Goal: Task Accomplishment & Management: Manage account settings

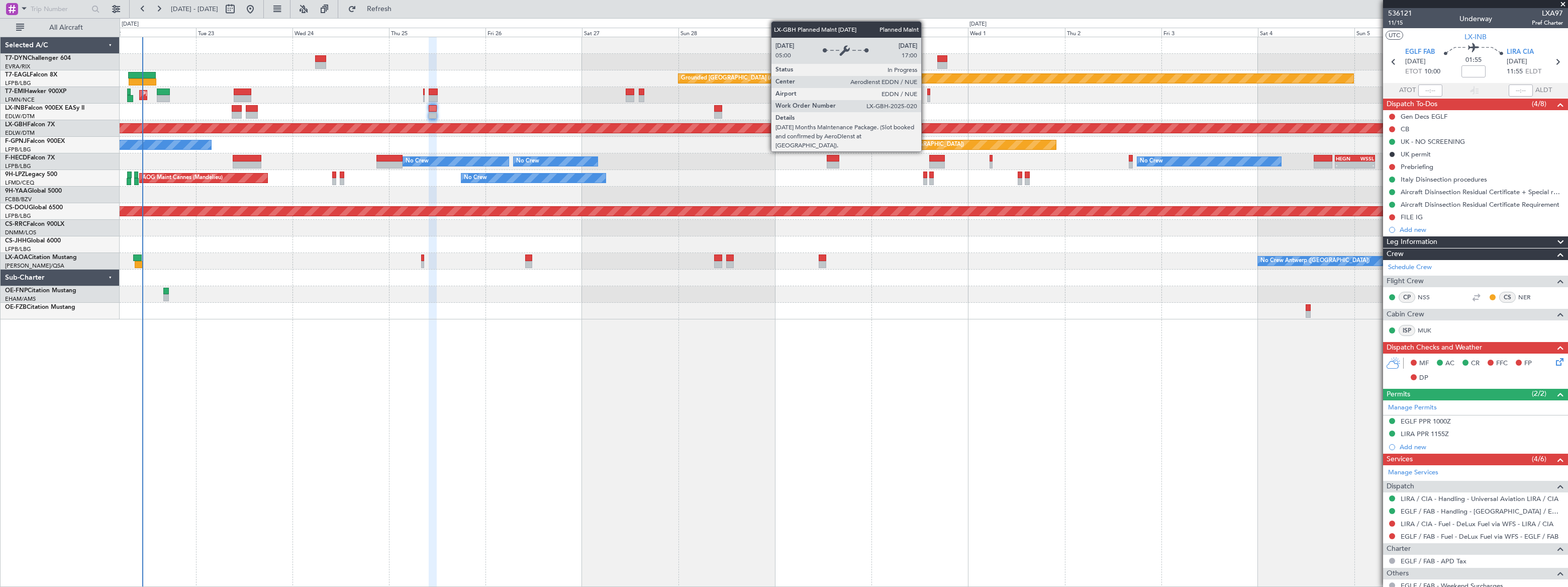
scroll to position [130, 0]
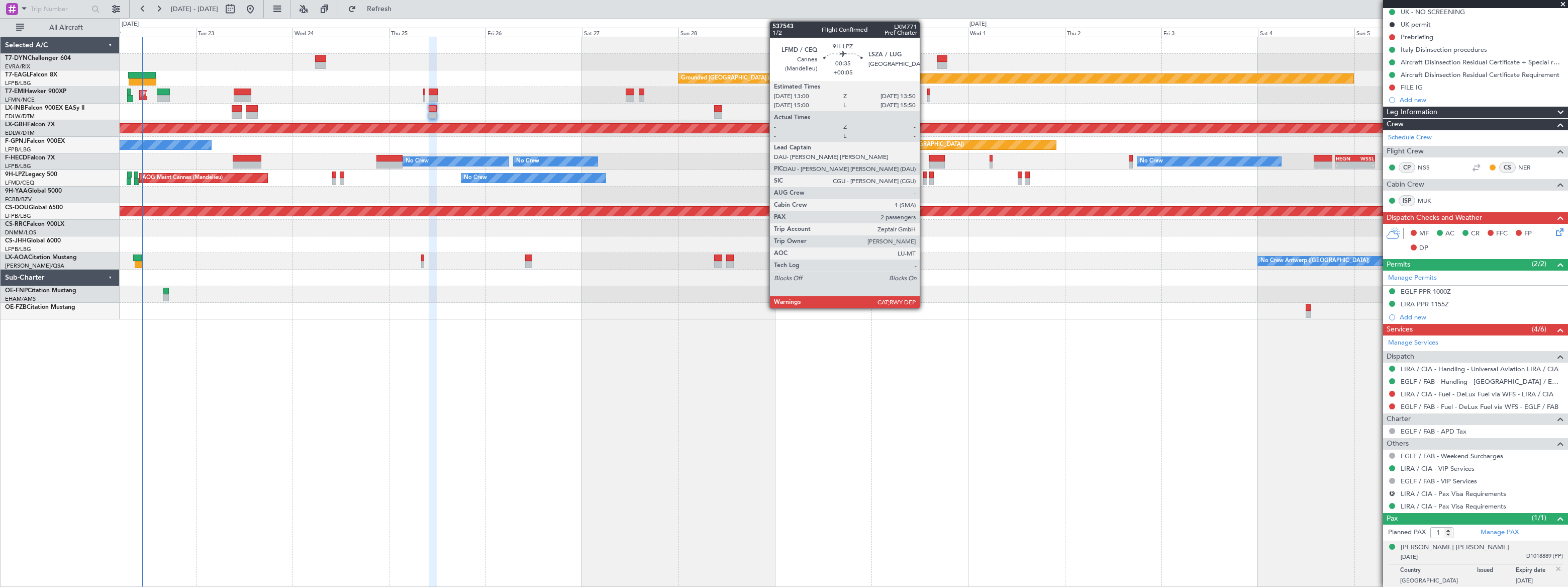
click at [924, 179] on div at bounding box center [925, 181] width 3 height 7
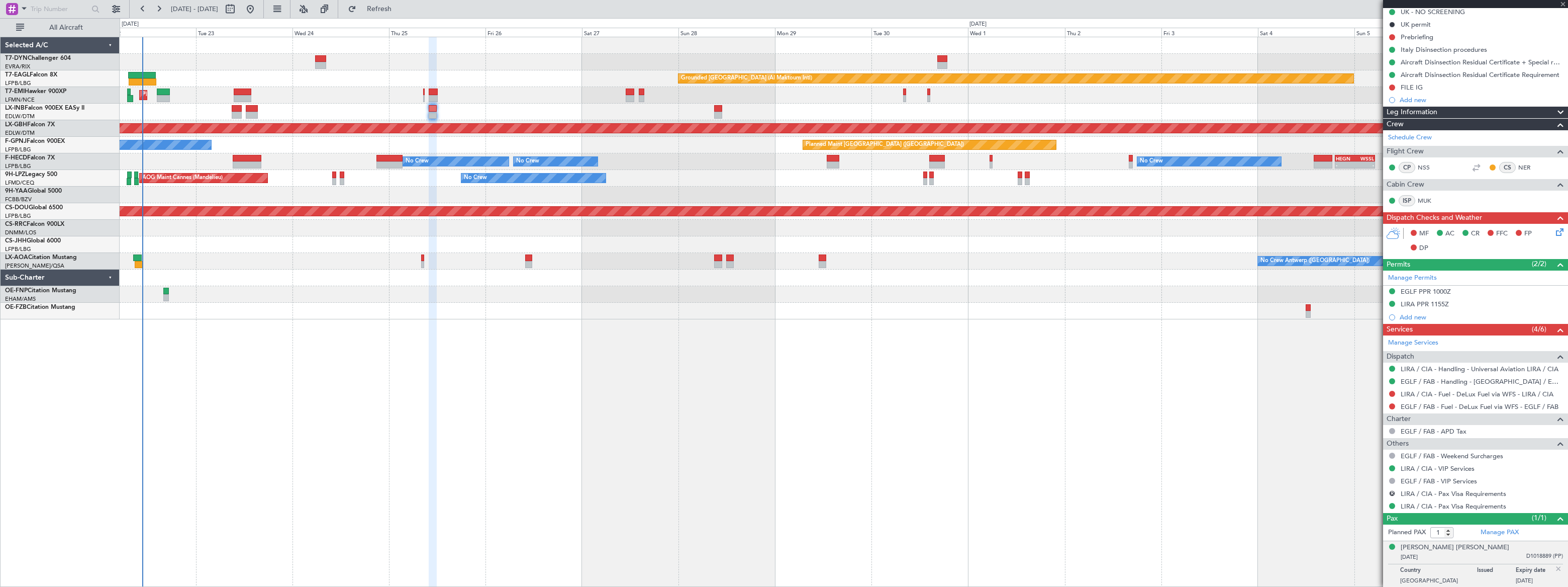
type input "+00:05"
type input "2"
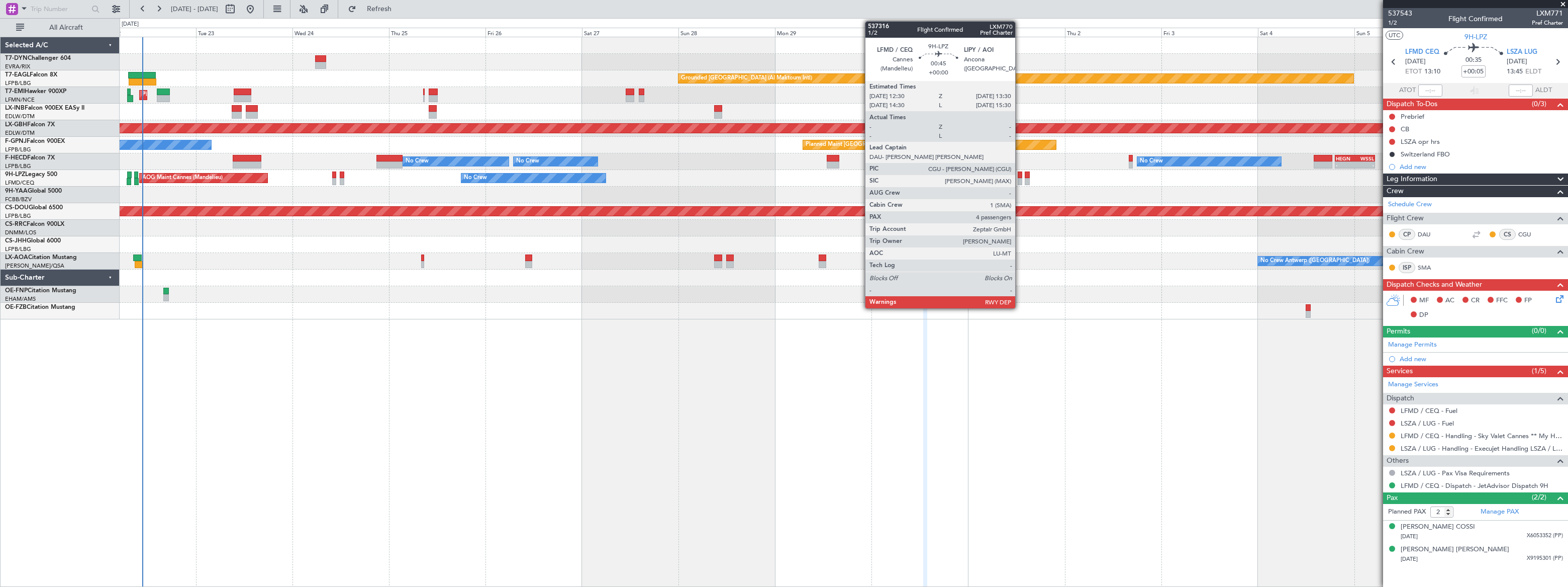
click at [1020, 178] on div at bounding box center [1020, 181] width 5 height 7
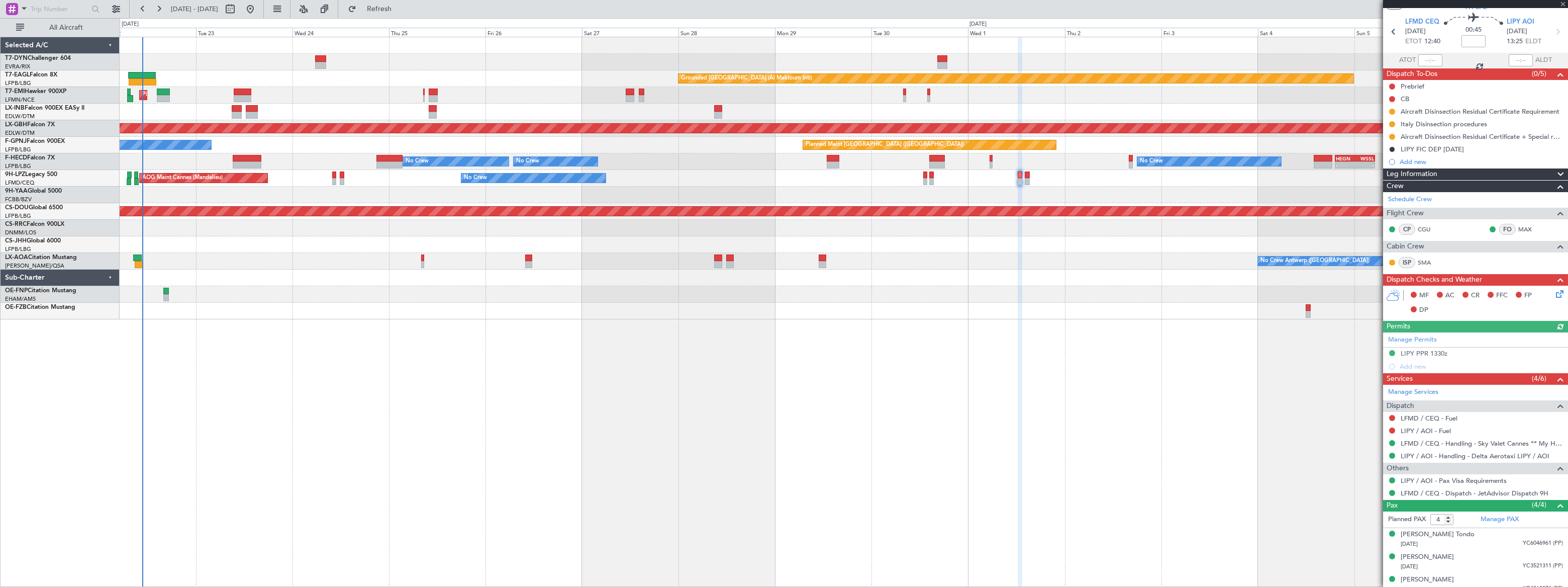
scroll to position [61, 0]
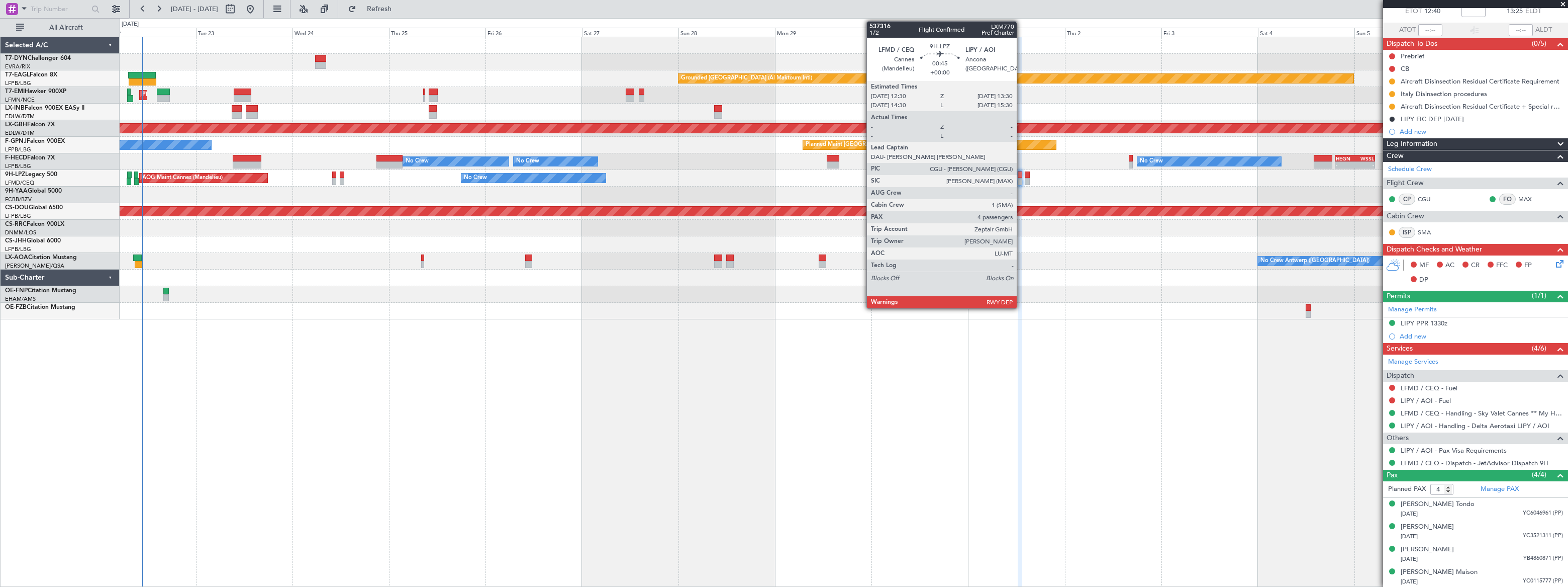
click at [1022, 181] on div at bounding box center [1020, 181] width 5 height 7
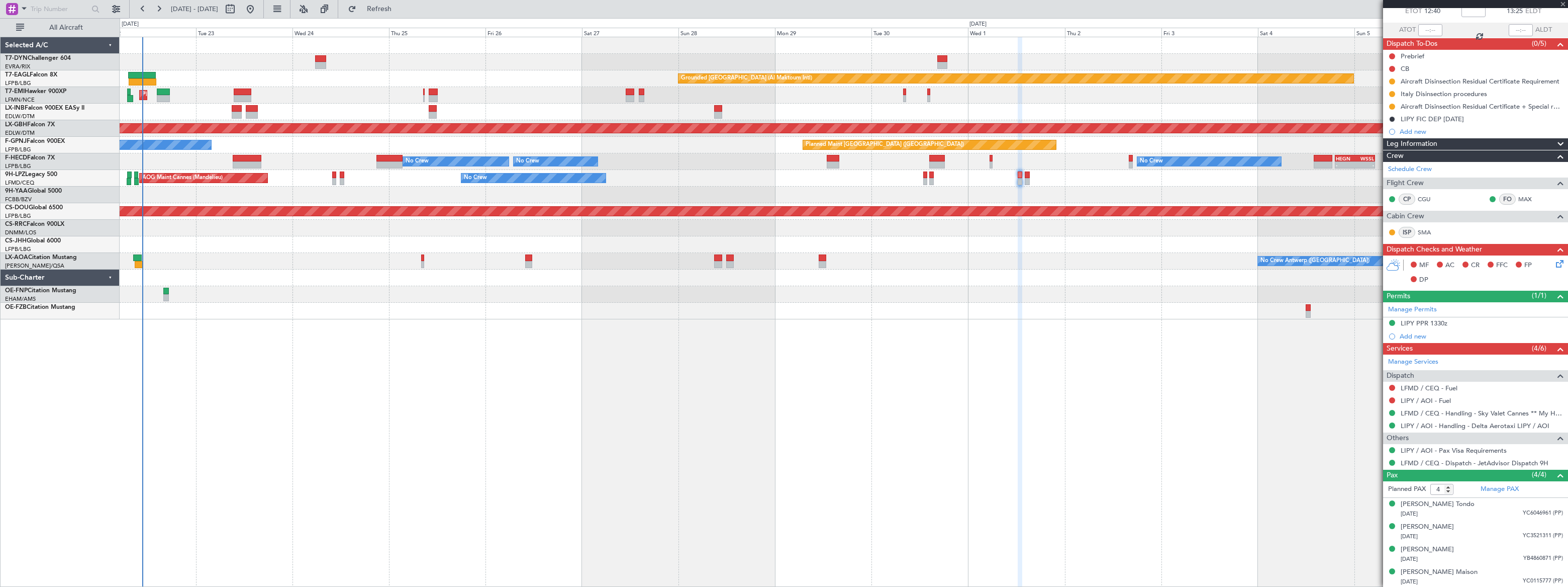
click at [1020, 181] on div at bounding box center [1020, 181] width 5 height 7
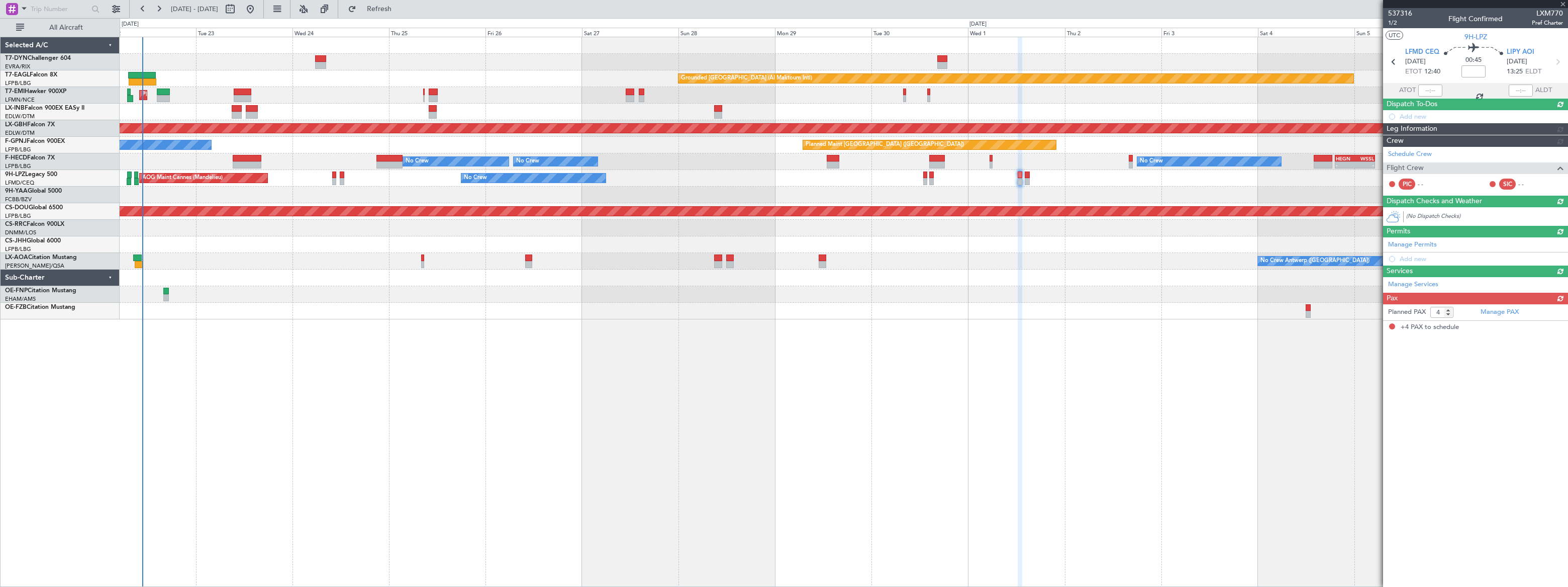
scroll to position [0, 0]
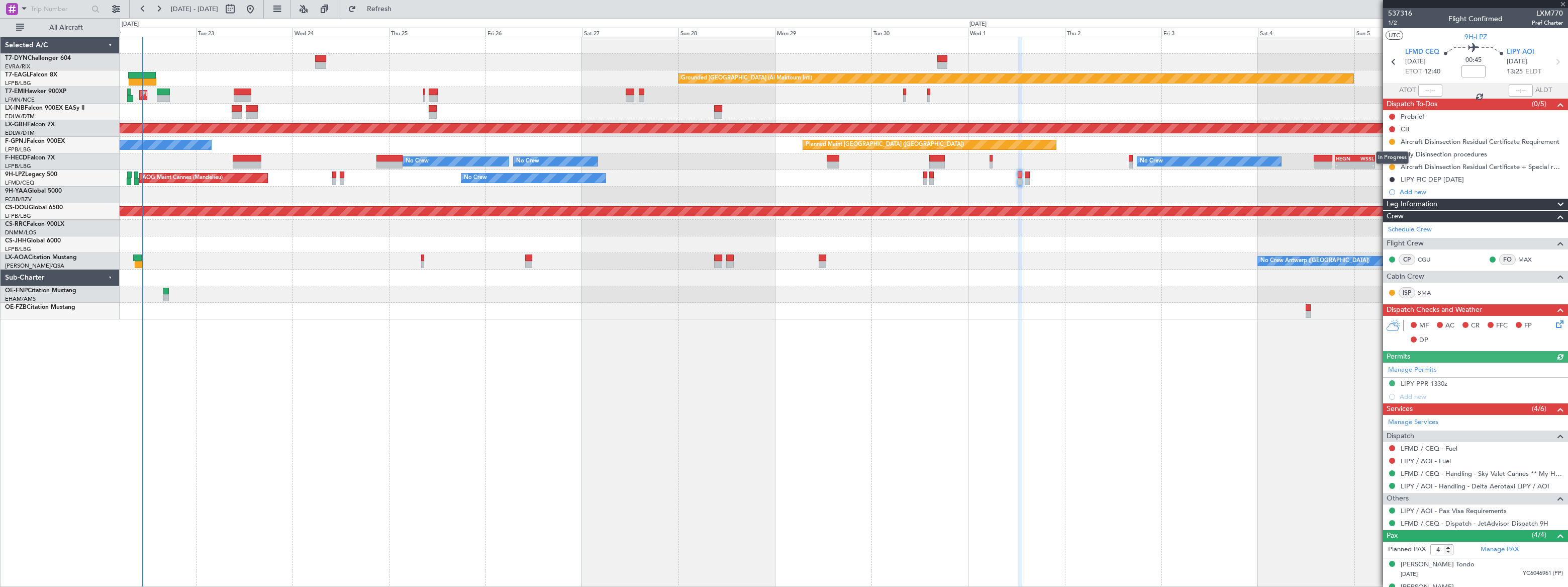
click at [1392, 142] on button at bounding box center [1392, 142] width 6 height 6
click at [1378, 208] on li "Cancelled" at bounding box center [1393, 201] width 54 height 15
click at [1395, 152] on div at bounding box center [1392, 154] width 8 height 8
click at [1392, 154] on button at bounding box center [1392, 154] width 6 height 6
click at [1385, 211] on span "Cancelled" at bounding box center [1394, 213] width 29 height 10
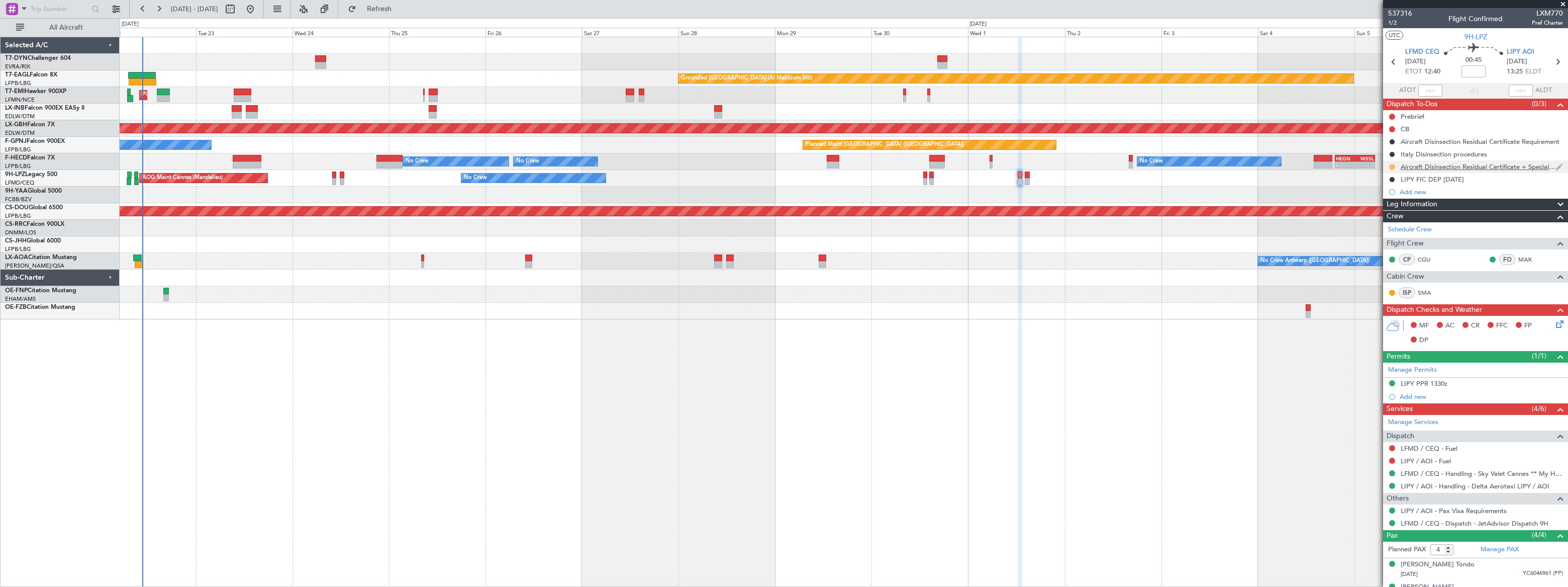
click at [1392, 165] on button at bounding box center [1392, 167] width 6 height 6
click at [1391, 223] on span "Cancelled" at bounding box center [1394, 226] width 29 height 10
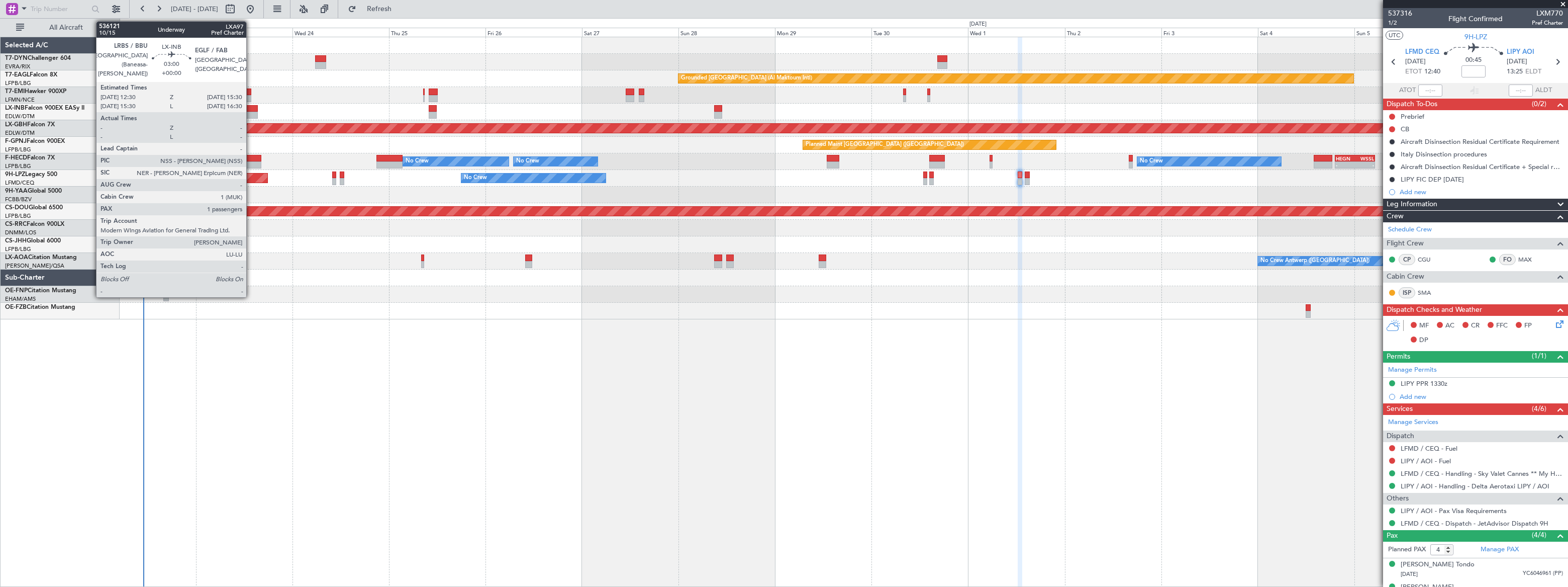
click at [251, 109] on div at bounding box center [251, 109] width 13 height 7
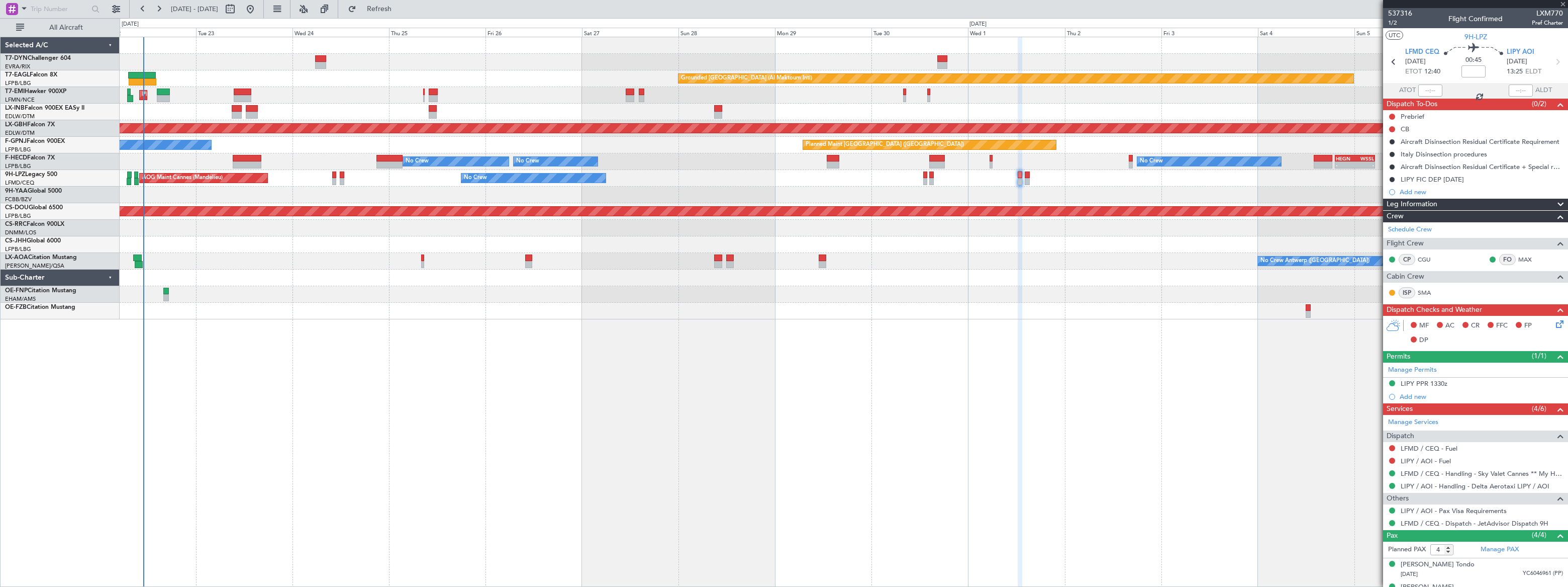
type input "1"
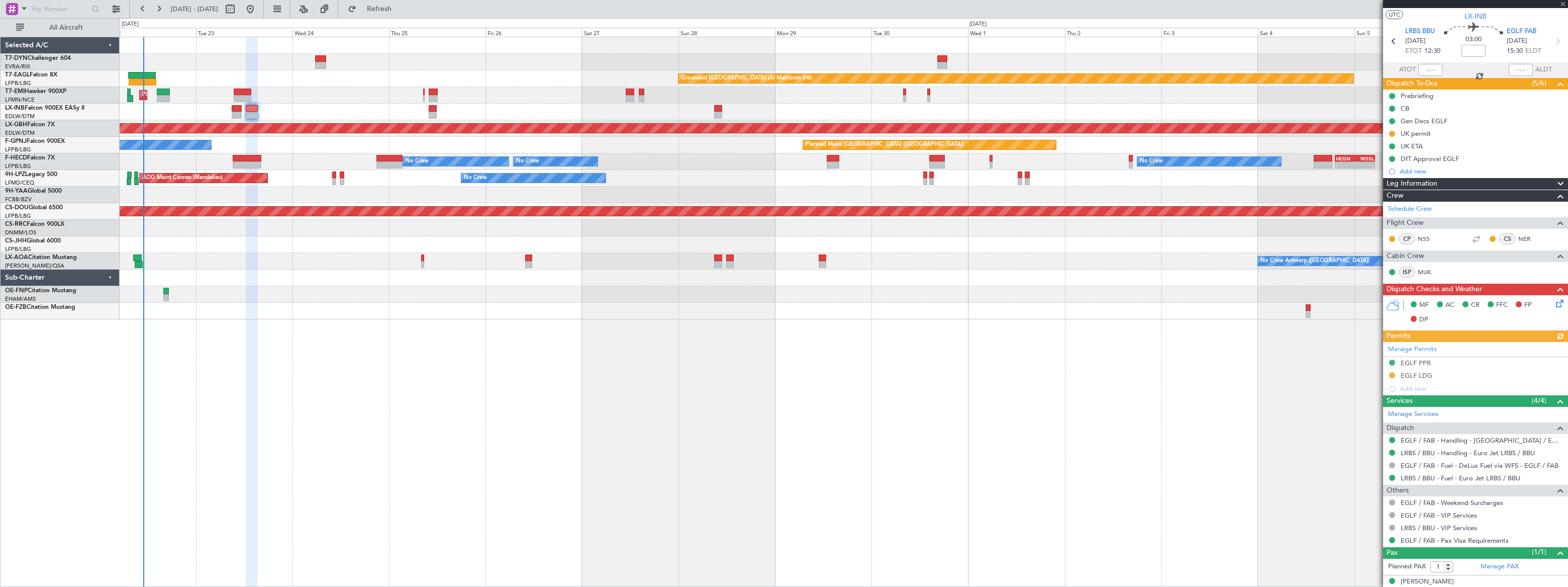
scroll to position [30, 0]
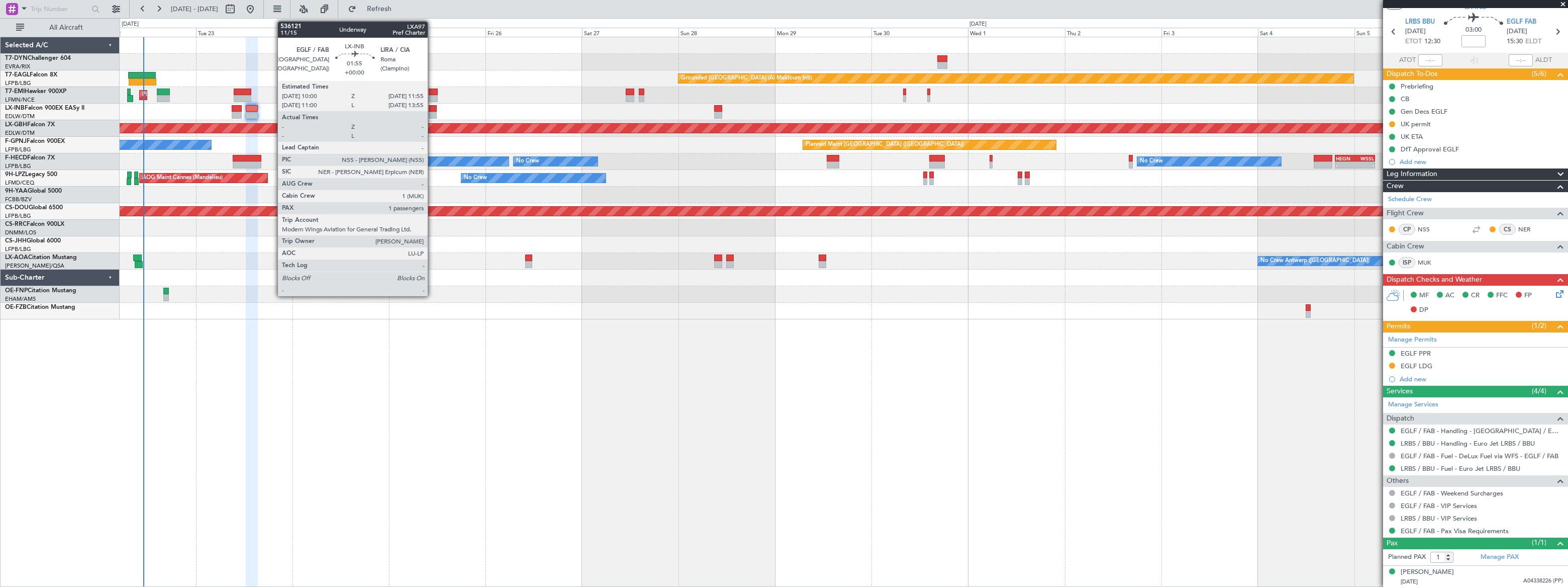
click at [432, 114] on div at bounding box center [432, 115] width 8 height 7
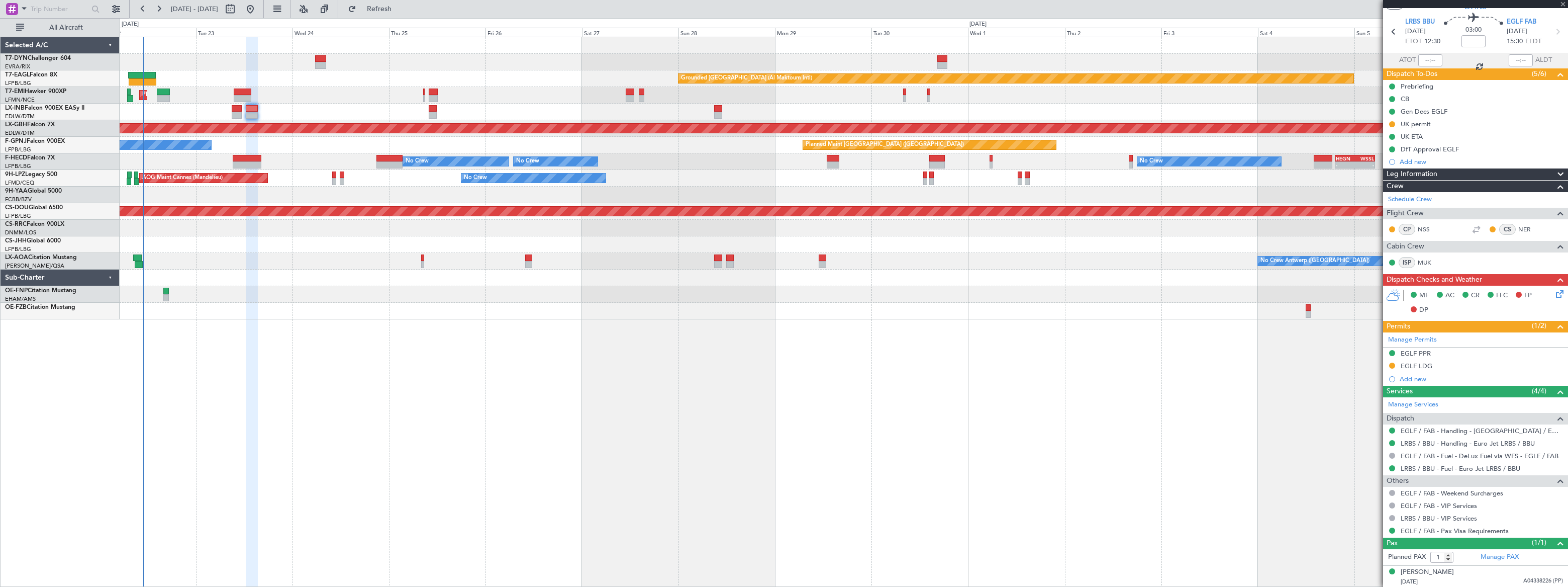
scroll to position [0, 0]
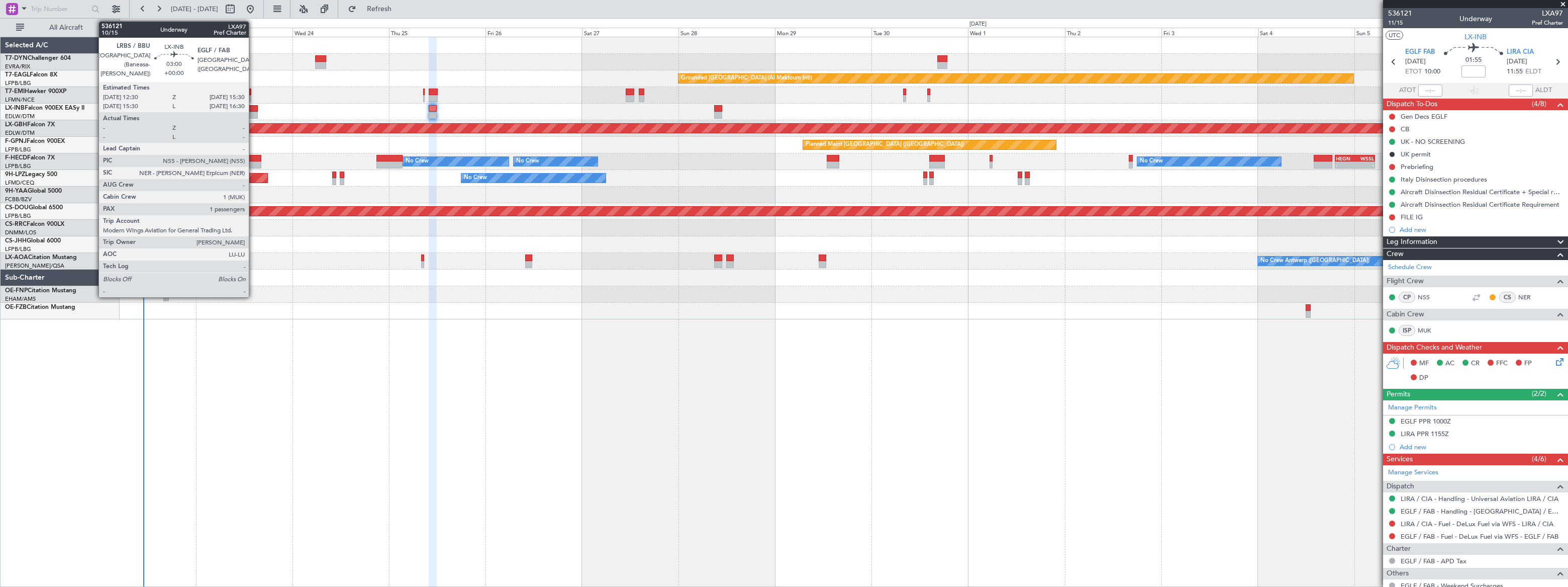
click at [253, 112] on div at bounding box center [251, 115] width 13 height 7
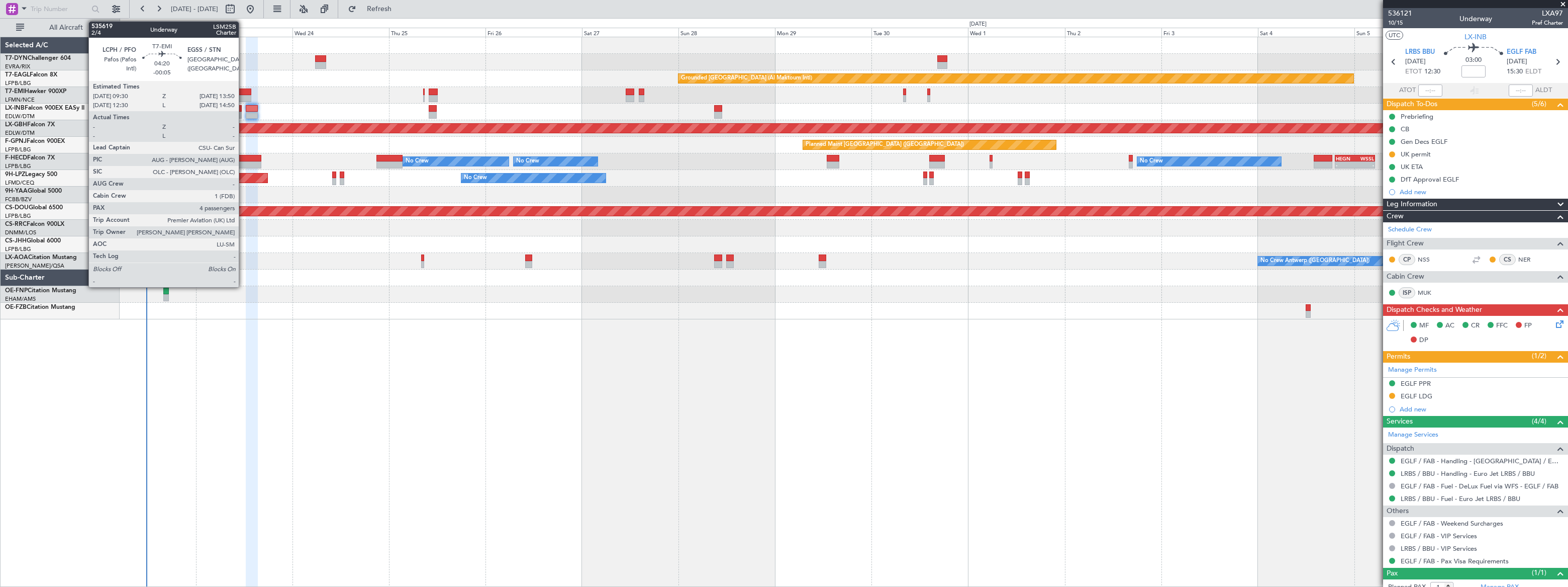
click at [244, 90] on div at bounding box center [242, 92] width 18 height 7
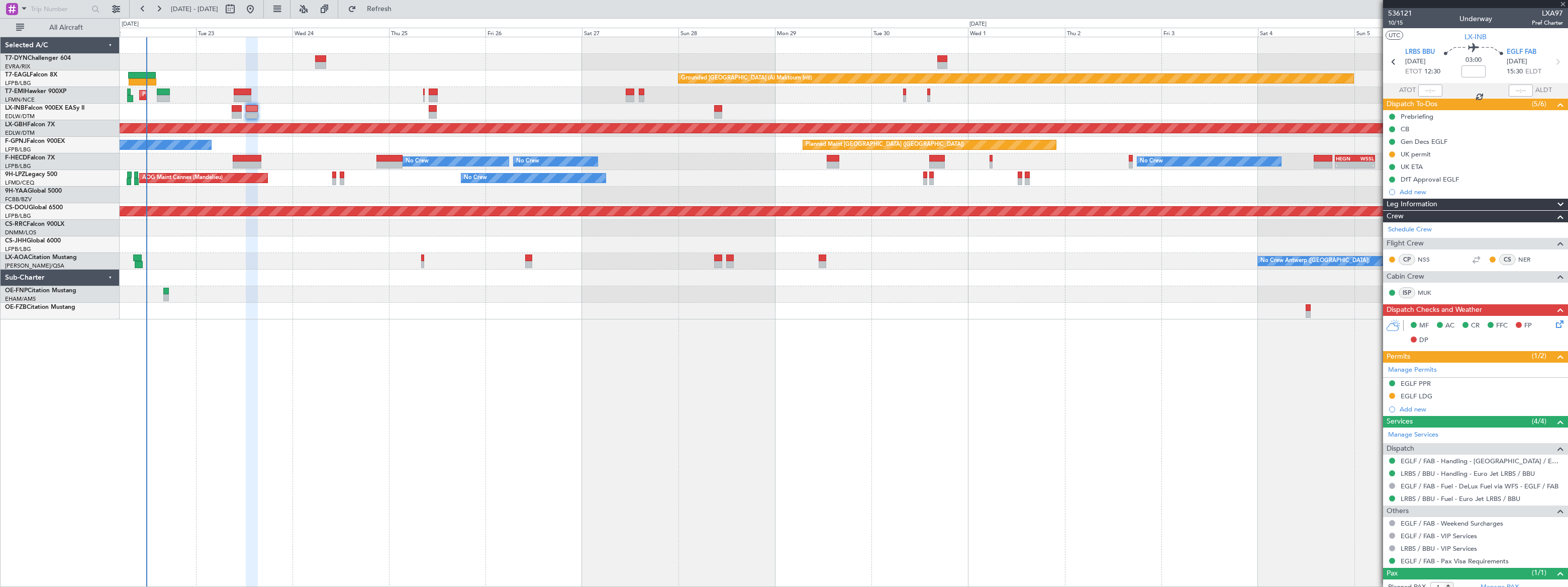
type input "-00:05"
type input "4"
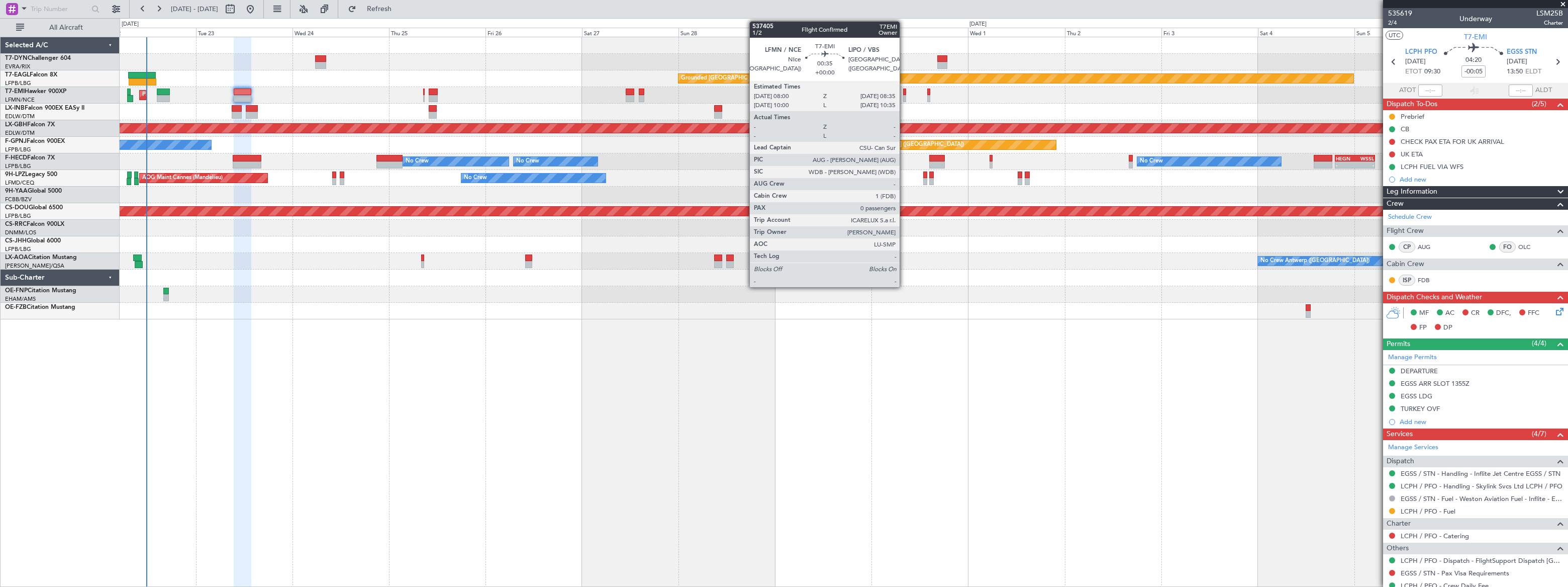
click at [904, 96] on div at bounding box center [904, 98] width 3 height 7
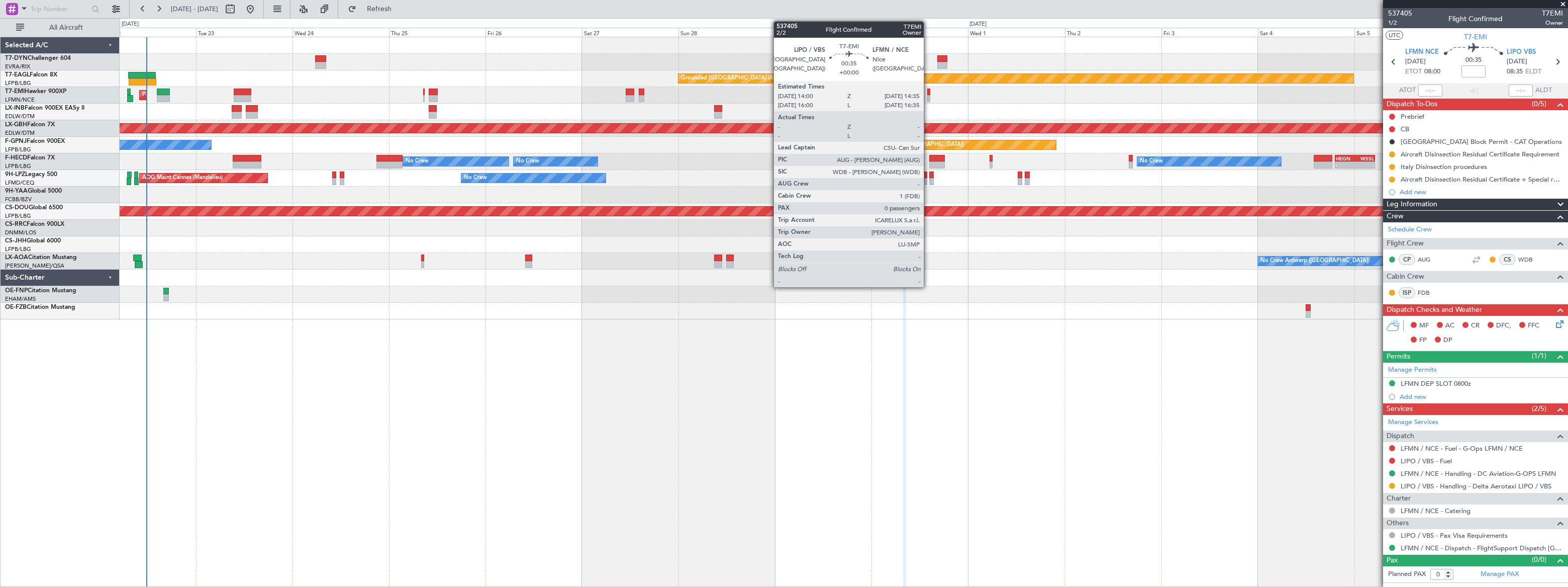
click at [928, 97] on div at bounding box center [929, 98] width 3 height 7
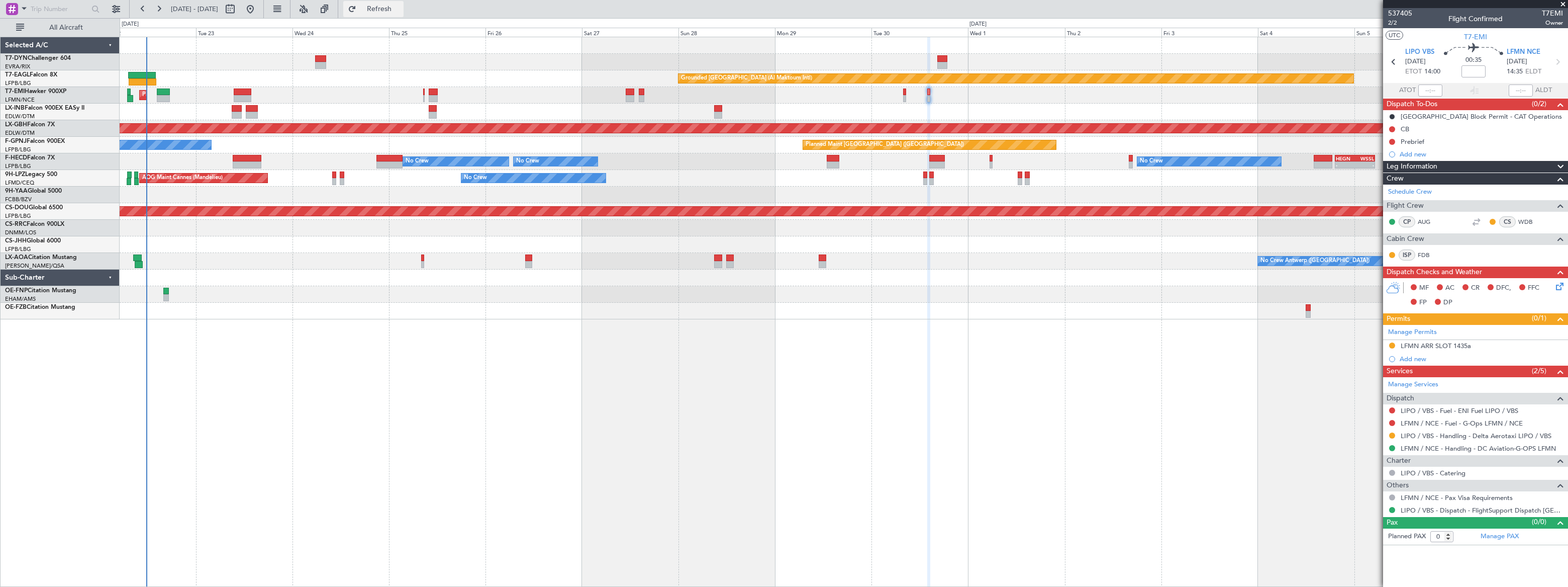
click at [401, 11] on span "Refresh" at bounding box center [379, 9] width 42 height 7
click at [906, 93] on div "Planned Maint [GEOGRAPHIC_DATA]" at bounding box center [843, 95] width 1448 height 16
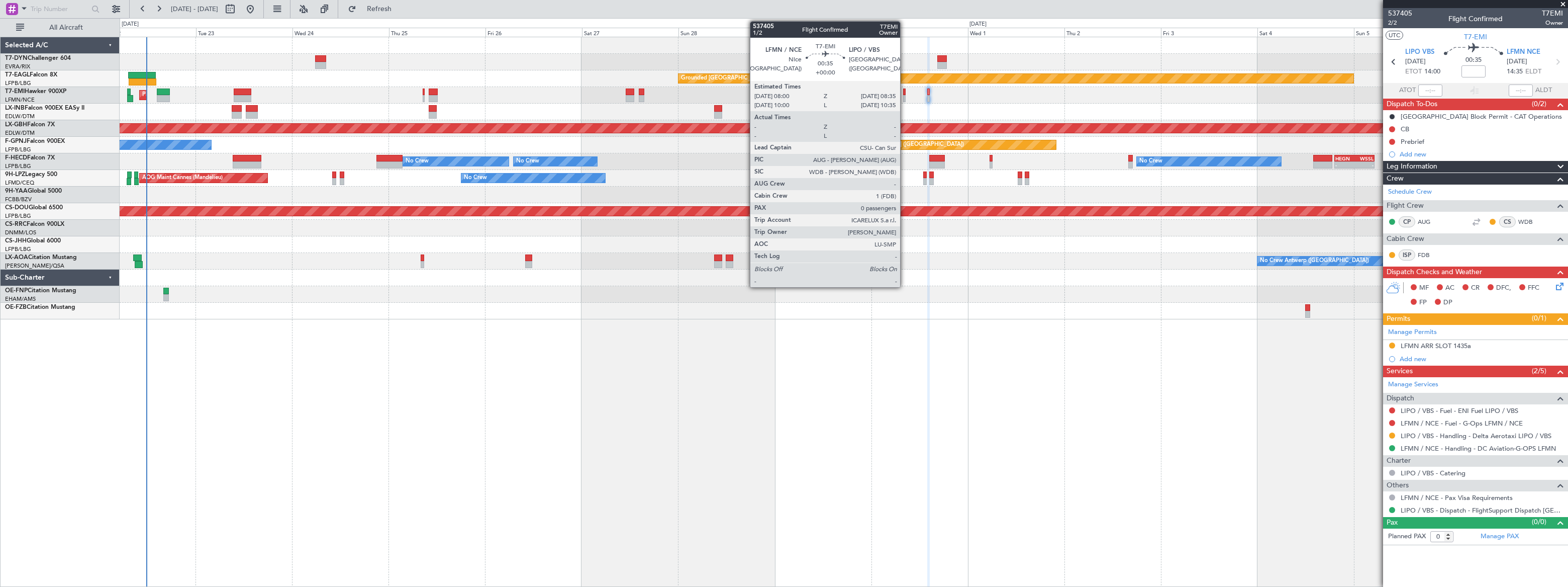
click at [904, 93] on div at bounding box center [904, 92] width 3 height 7
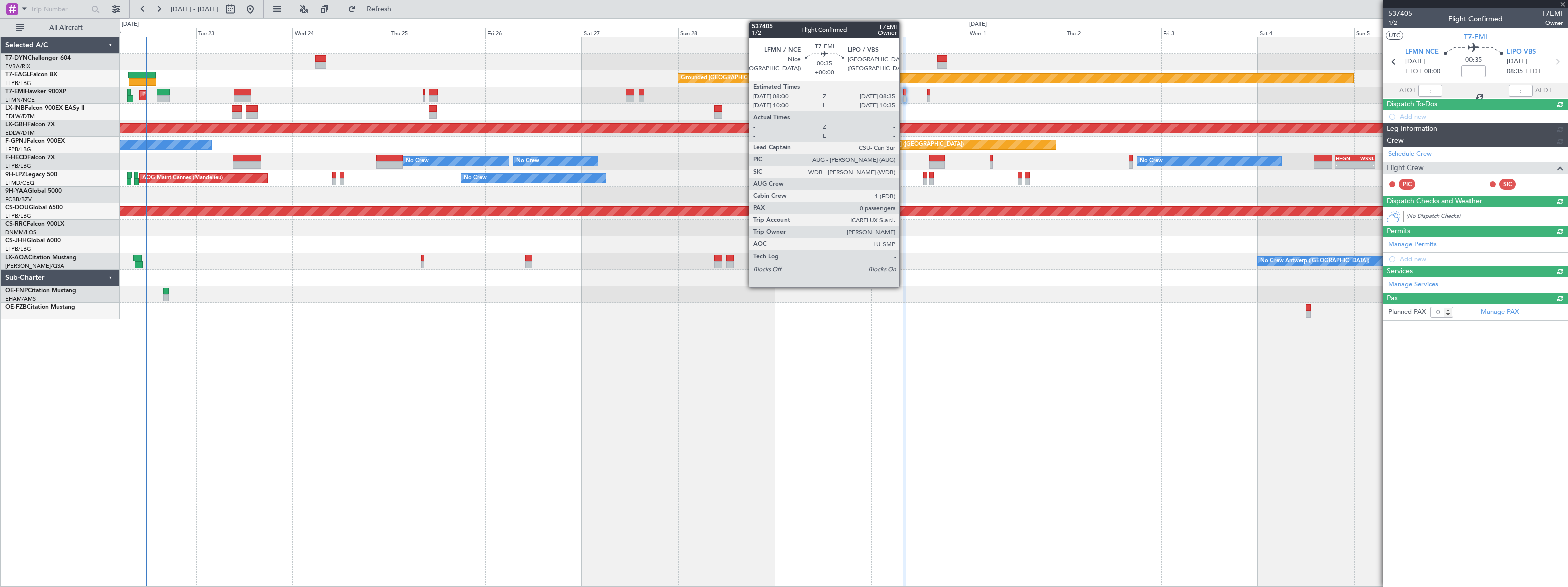
click at [904, 97] on div at bounding box center [904, 98] width 3 height 7
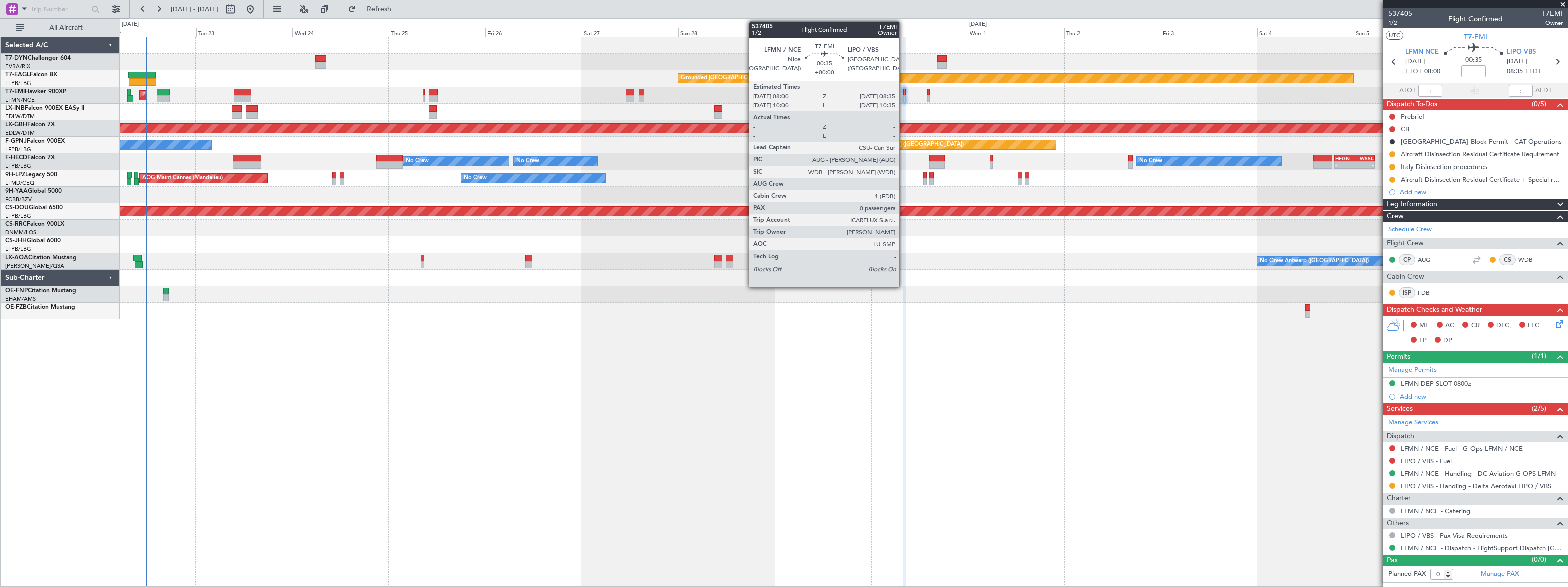
click at [904, 98] on div at bounding box center [904, 98] width 3 height 7
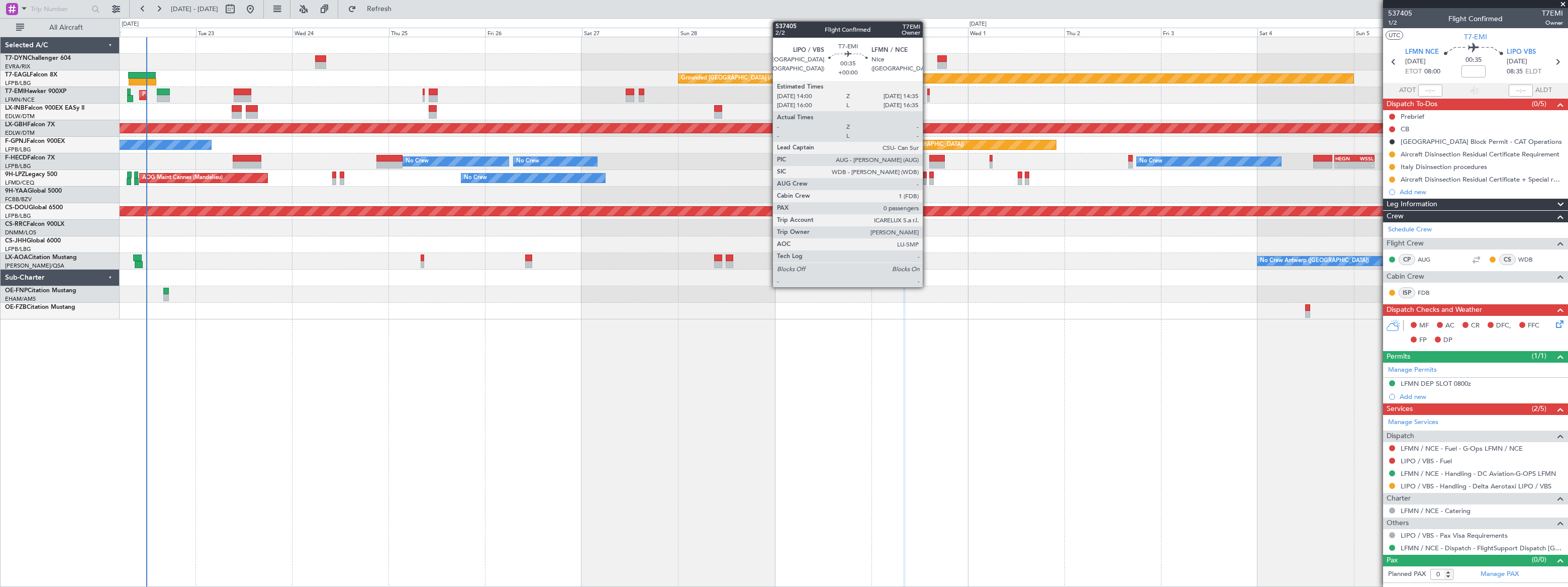
click at [928, 98] on div at bounding box center [929, 98] width 3 height 7
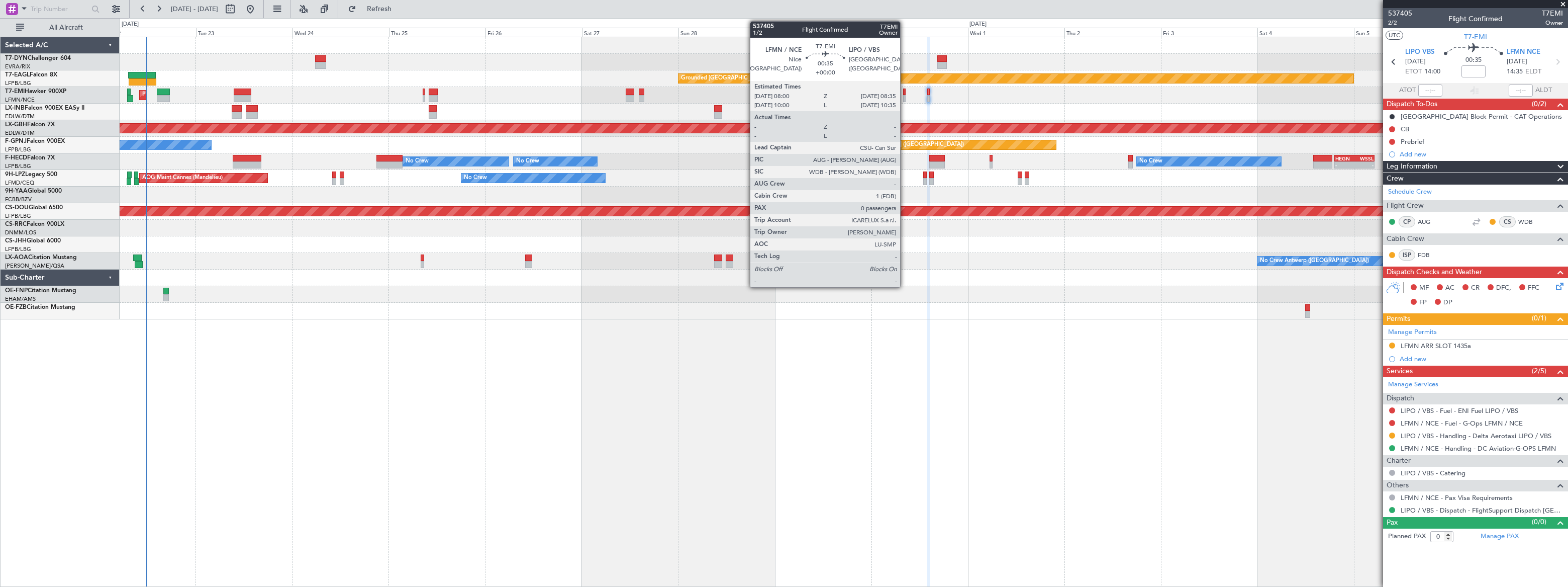
click at [904, 97] on div at bounding box center [904, 98] width 3 height 7
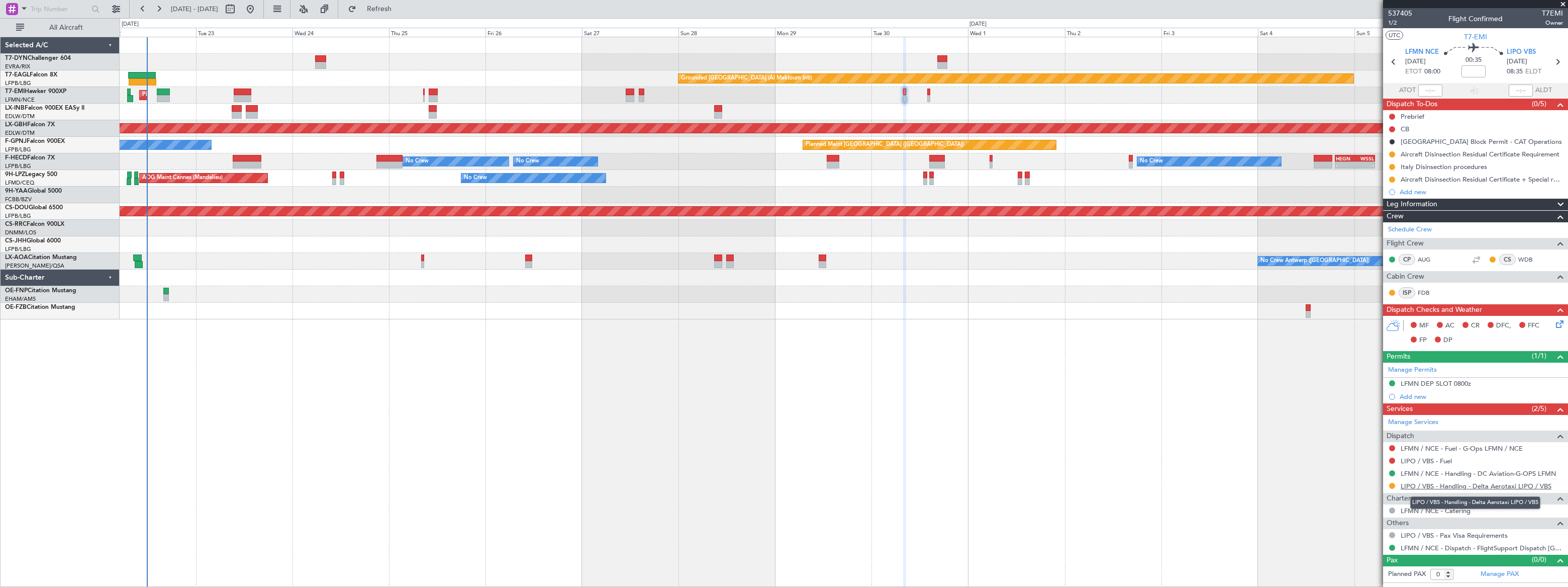
click at [1507, 486] on link "LIPO / VBS - Handling - Delta Aerotaxi LIPO / VBS" at bounding box center [1476, 486] width 151 height 9
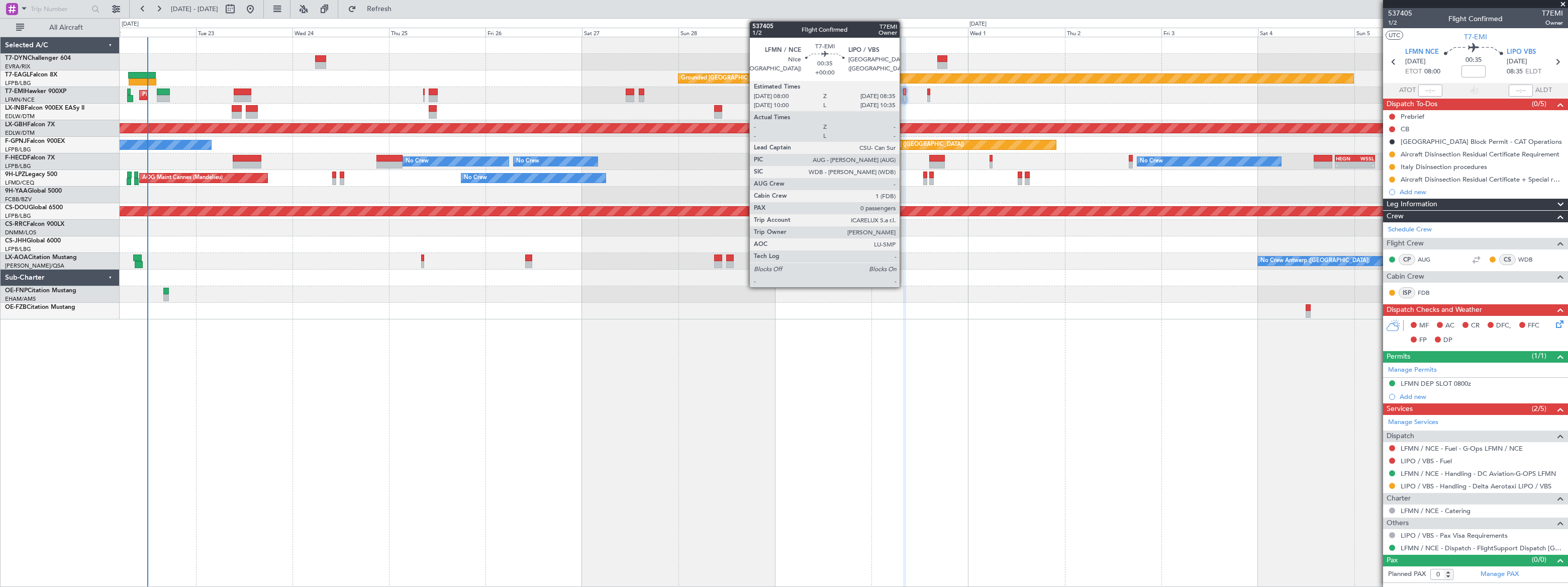
click at [904, 98] on div at bounding box center [904, 98] width 3 height 7
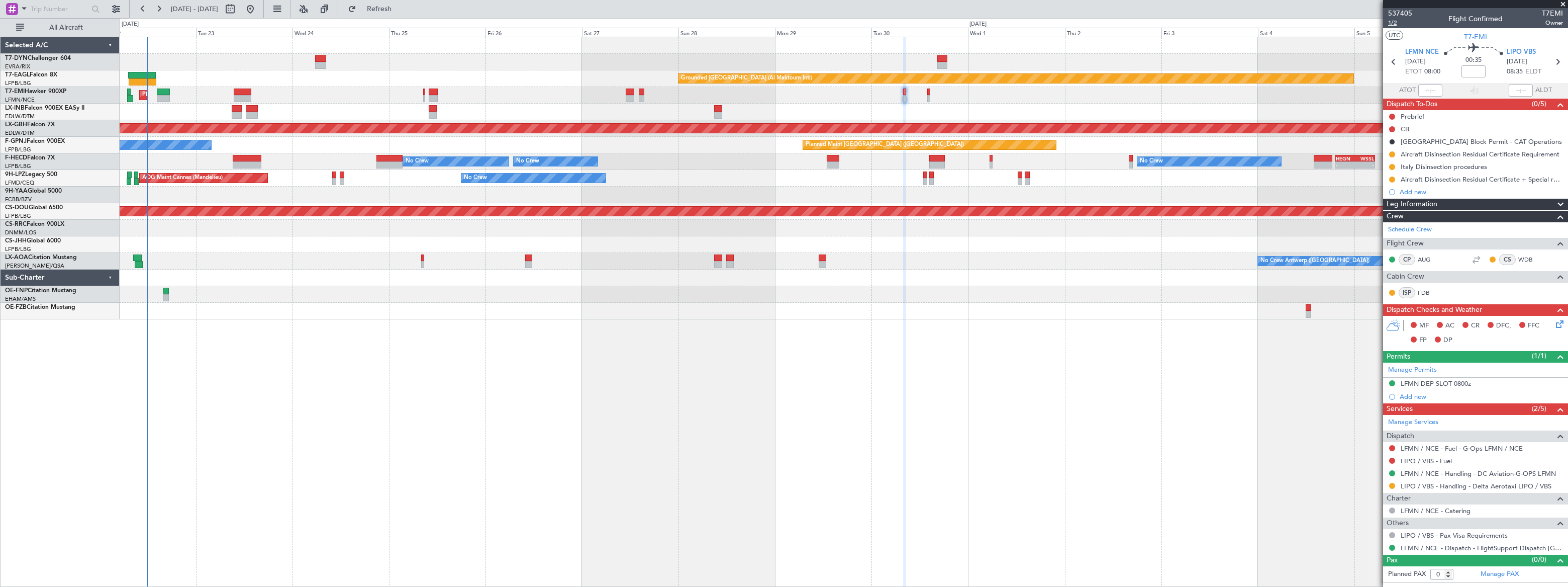
click at [1392, 23] on span "1/2" at bounding box center [1400, 22] width 24 height 9
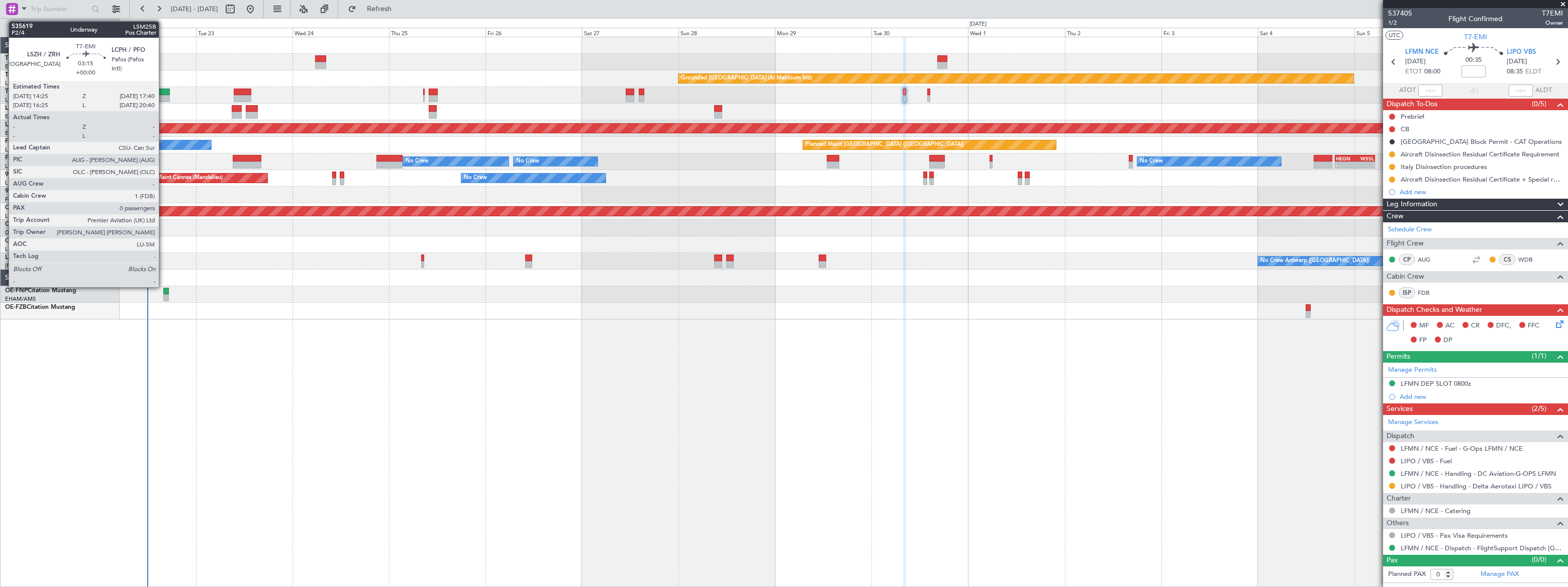
click at [163, 93] on div at bounding box center [163, 92] width 14 height 7
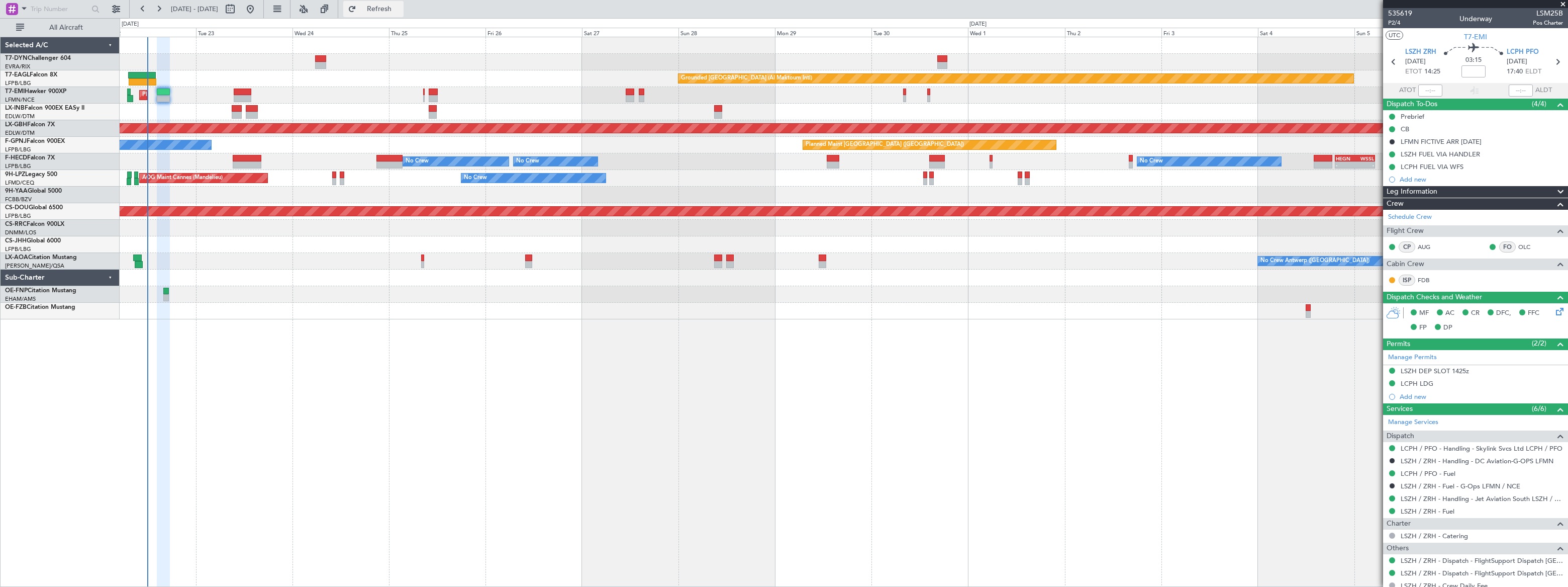
click at [401, 10] on span "Refresh" at bounding box center [379, 9] width 42 height 7
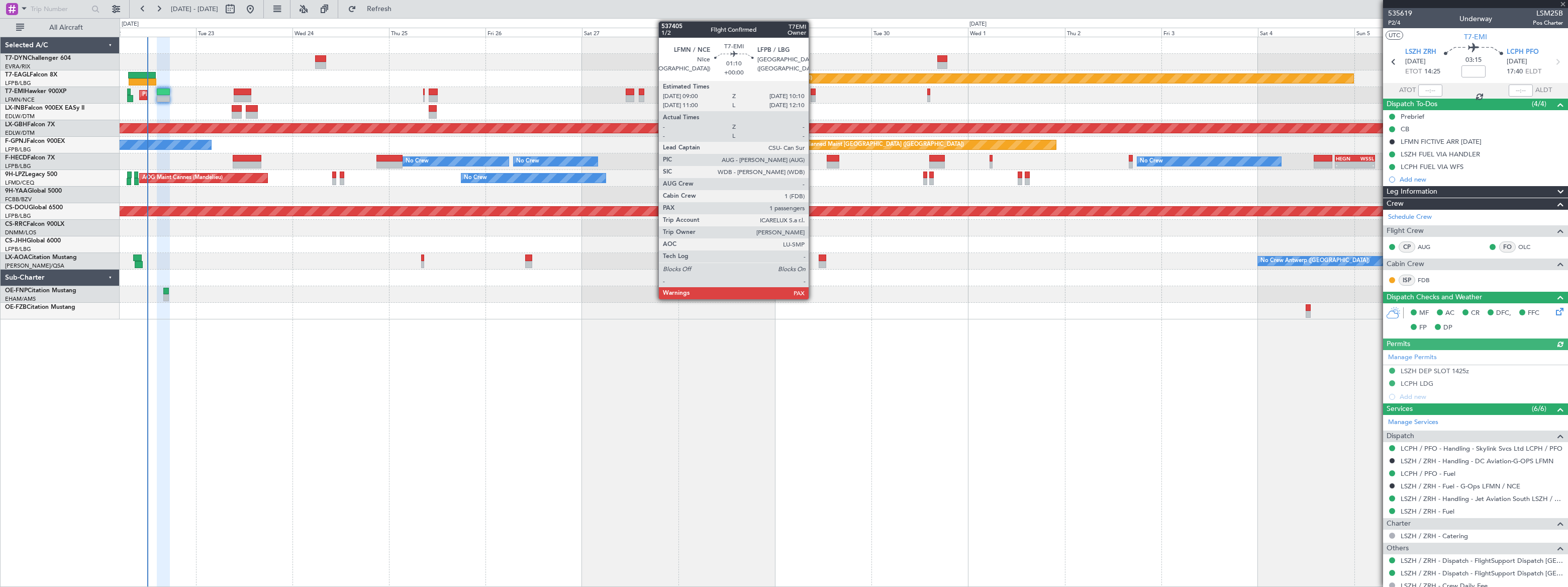
click at [813, 96] on div at bounding box center [814, 98] width 5 height 7
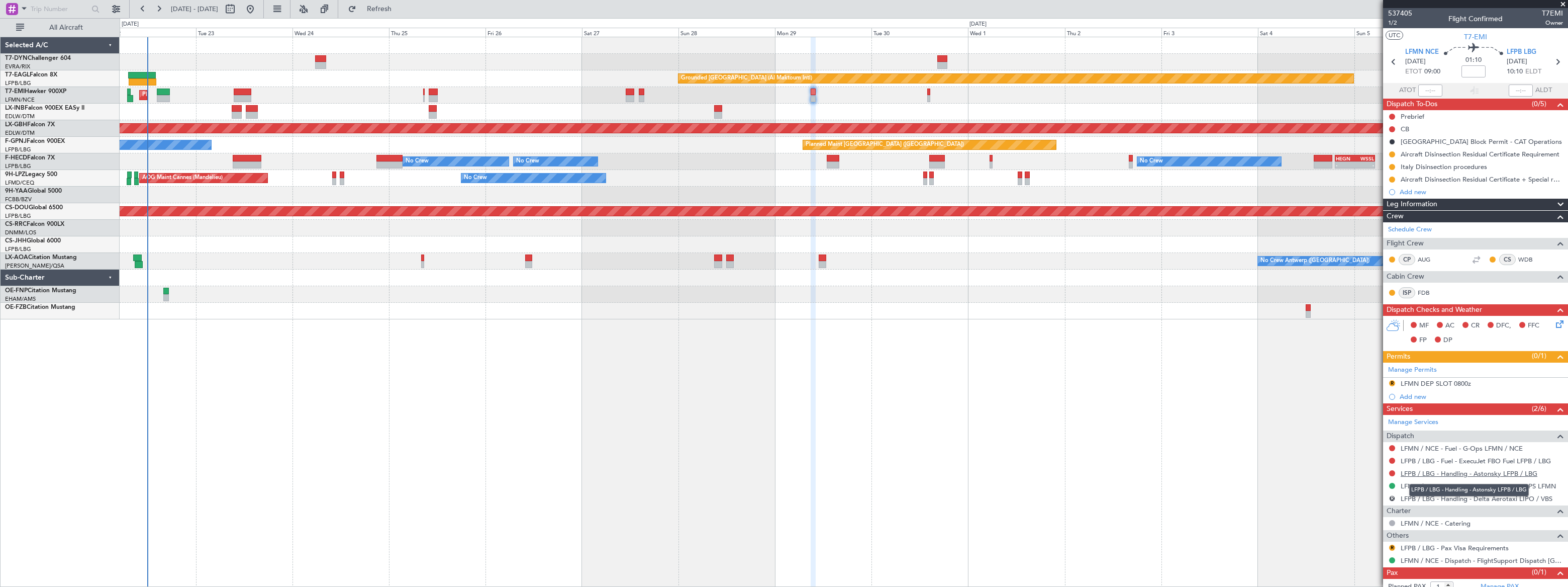
click at [1461, 472] on link "LFPB / LBG - Handling - Astonsky LFPB / LBG" at bounding box center [1469, 473] width 137 height 9
click at [401, 5] on span "Refresh" at bounding box center [379, 9] width 42 height 7
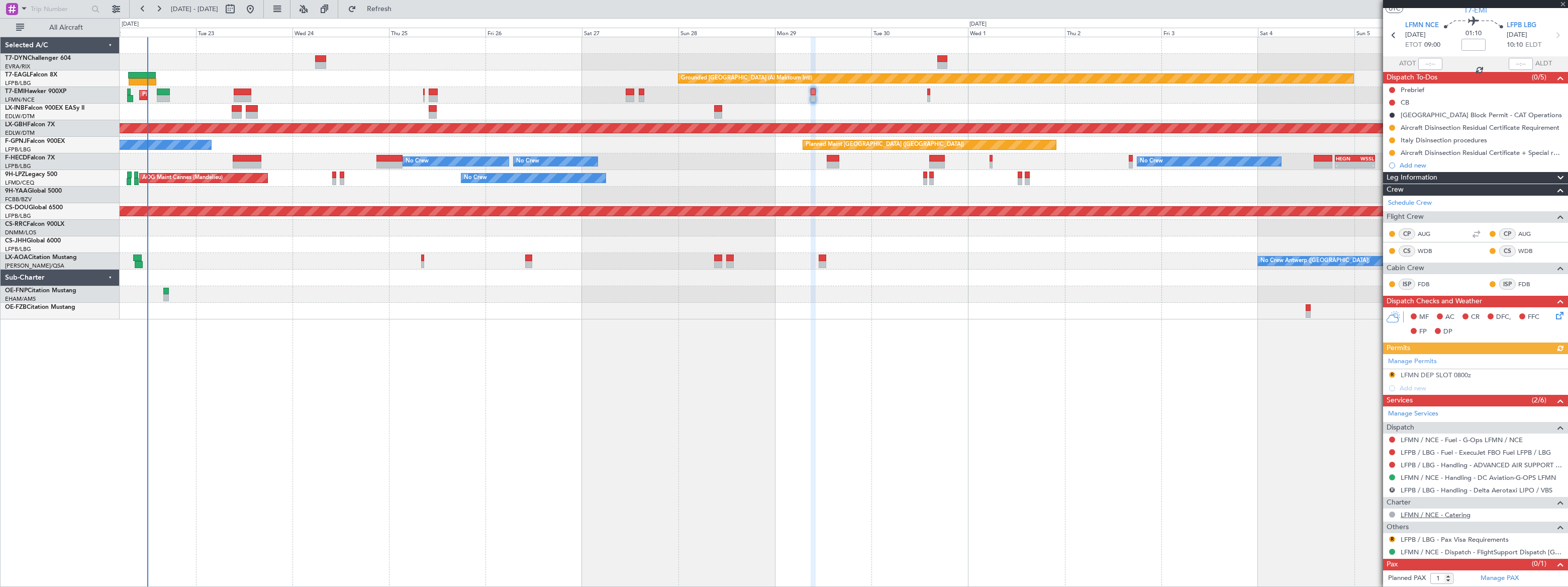
scroll to position [38, 0]
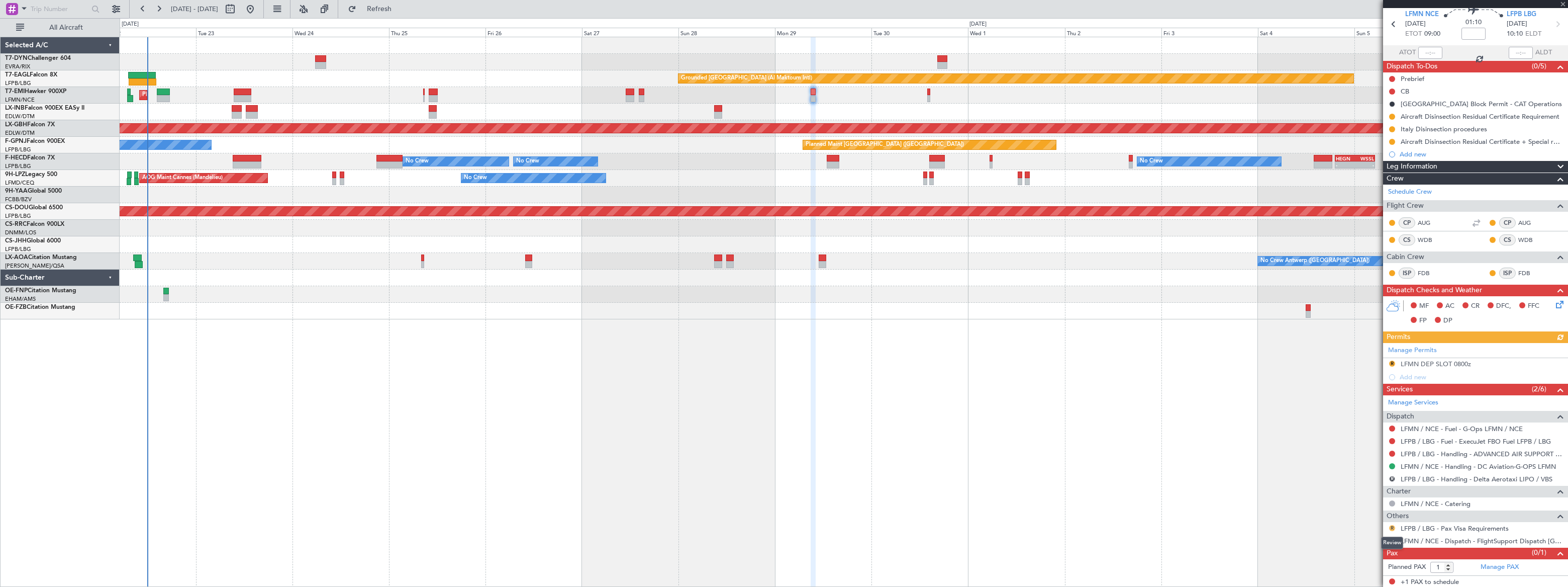
click at [1391, 526] on button "R" at bounding box center [1392, 528] width 6 height 6
click at [1349, 407] on span "Not Required" at bounding box center [1368, 406] width 40 height 10
click at [1391, 116] on button at bounding box center [1392, 117] width 6 height 6
click at [1389, 175] on span "Cancelled" at bounding box center [1394, 175] width 29 height 10
click at [1390, 126] on button at bounding box center [1392, 129] width 6 height 6
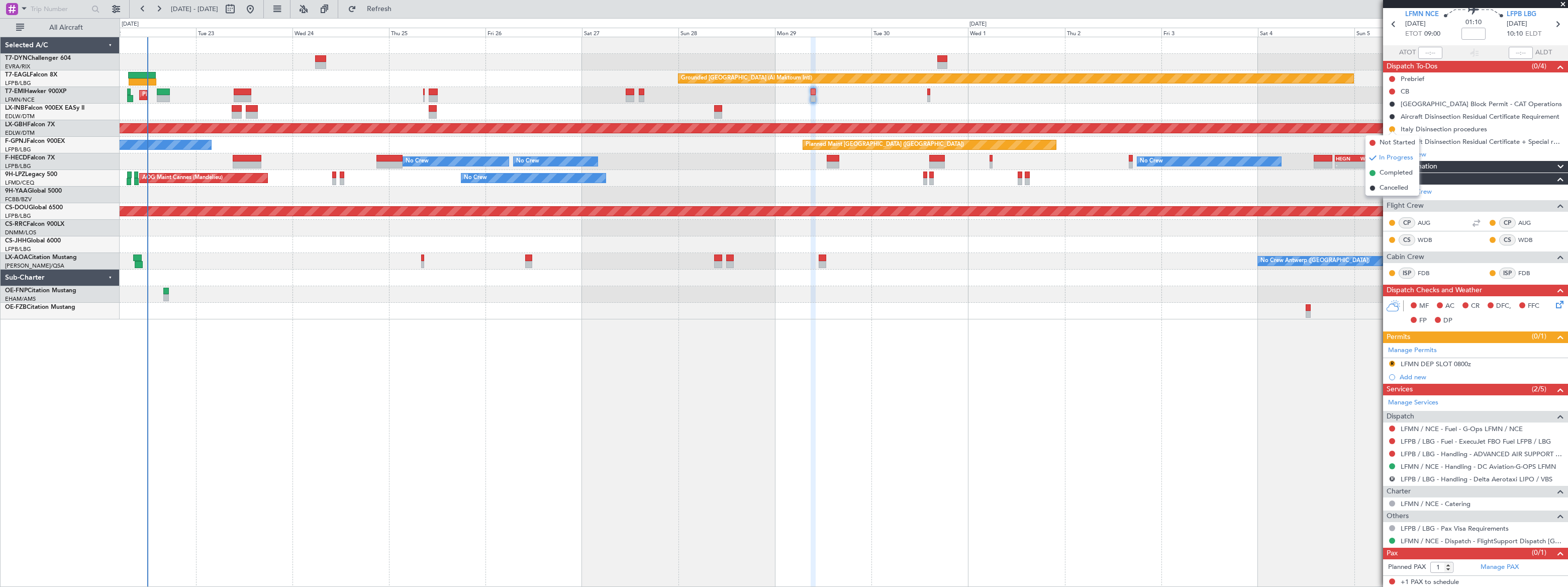
drag, startPoint x: 1388, startPoint y: 186, endPoint x: 1386, endPoint y: 165, distance: 21.1
click at [1387, 186] on span "Cancelled" at bounding box center [1394, 188] width 29 height 10
drag, startPoint x: 1392, startPoint y: 138, endPoint x: 1392, endPoint y: 150, distance: 12.0
click at [1392, 139] on button at bounding box center [1392, 142] width 6 height 6
click at [1380, 204] on span "Cancelled" at bounding box center [1394, 200] width 29 height 10
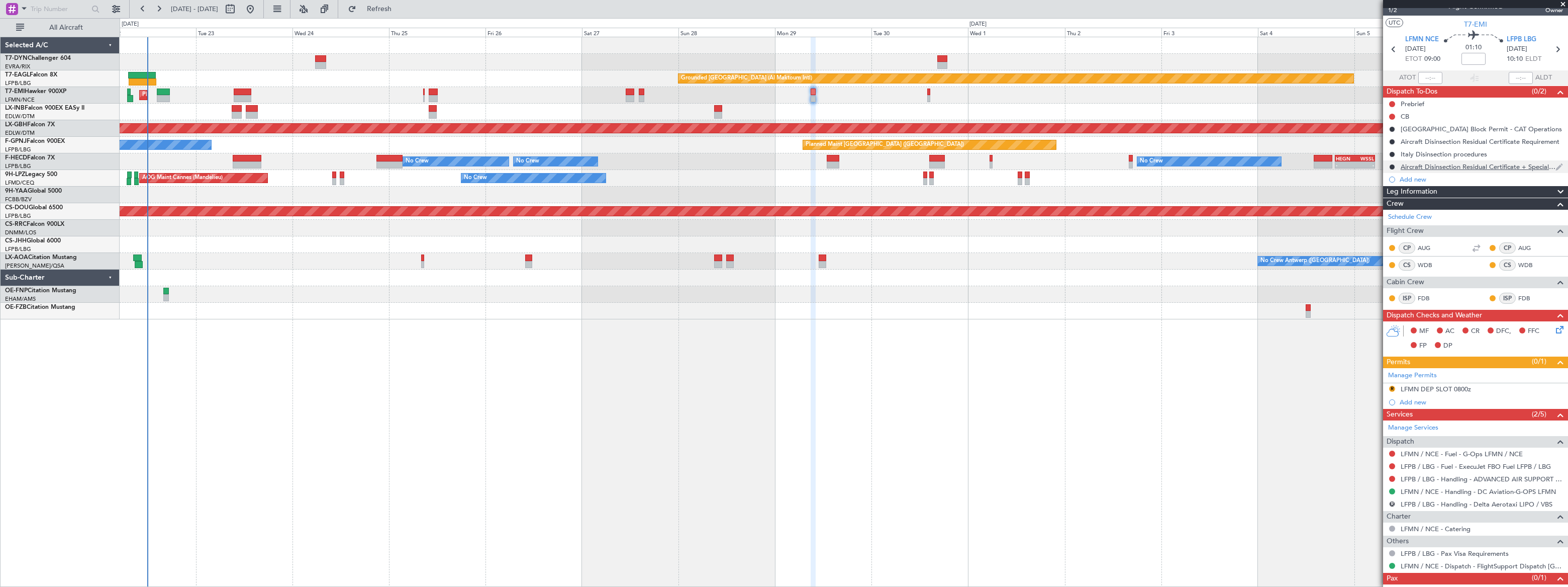
scroll to position [0, 0]
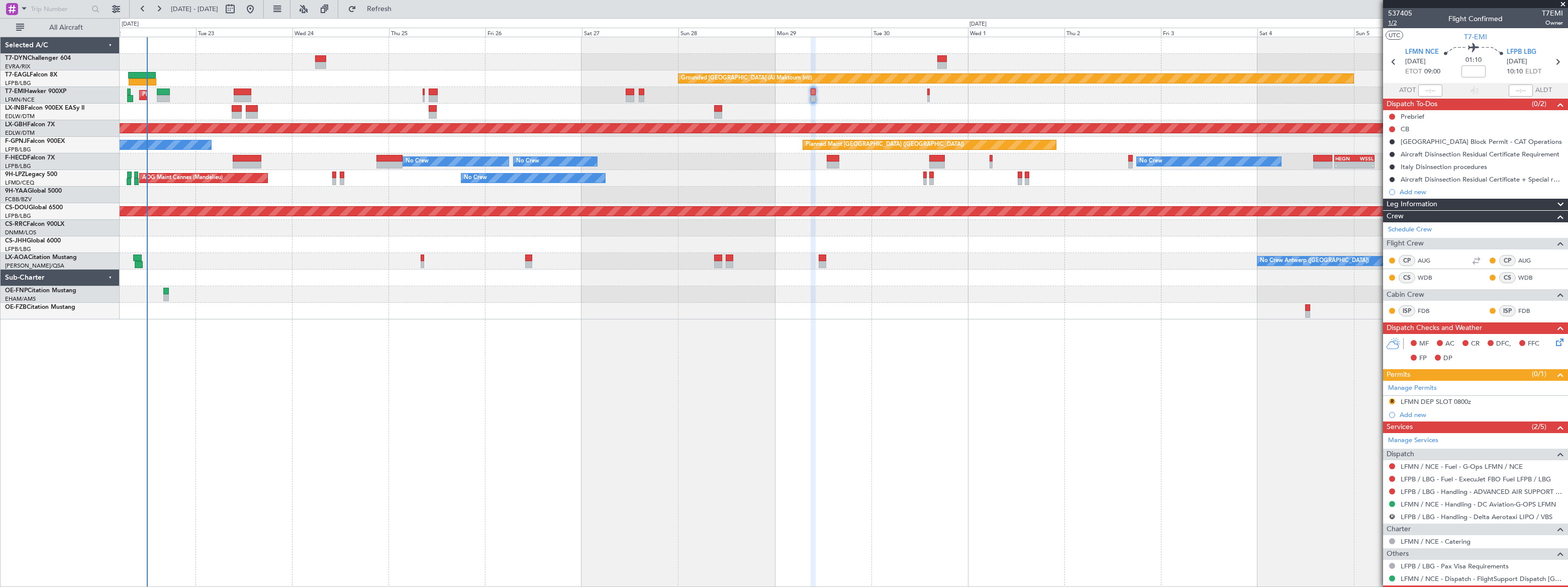
click at [1394, 22] on span "1/2" at bounding box center [1400, 22] width 24 height 9
click at [401, 12] on span "Refresh" at bounding box center [379, 9] width 42 height 7
click at [401, 12] on span "Refreshing..." at bounding box center [379, 9] width 42 height 7
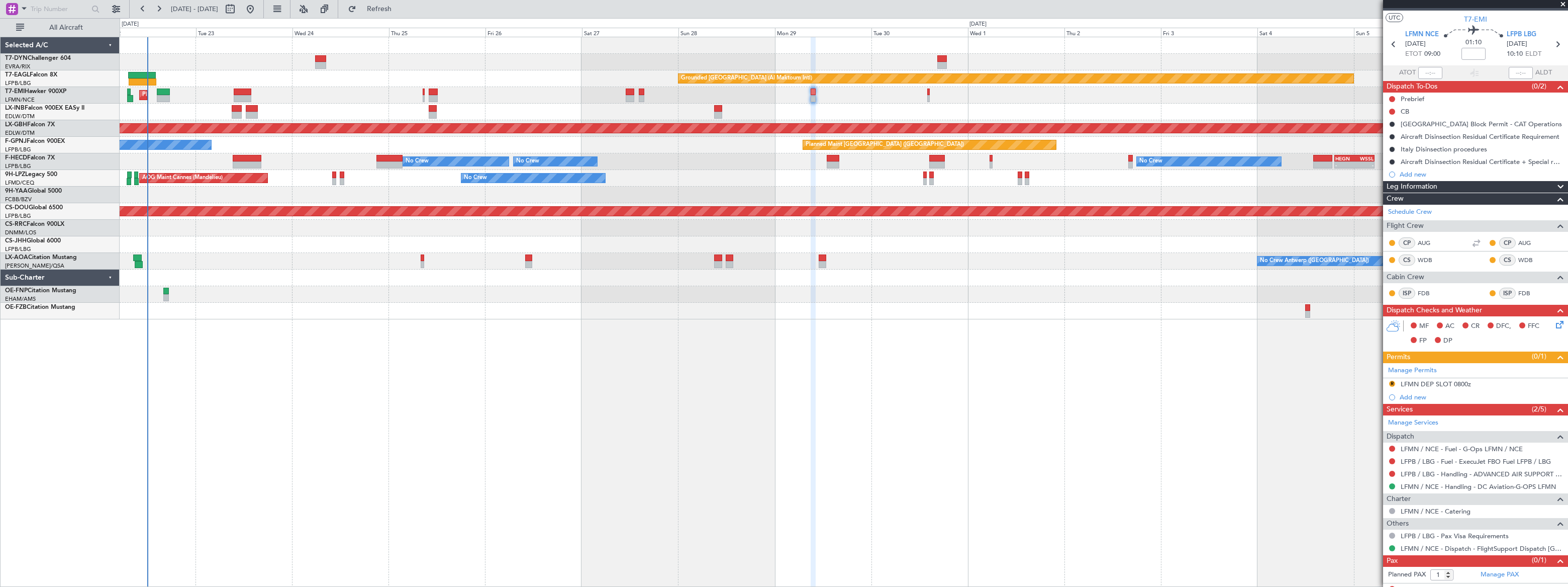
scroll to position [25, 0]
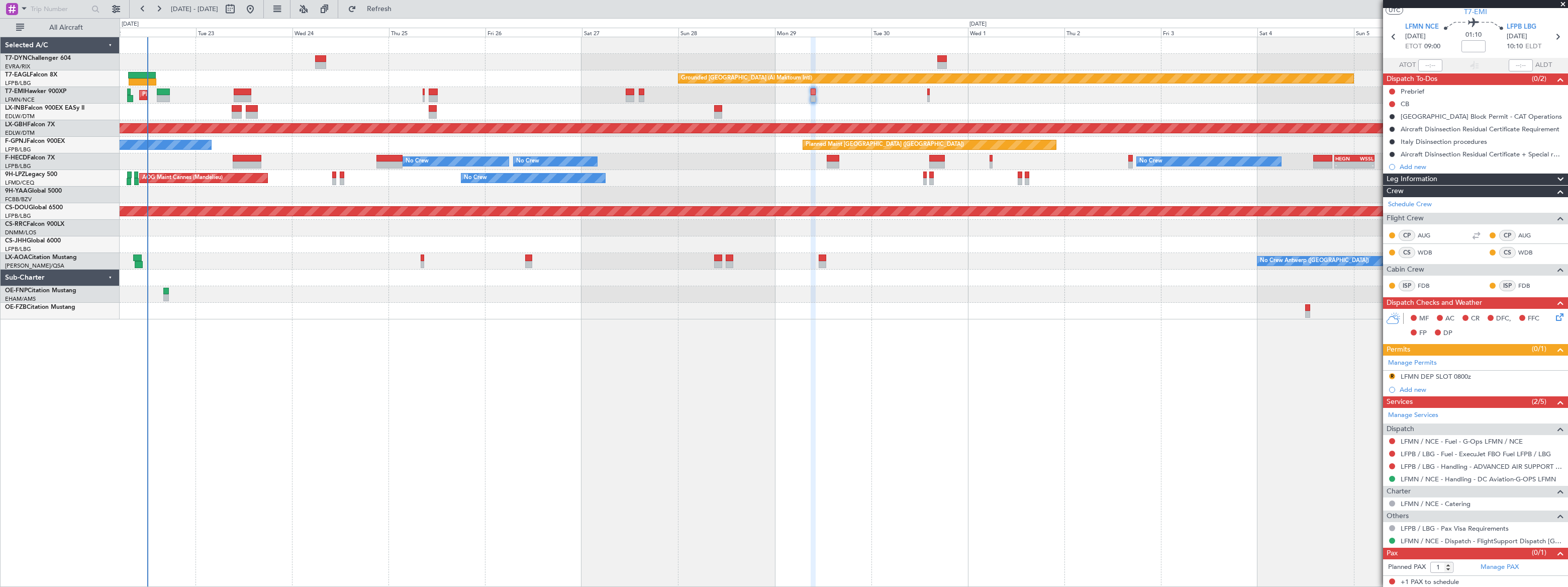
click at [926, 96] on div "Planned Maint [GEOGRAPHIC_DATA]" at bounding box center [843, 95] width 1448 height 16
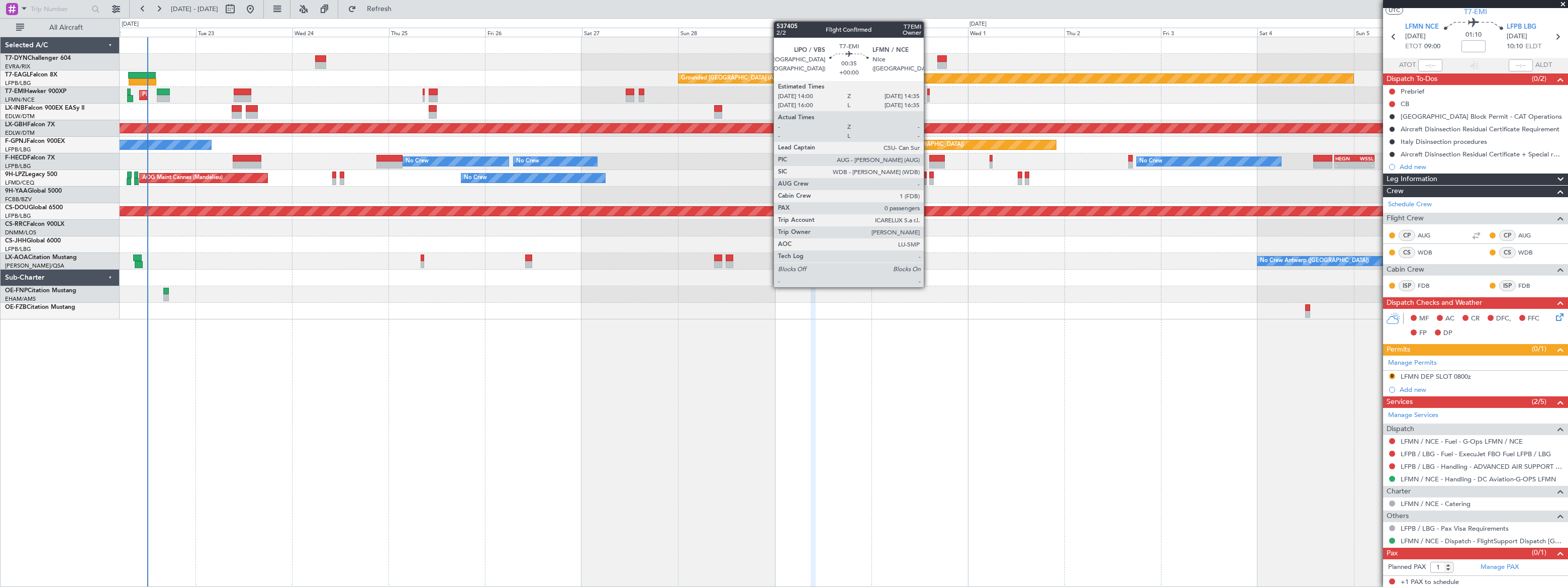
click at [928, 96] on div at bounding box center [929, 98] width 3 height 7
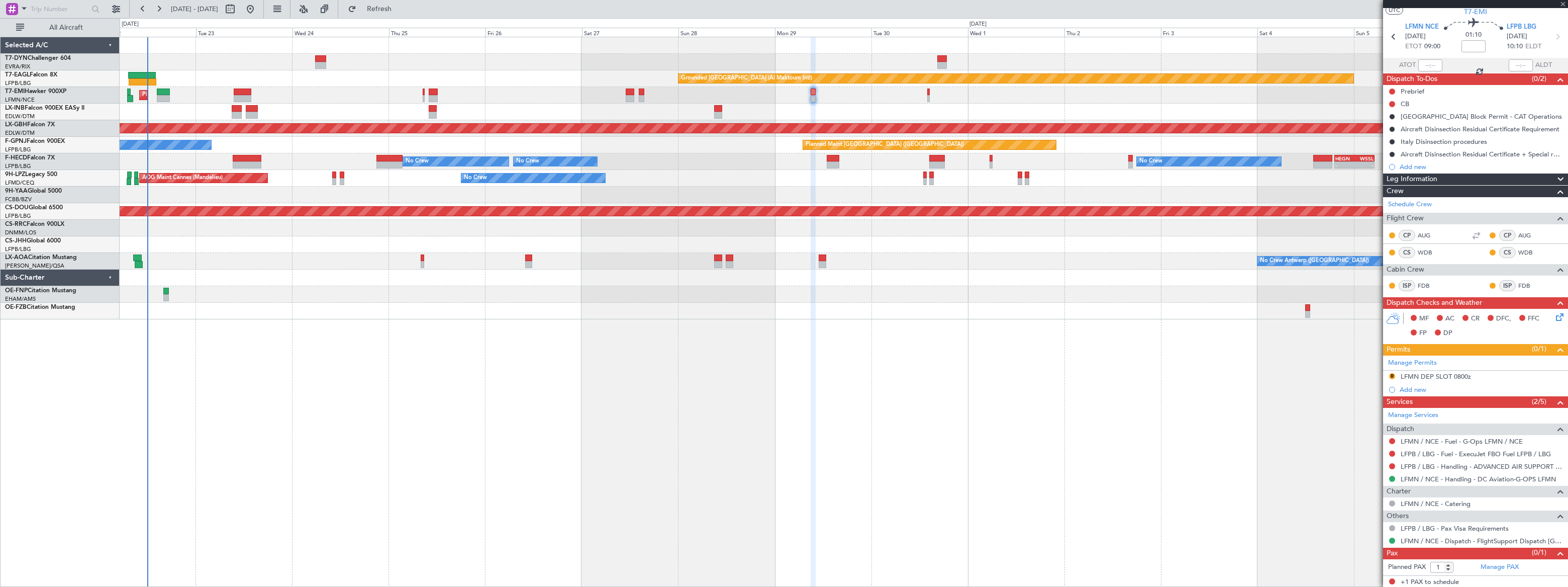
click at [928, 96] on div at bounding box center [929, 98] width 3 height 7
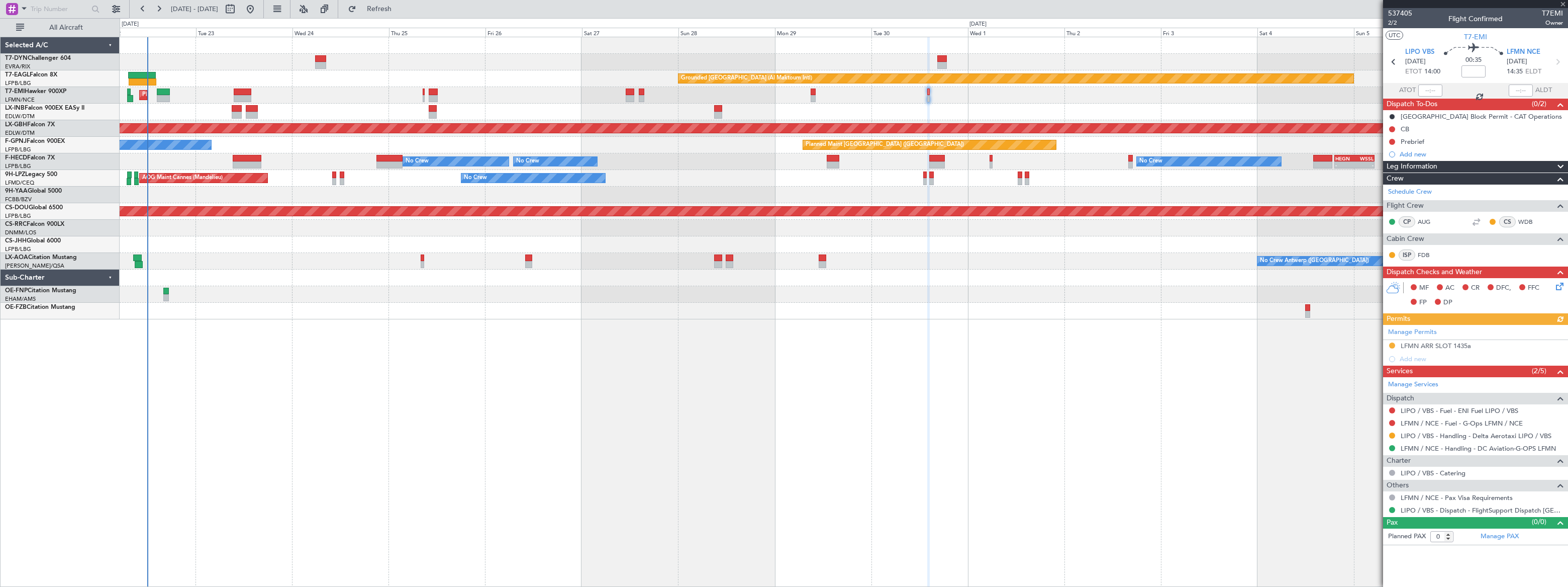
click at [1387, 20] on div "537405 2/2 Flight Confirmed T7EMI Owner" at bounding box center [1475, 18] width 185 height 20
click at [1392, 22] on span "2/2" at bounding box center [1400, 22] width 24 height 9
click at [401, 10] on span "Refresh" at bounding box center [379, 9] width 42 height 7
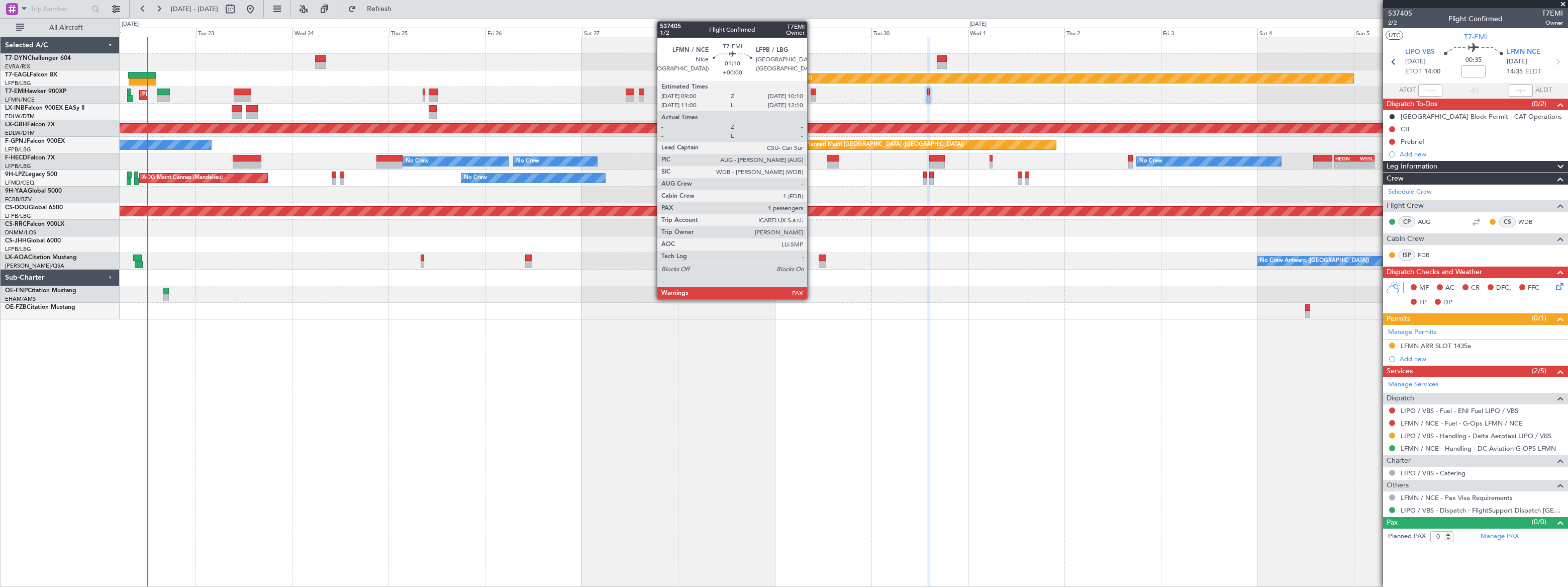
click at [812, 94] on div at bounding box center [814, 92] width 5 height 7
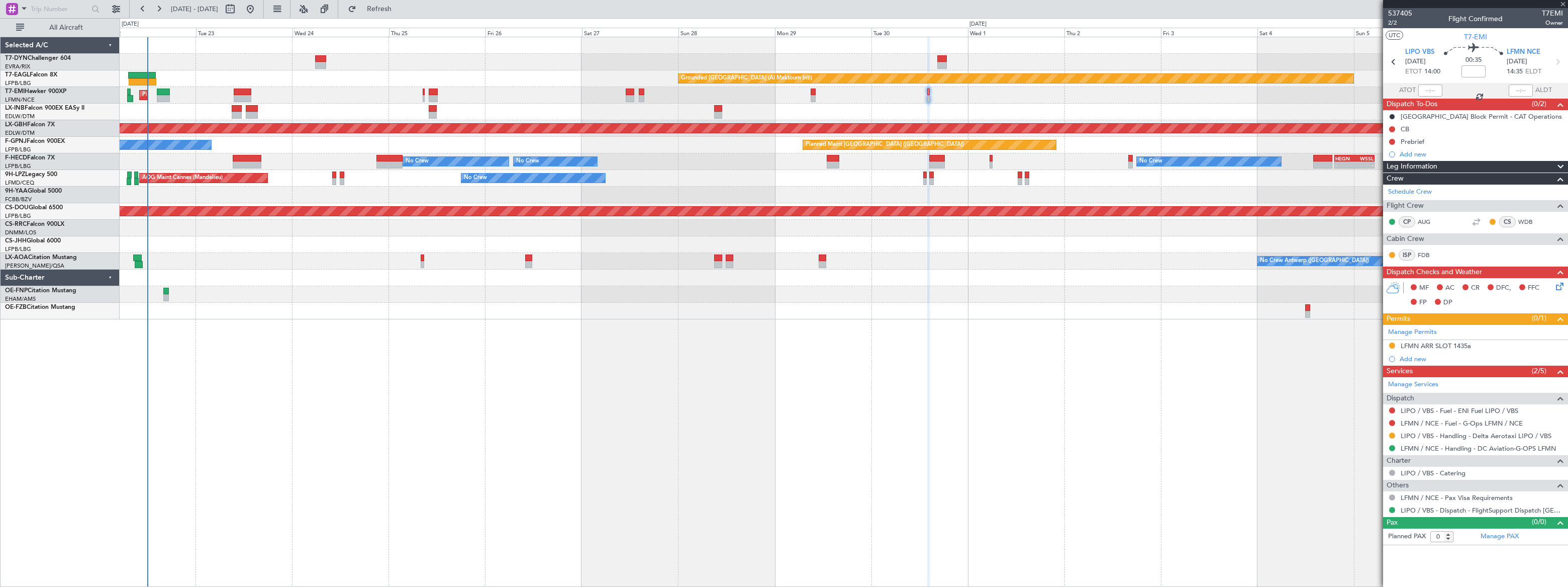
type input "1"
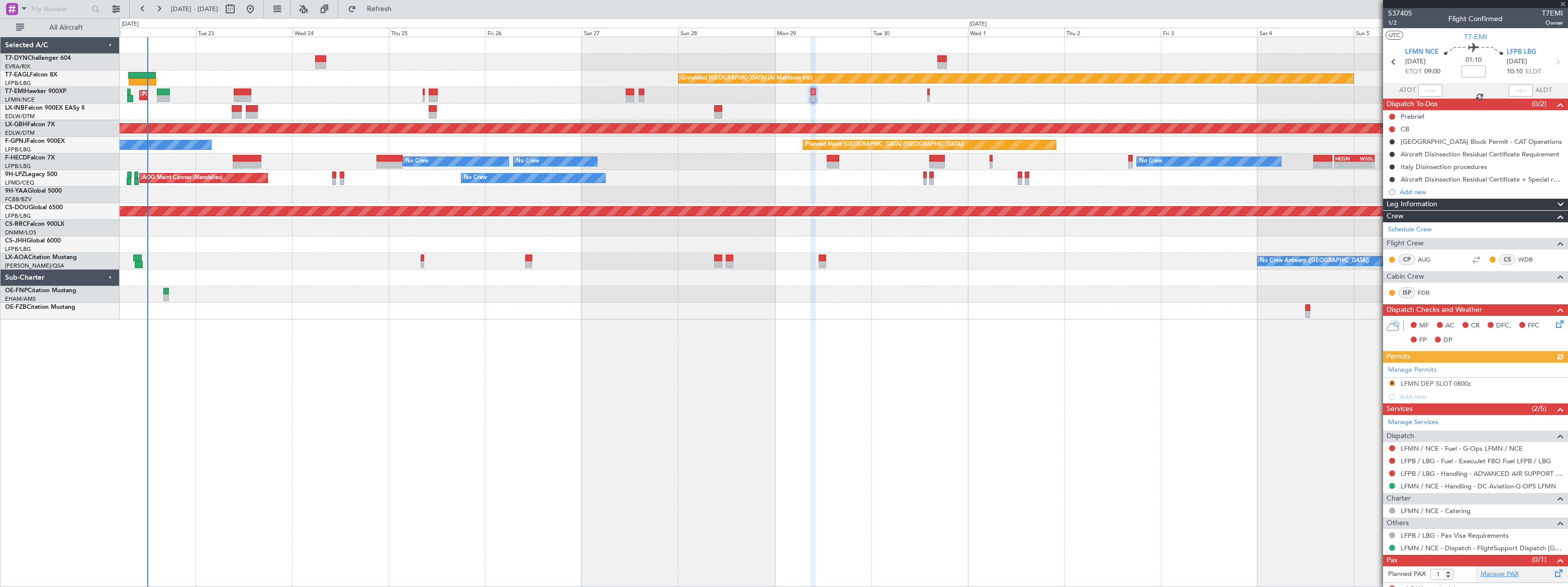
click at [1496, 576] on link "Manage PAX" at bounding box center [1500, 574] width 38 height 10
drag, startPoint x: 411, startPoint y: 8, endPoint x: 463, endPoint y: 26, distance: 55.0
click at [401, 8] on span "Refresh" at bounding box center [379, 9] width 42 height 7
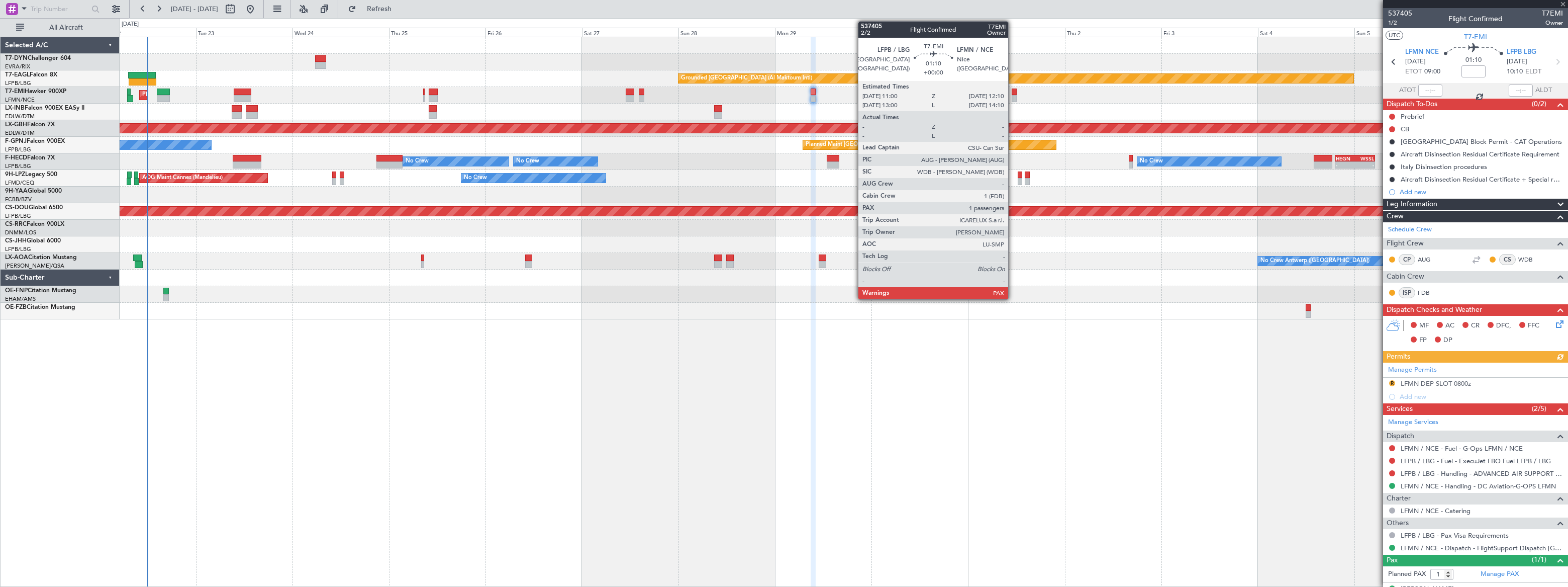
click at [1013, 93] on div at bounding box center [1014, 92] width 5 height 7
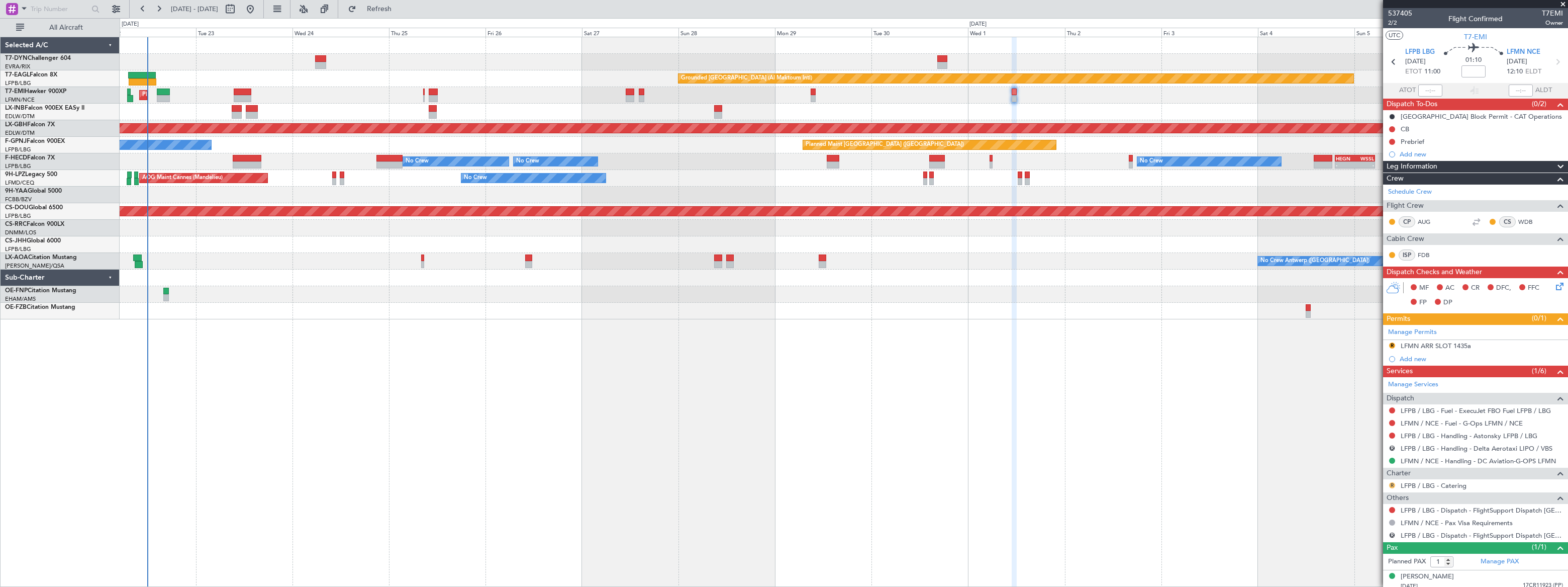
click at [1390, 484] on button "R" at bounding box center [1392, 485] width 6 height 6
click at [1359, 358] on li "Not Required" at bounding box center [1392, 364] width 116 height 15
click at [1480, 435] on link "LFPB / LBG - Handling - Astonsky LFPB / LBG" at bounding box center [1469, 435] width 137 height 9
click at [401, 5] on span "Refresh" at bounding box center [379, 9] width 42 height 7
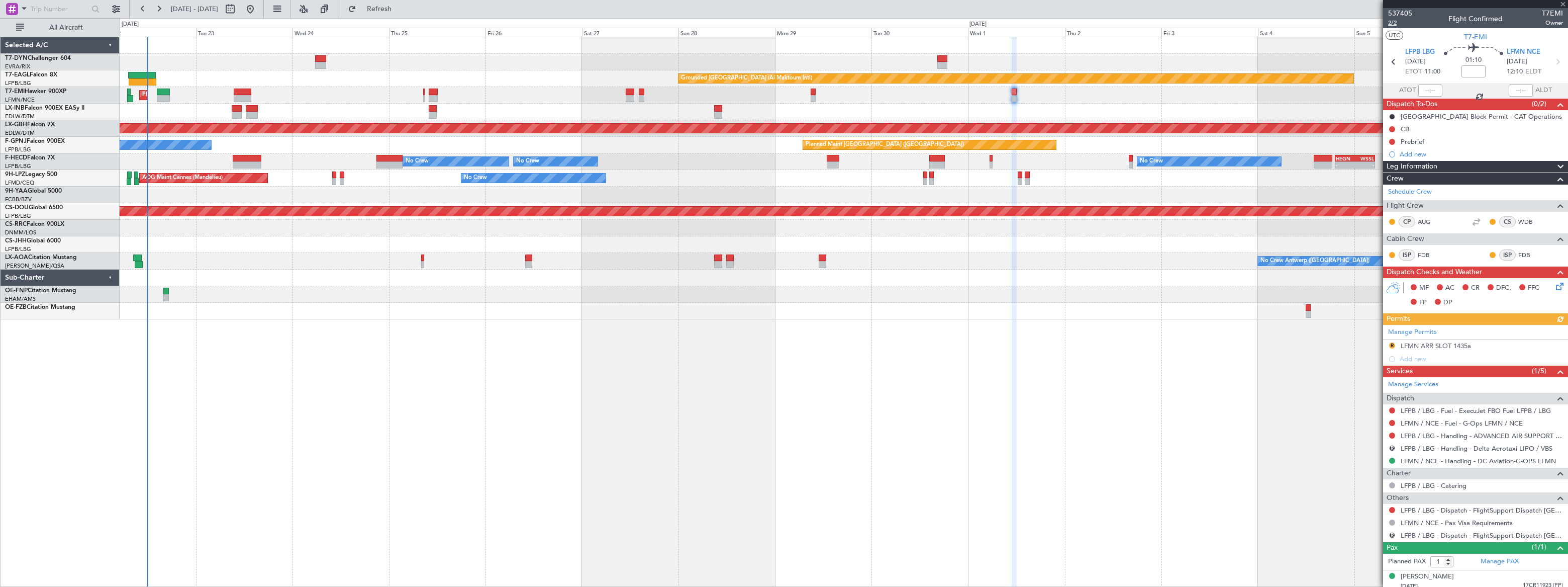
click at [1394, 20] on span "2/2" at bounding box center [1400, 22] width 24 height 9
click at [401, 11] on span "Refresh" at bounding box center [379, 9] width 42 height 7
click at [401, 11] on span "Refreshing..." at bounding box center [379, 9] width 42 height 7
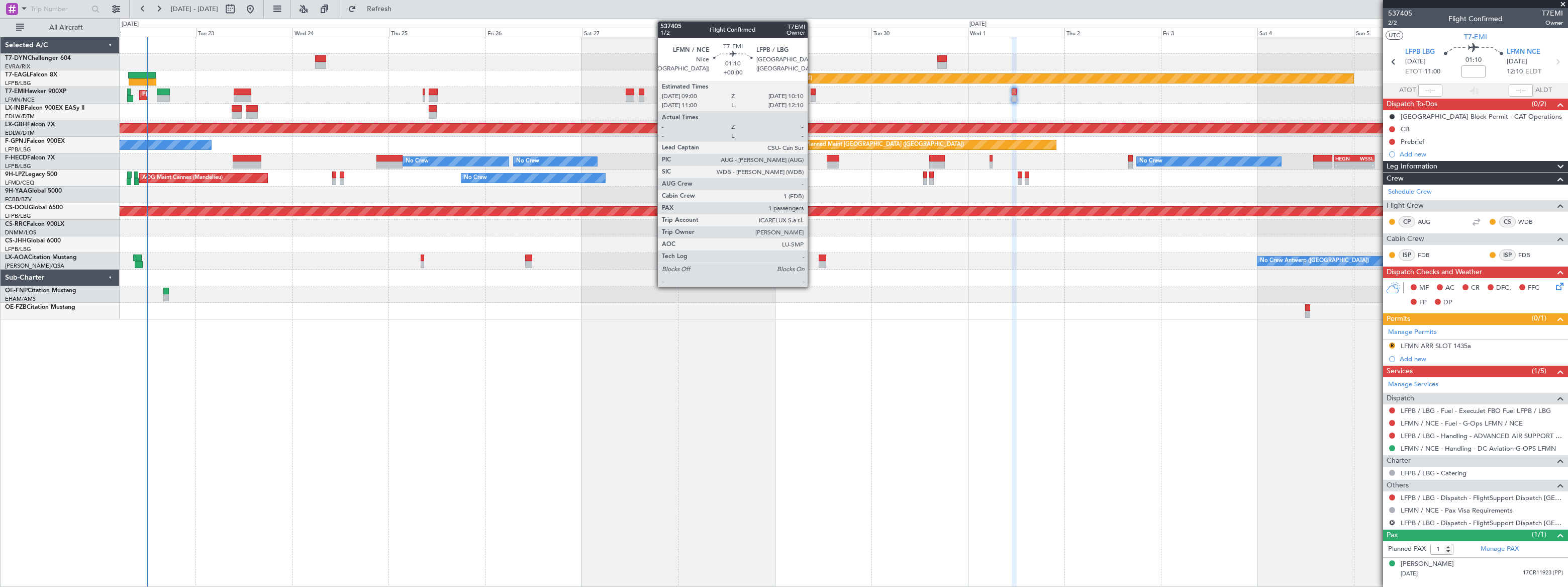
click at [812, 94] on div at bounding box center [814, 92] width 5 height 7
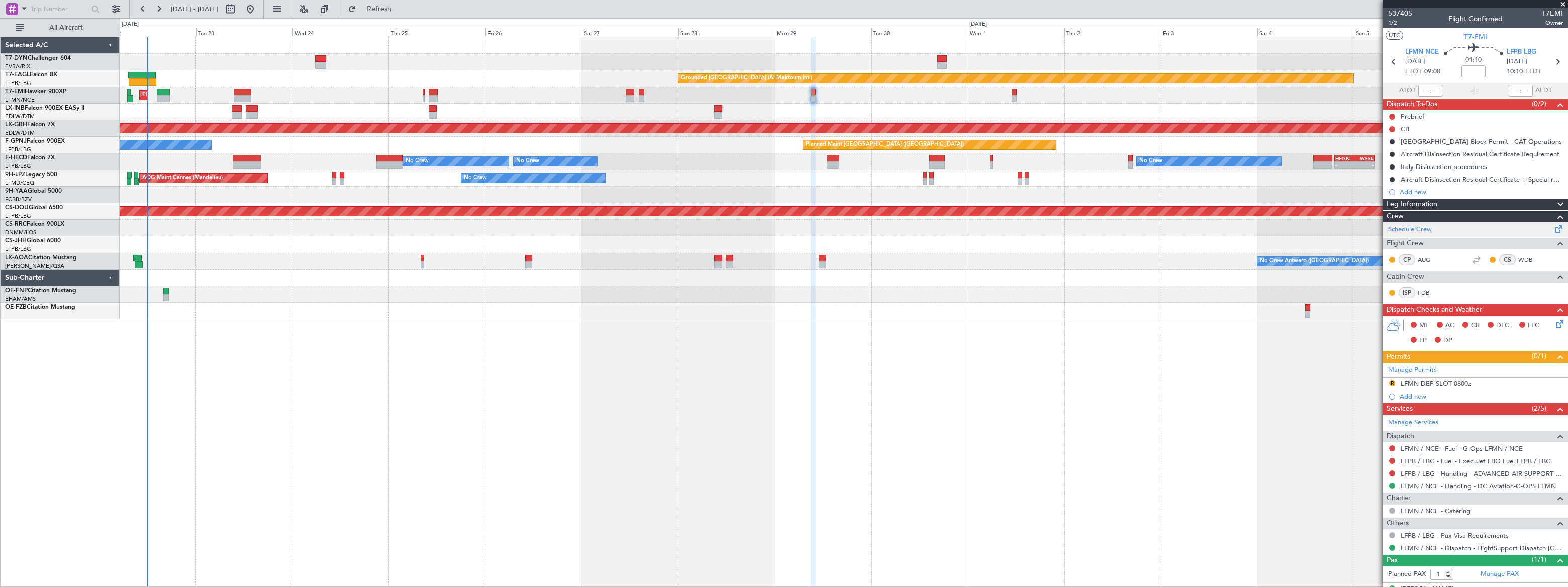
click at [1430, 231] on link "Schedule Crew" at bounding box center [1410, 229] width 43 height 10
click at [401, 7] on span "Refresh" at bounding box center [379, 9] width 42 height 7
click at [401, 10] on span "Refresh" at bounding box center [379, 9] width 42 height 7
click at [1425, 226] on link "Schedule Crew" at bounding box center [1410, 229] width 43 height 10
click at [1508, 575] on link "Manage PAX" at bounding box center [1500, 574] width 38 height 10
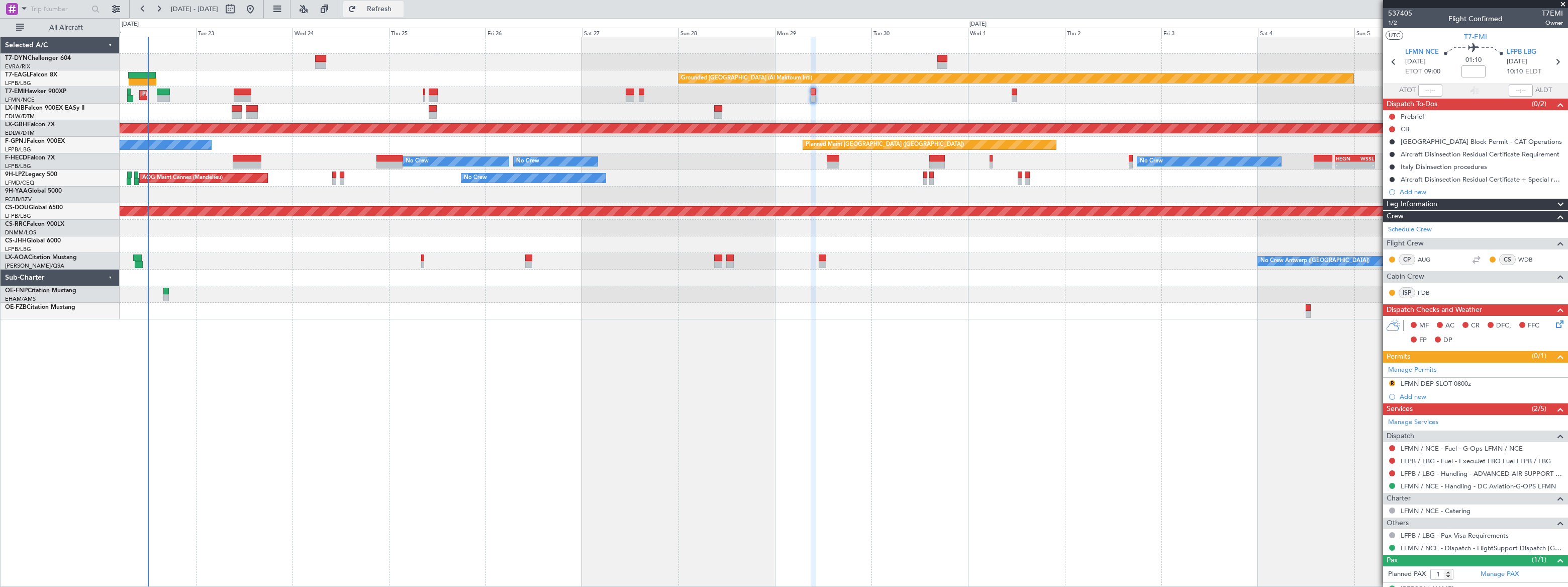
click at [397, 5] on span "Refresh" at bounding box center [379, 9] width 42 height 7
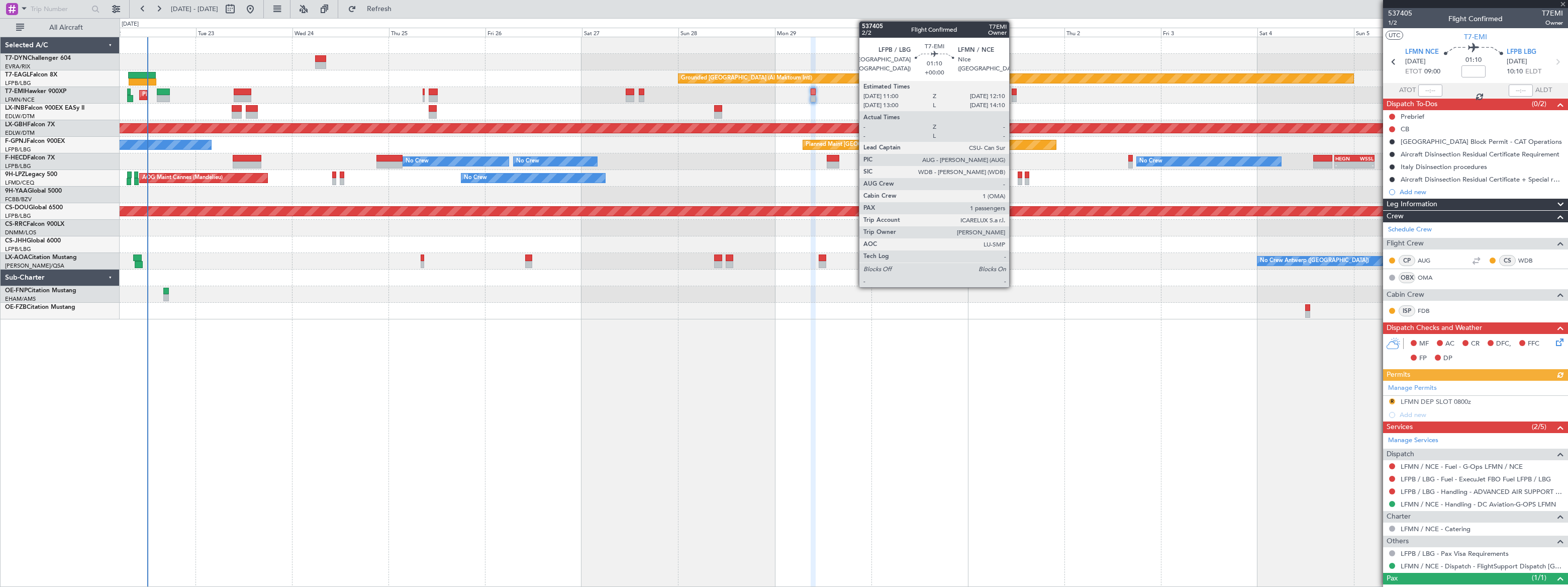
click at [1014, 96] on div at bounding box center [1014, 98] width 5 height 7
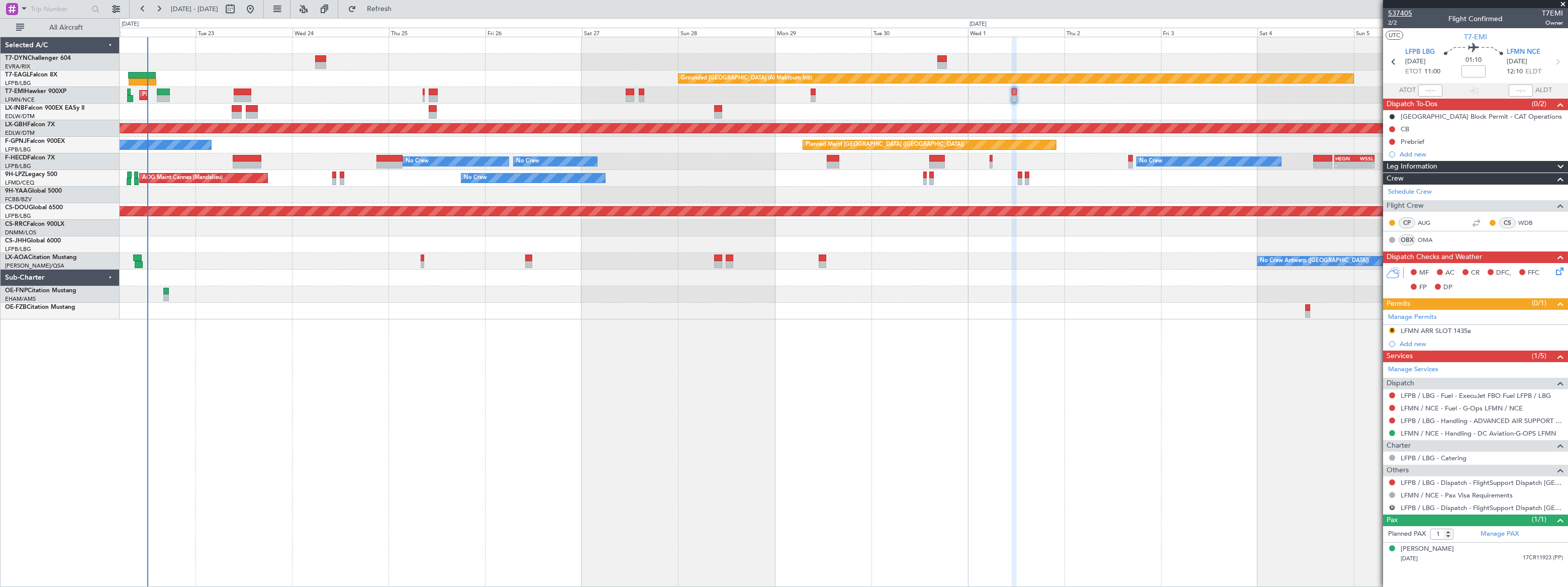
click at [1396, 9] on span "537405" at bounding box center [1400, 13] width 24 height 11
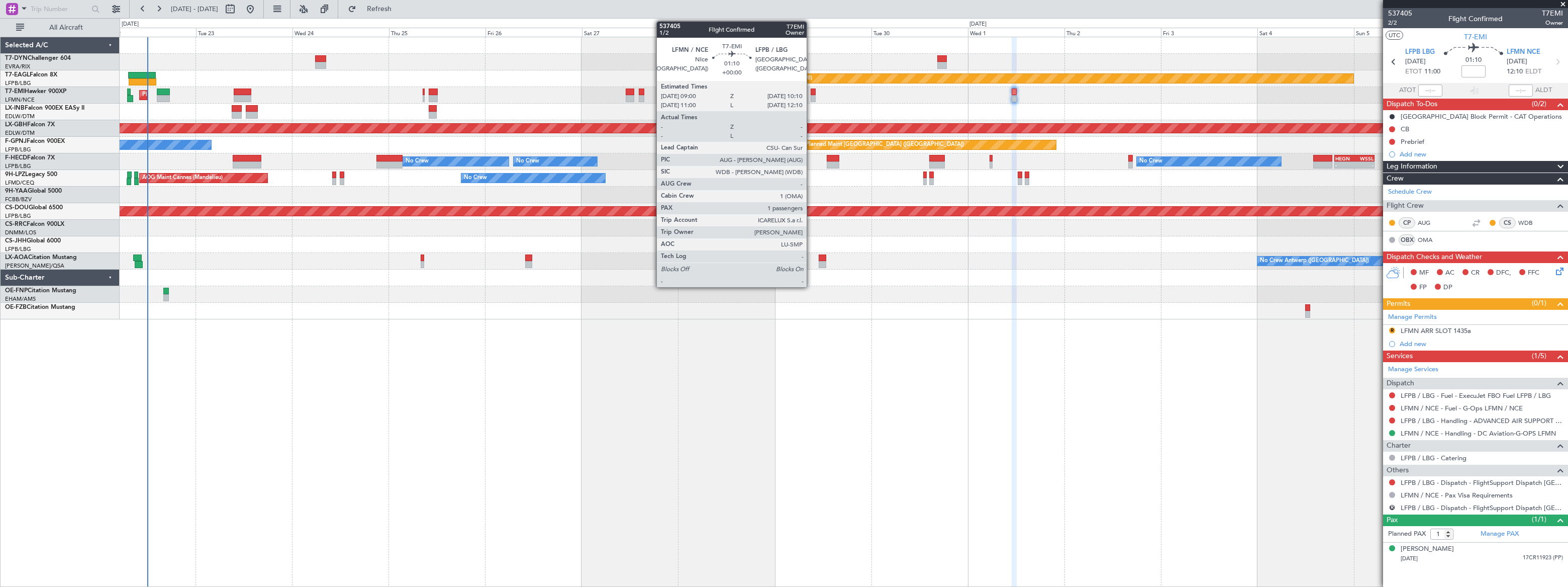
click at [811, 90] on div at bounding box center [814, 92] width 5 height 7
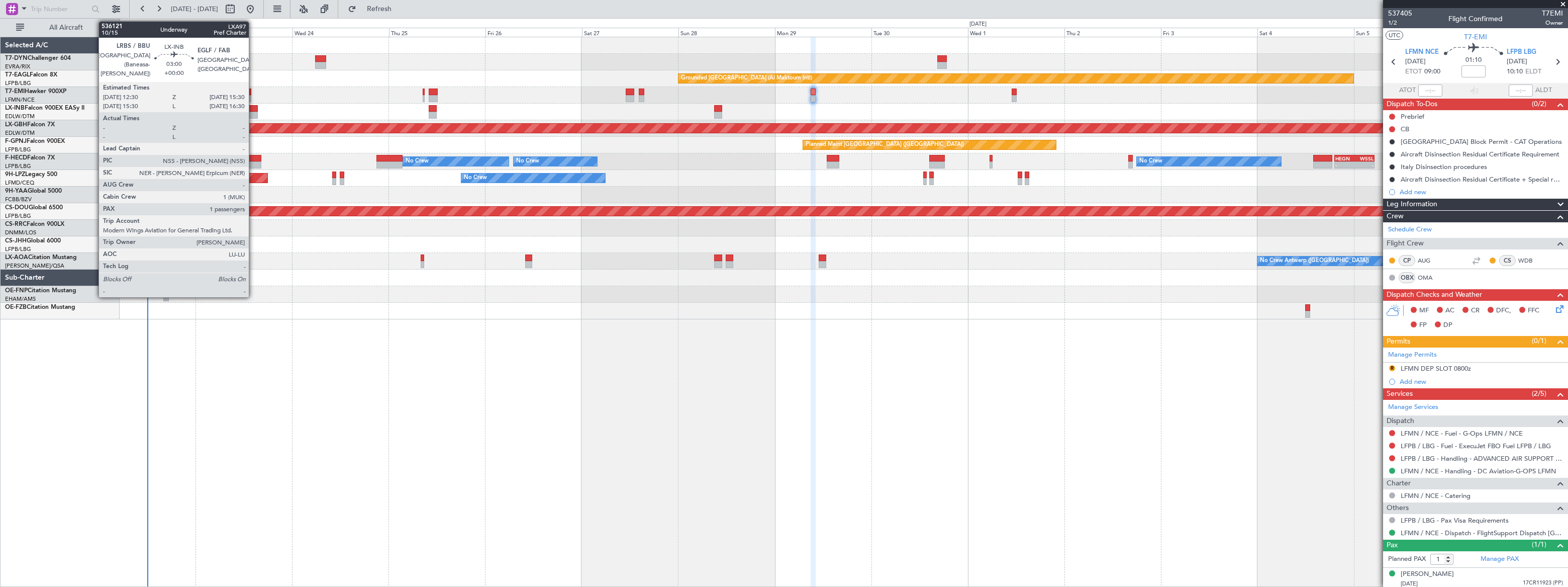
click at [253, 109] on div at bounding box center [251, 109] width 13 height 7
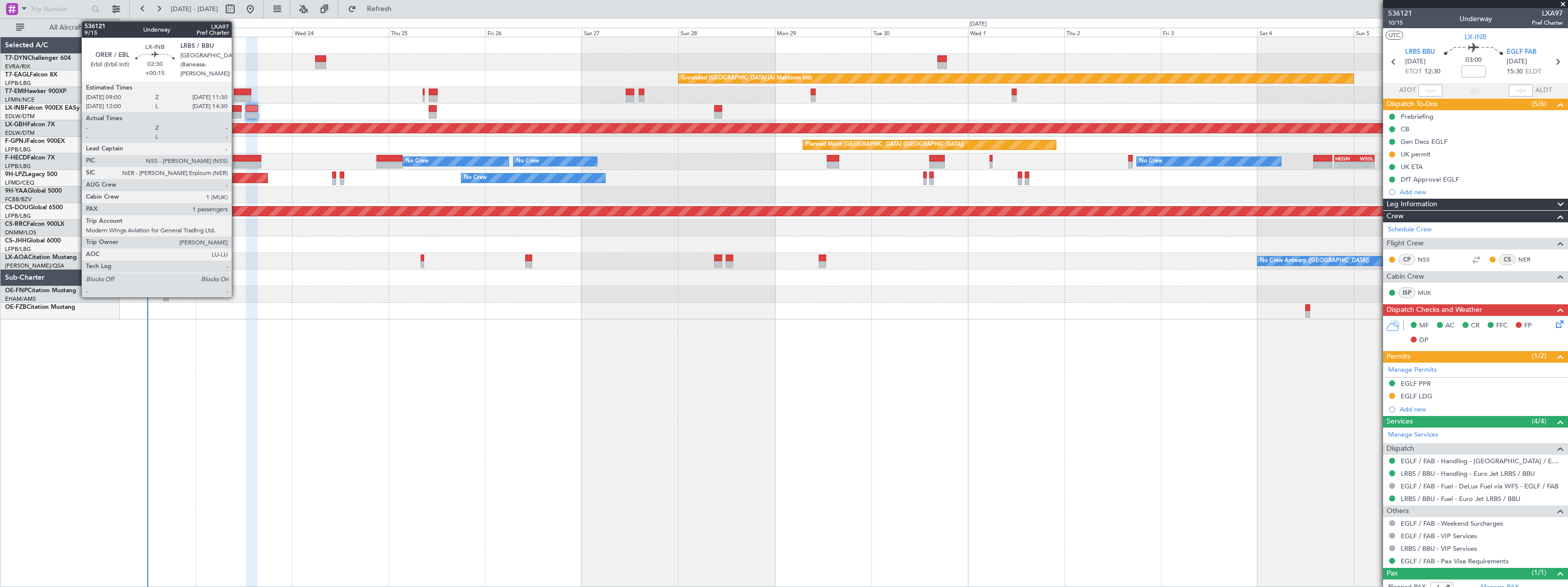
click at [236, 112] on div at bounding box center [237, 115] width 11 height 7
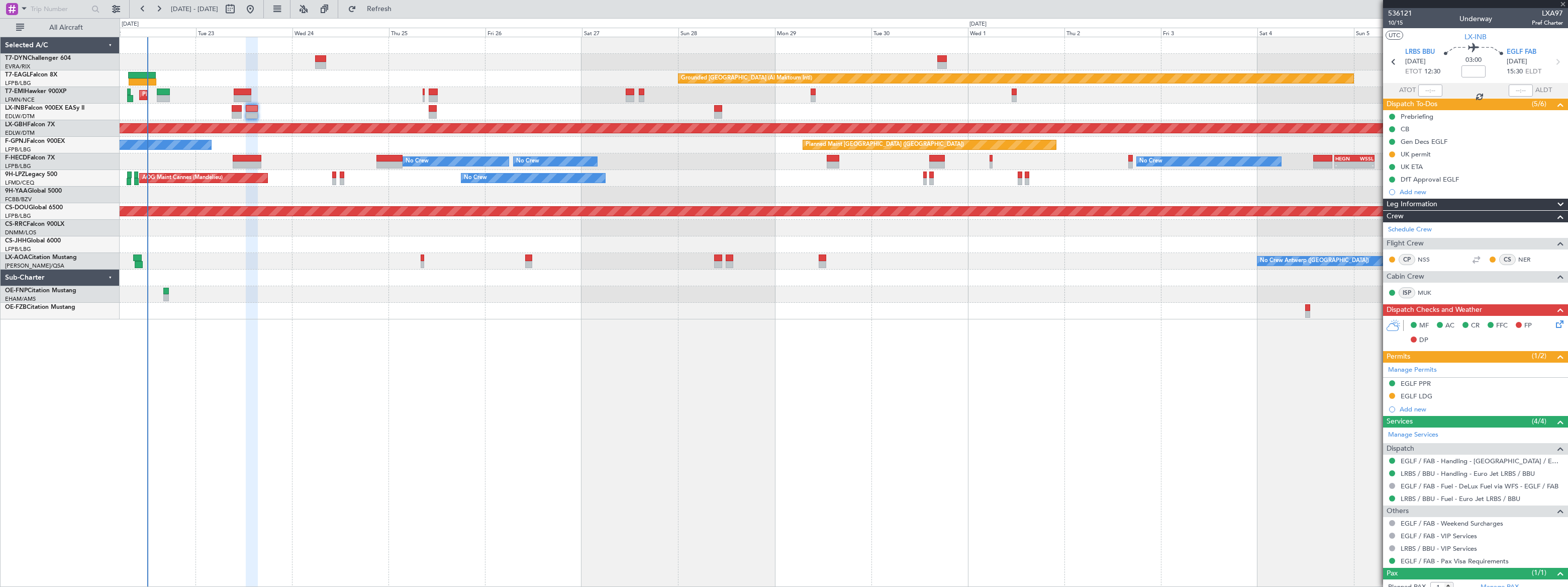
type input "+00:15"
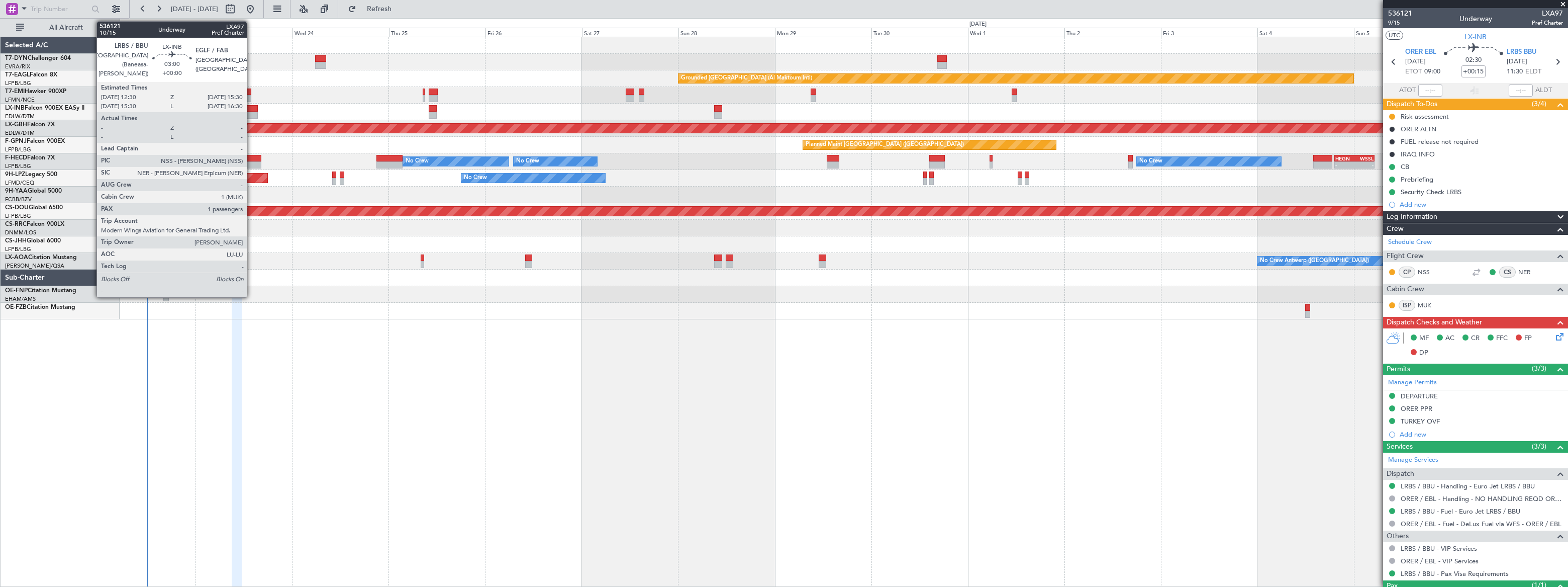
click at [251, 112] on div at bounding box center [251, 115] width 13 height 7
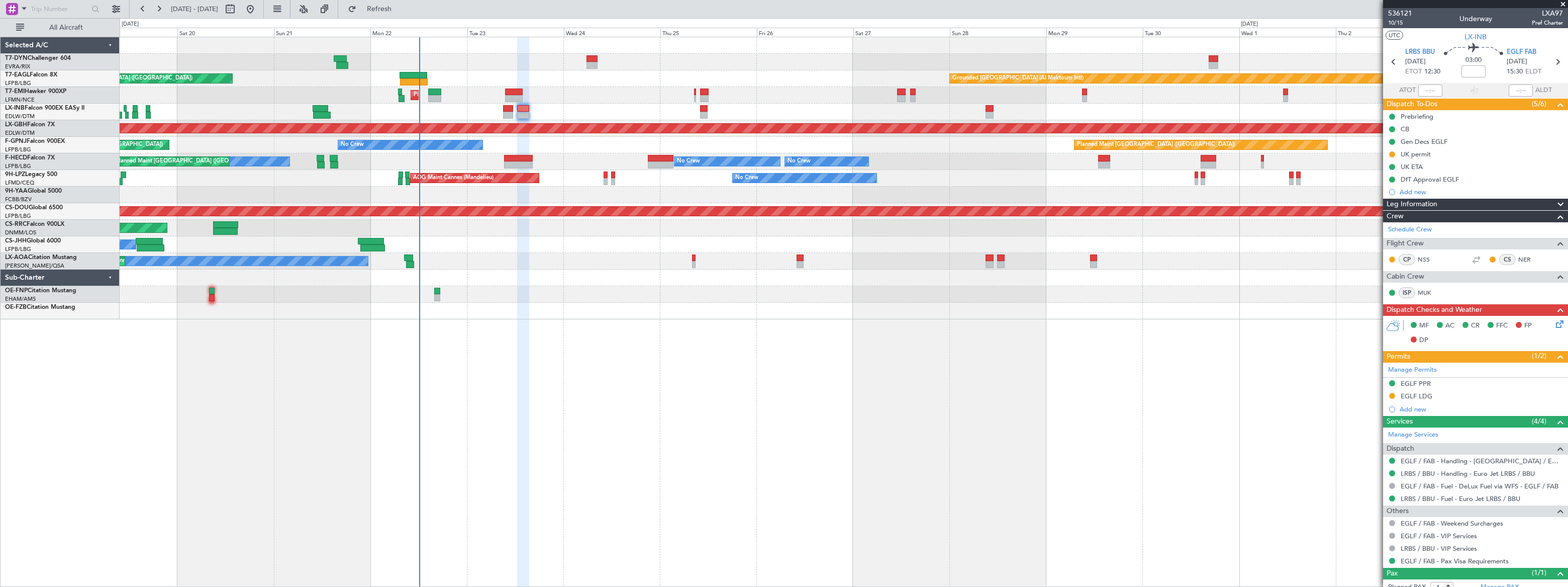
click at [542, 109] on div at bounding box center [843, 111] width 1448 height 16
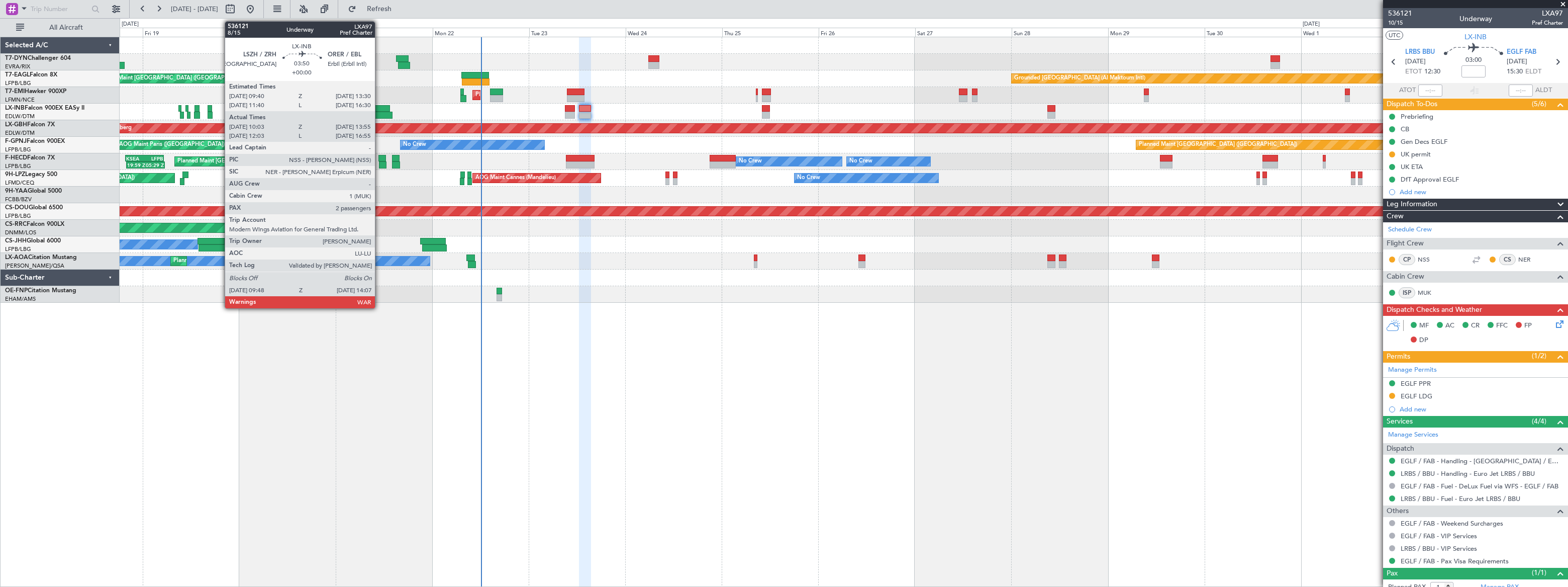
click at [379, 112] on div at bounding box center [384, 115] width 18 height 7
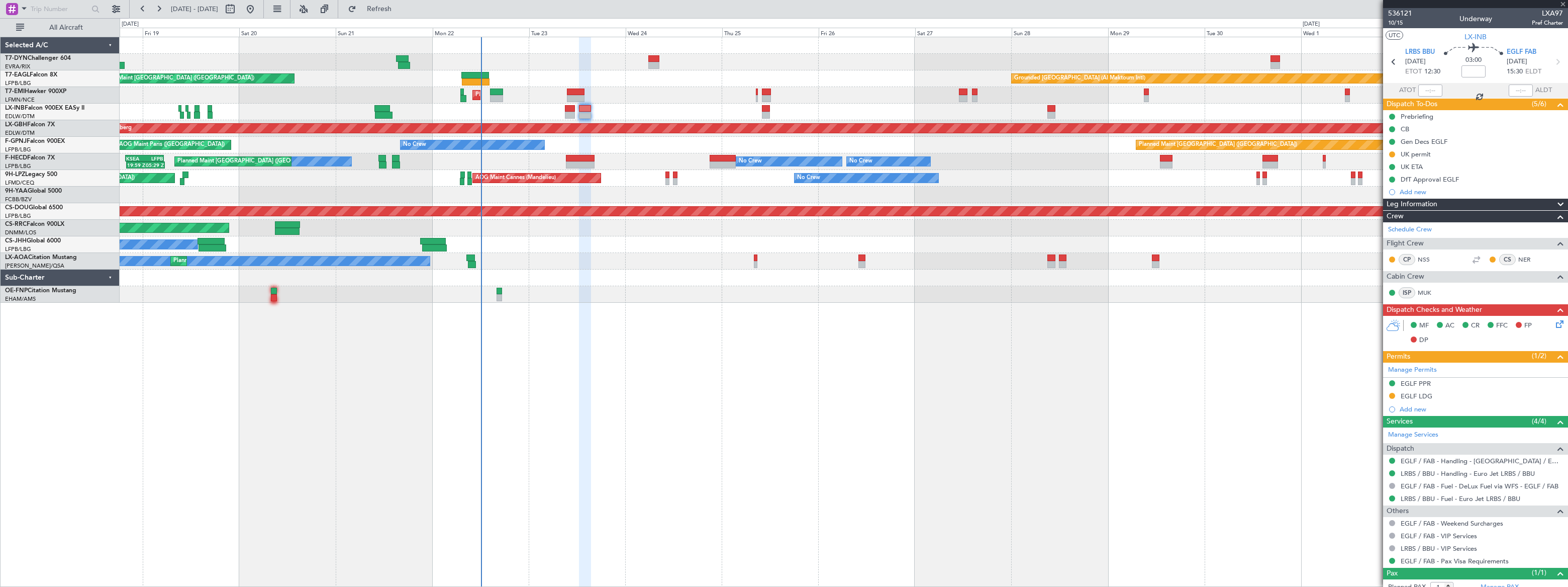
type input "10:03"
type input "13:55"
type input "2"
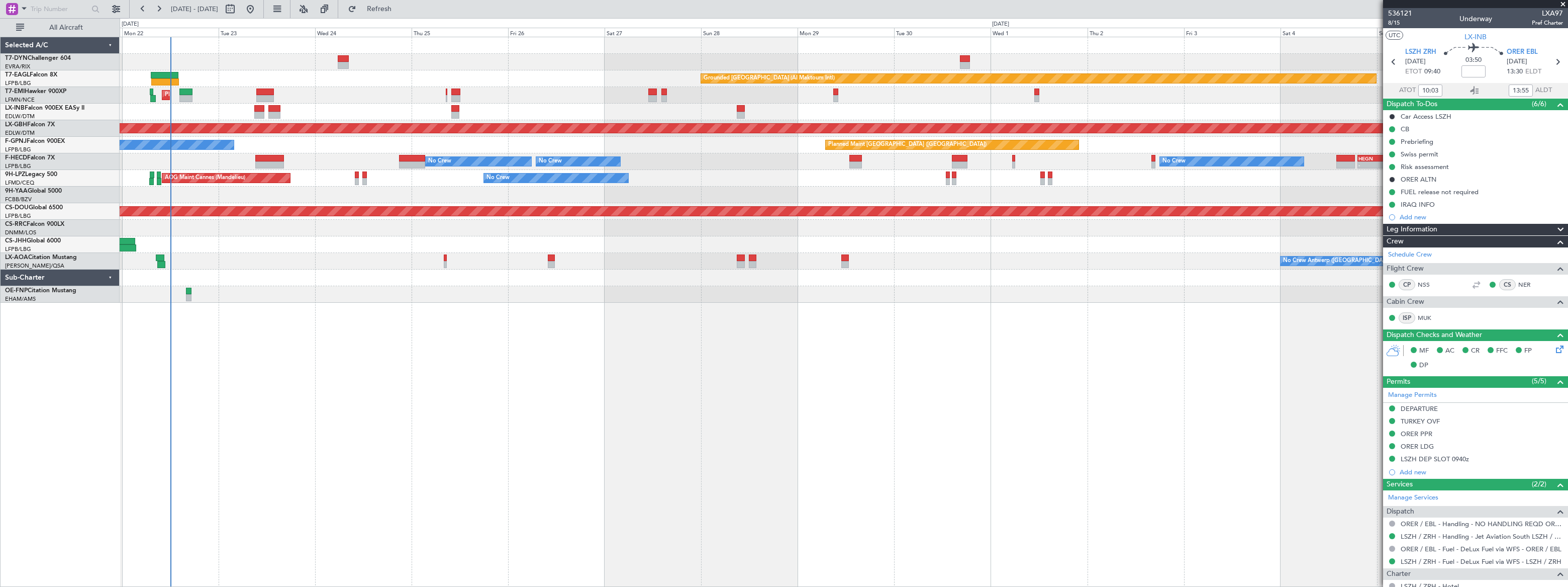
click at [184, 120] on div "Planned Maint Nurnberg" at bounding box center [844, 128] width 1448 height 16
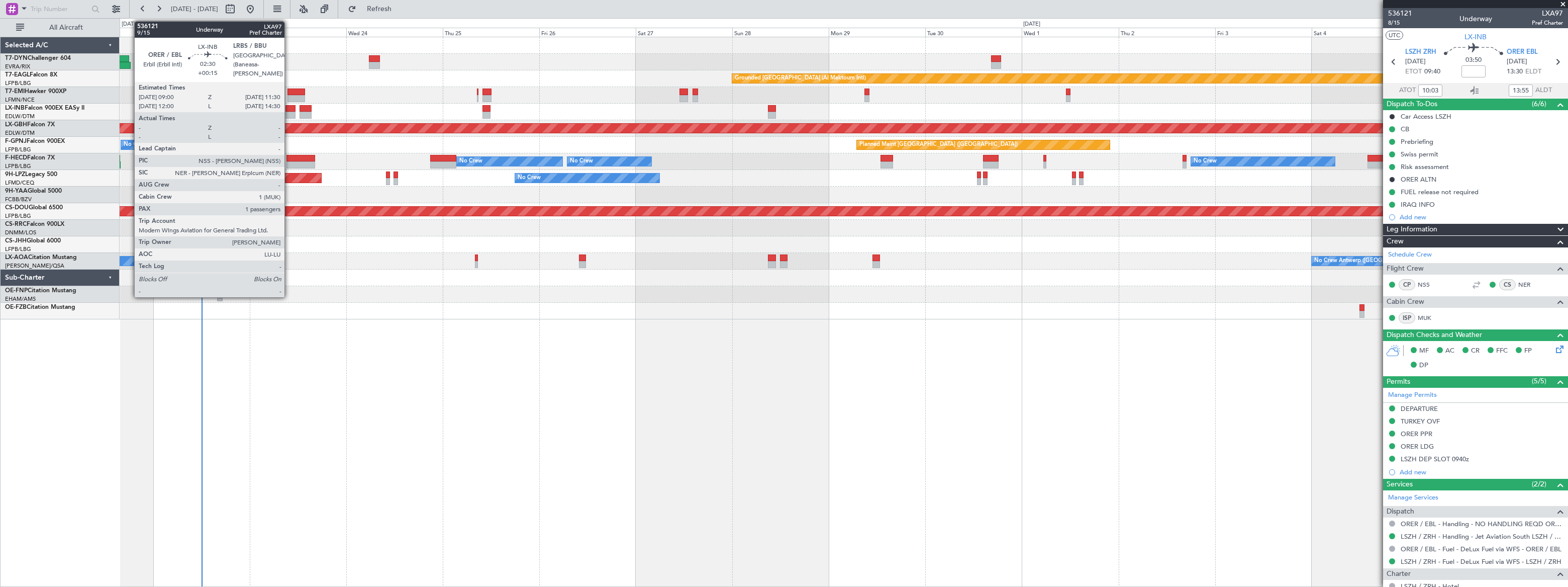
click at [289, 112] on div at bounding box center [291, 115] width 11 height 7
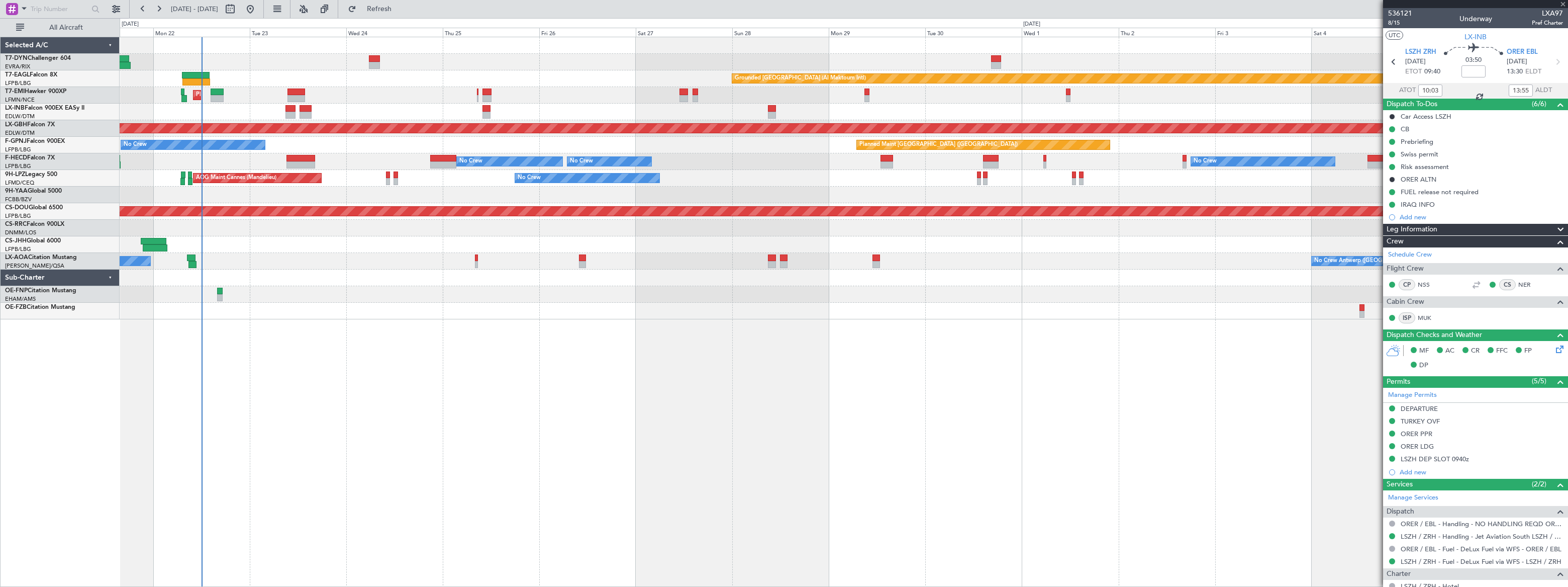
type input "+00:15"
type input "1"
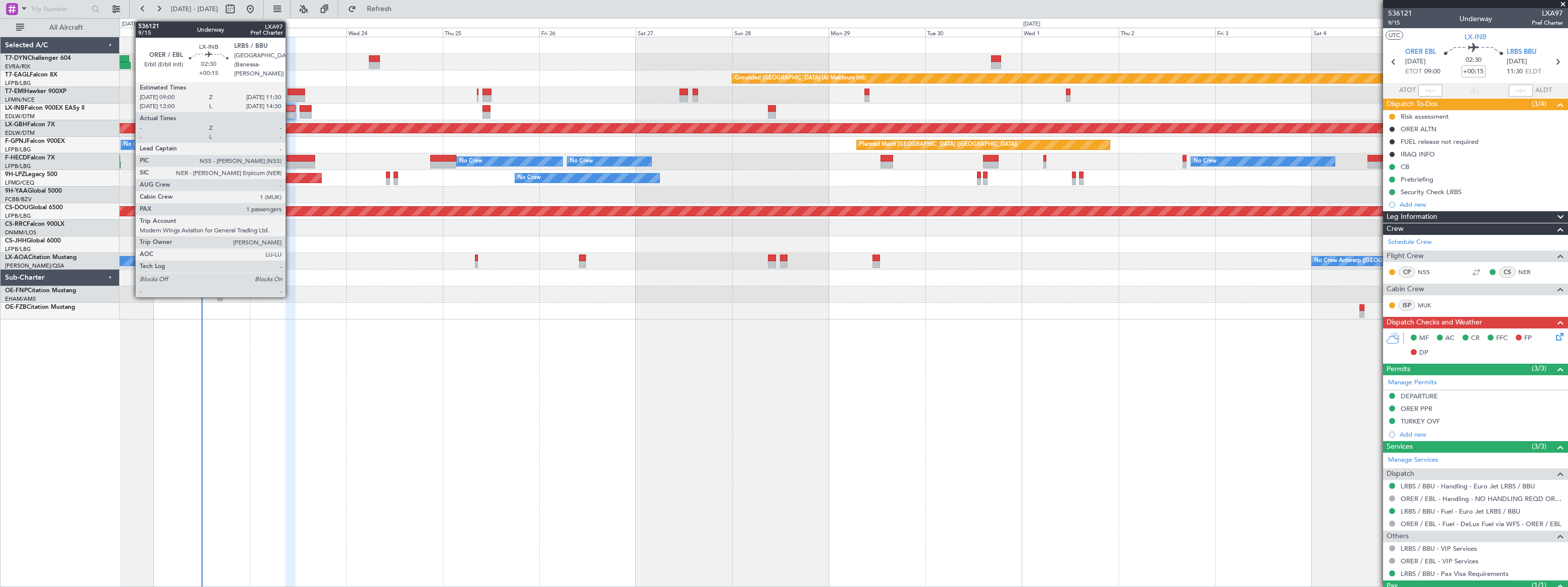
click at [290, 109] on div at bounding box center [291, 109] width 11 height 7
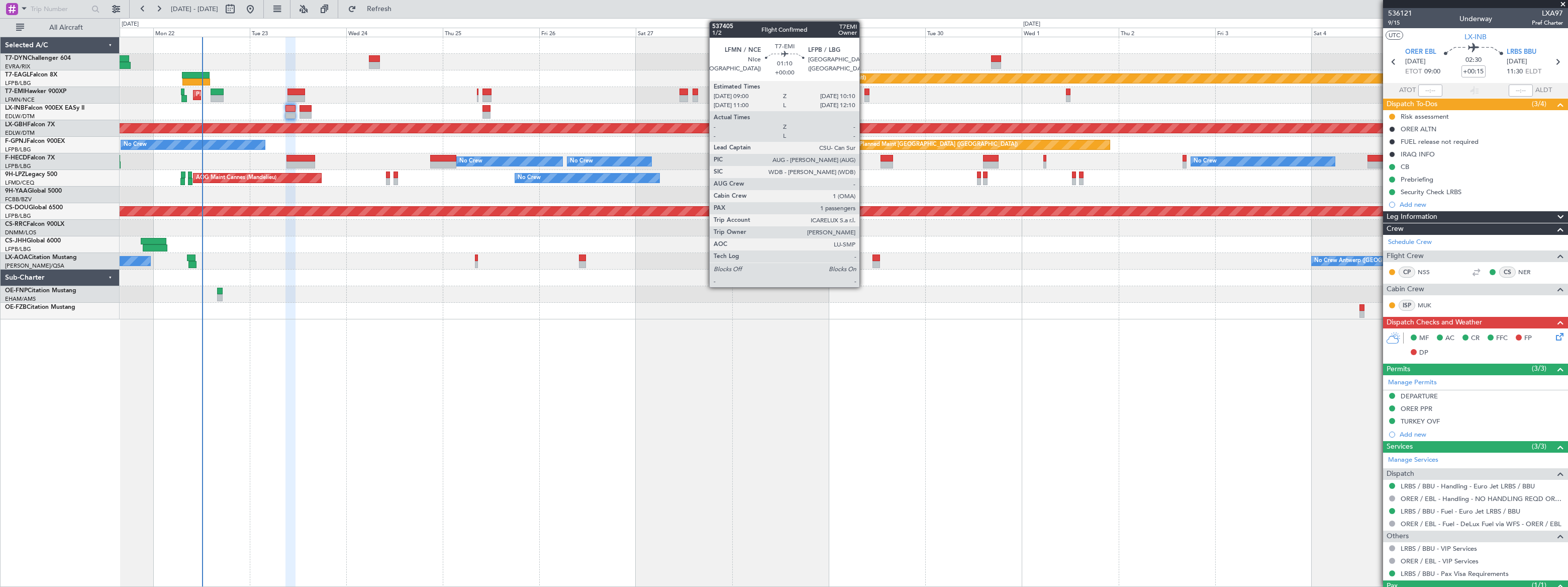
click at [864, 97] on div at bounding box center [867, 98] width 5 height 7
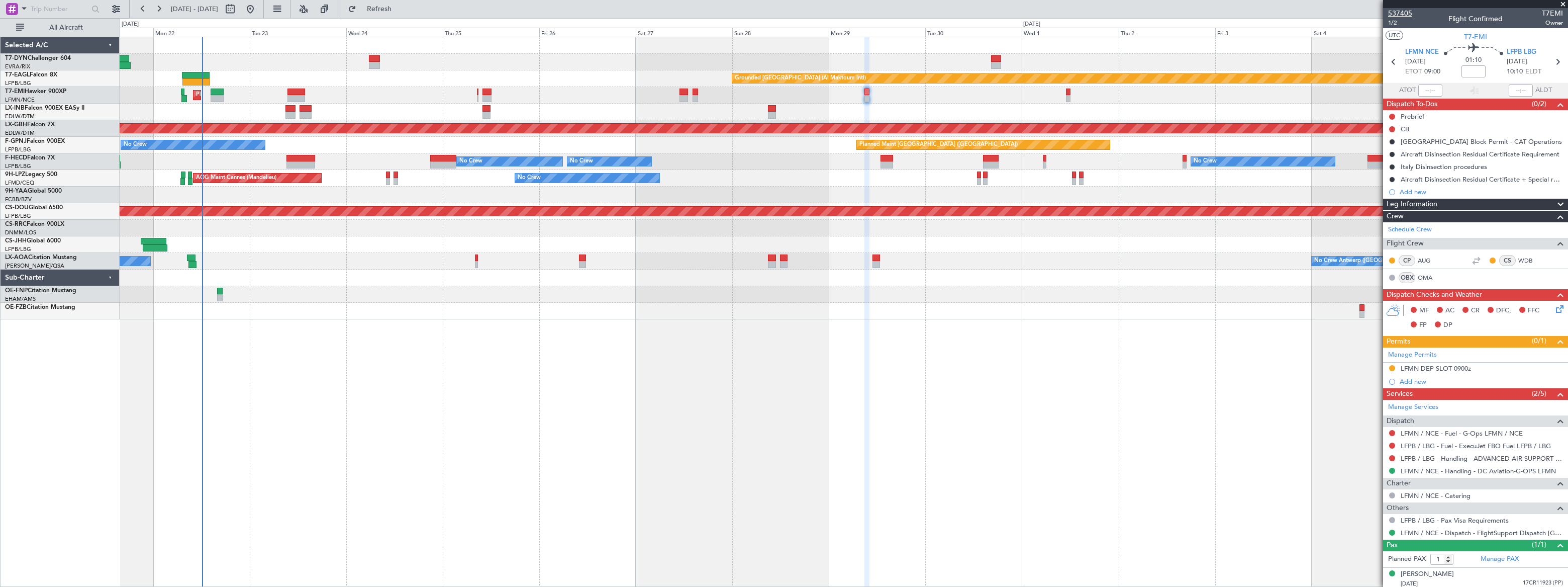
click at [1398, 12] on span "537405" at bounding box center [1400, 13] width 24 height 11
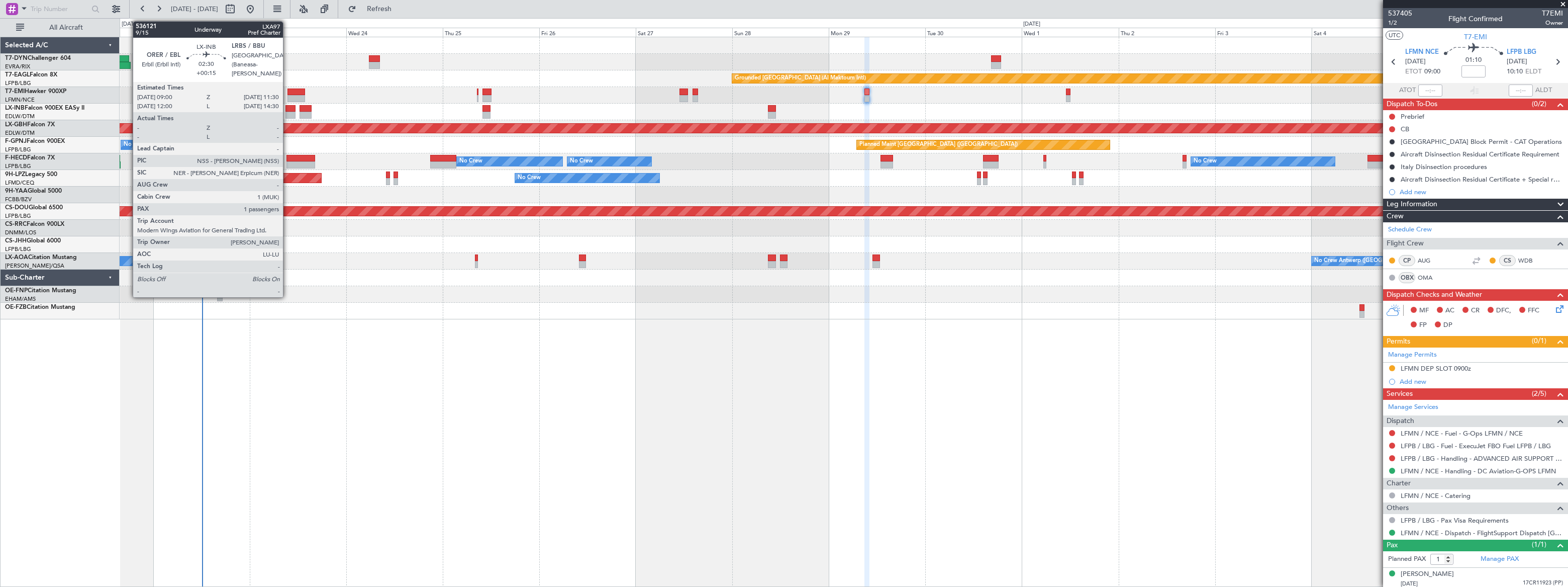
click at [288, 112] on div at bounding box center [291, 115] width 11 height 7
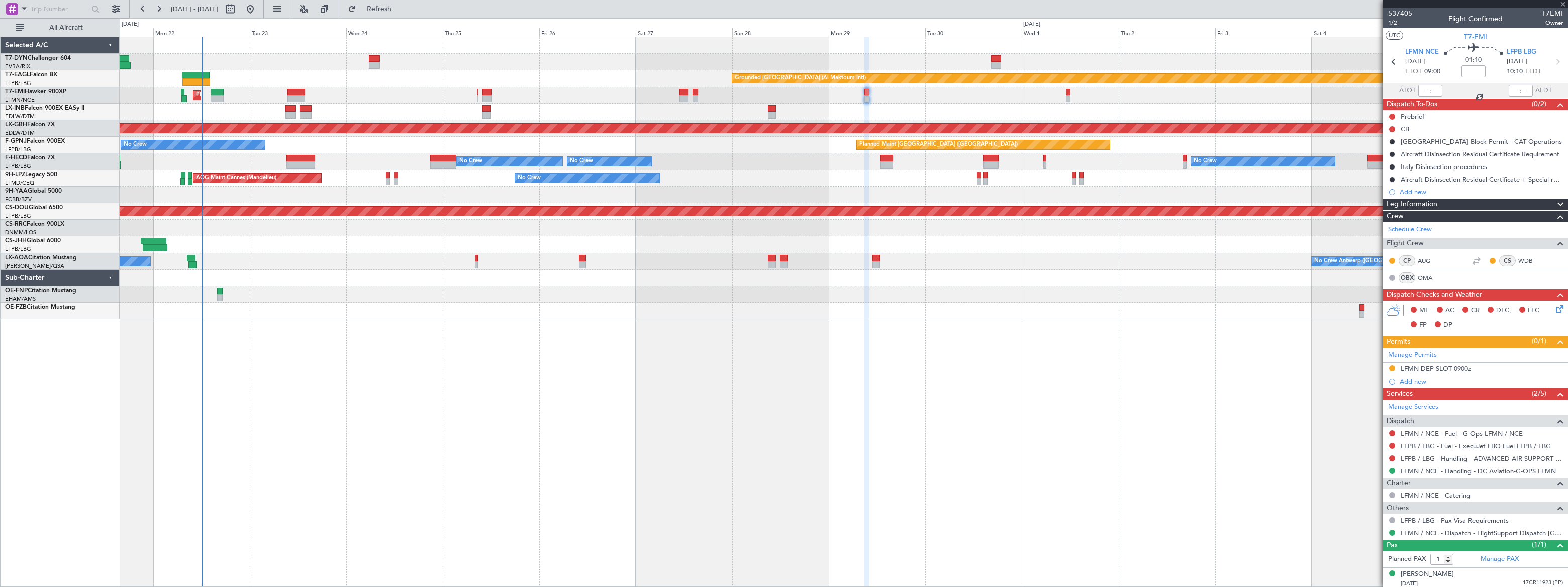
type input "+00:15"
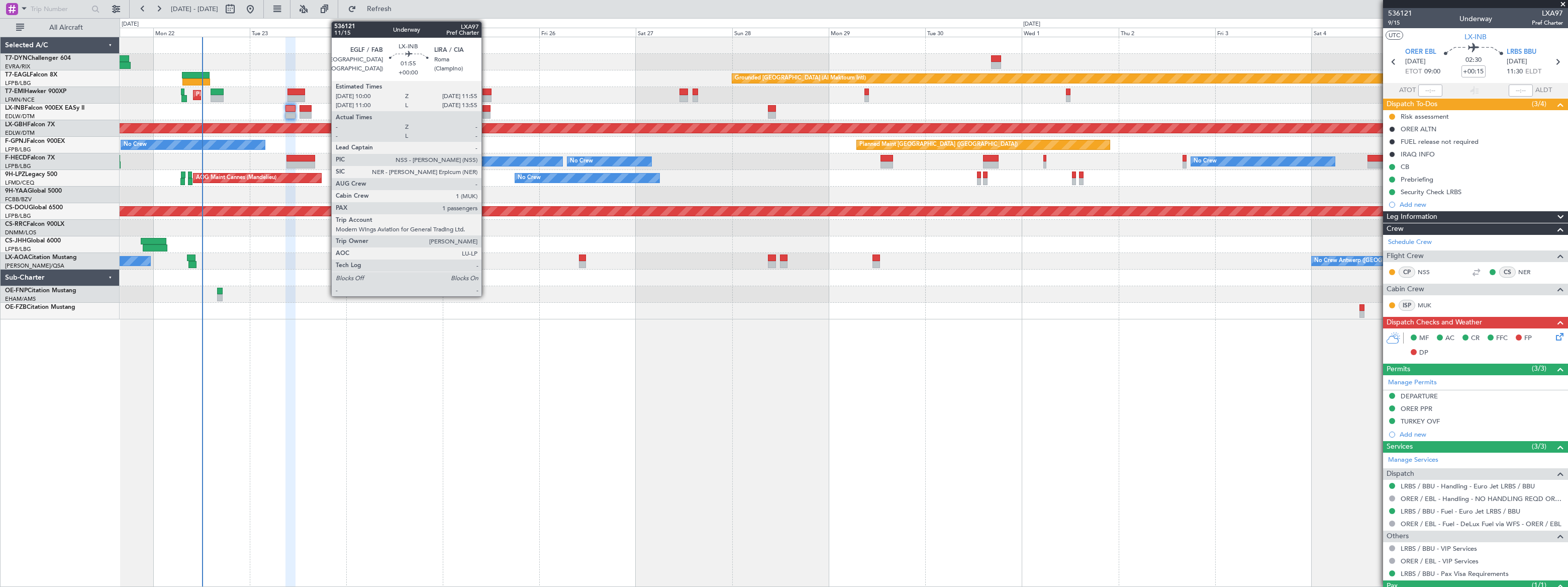
click at [486, 112] on div at bounding box center [486, 115] width 8 height 7
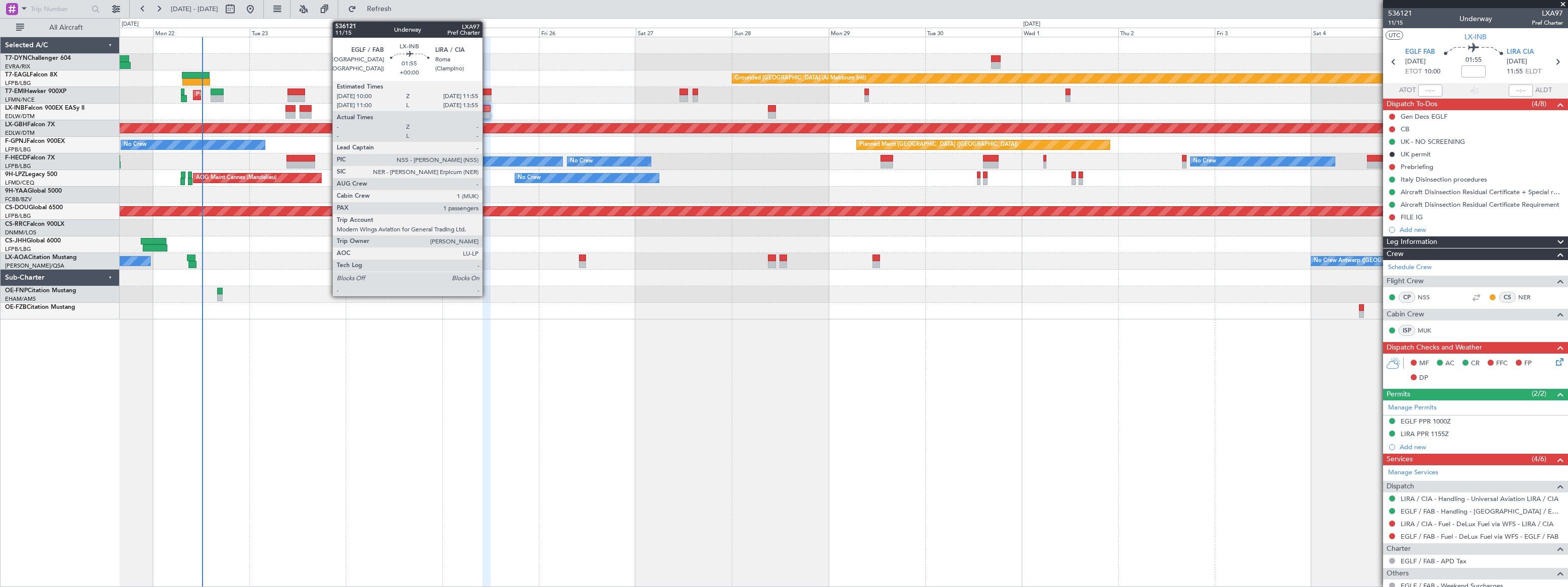
click at [487, 112] on div at bounding box center [486, 115] width 8 height 7
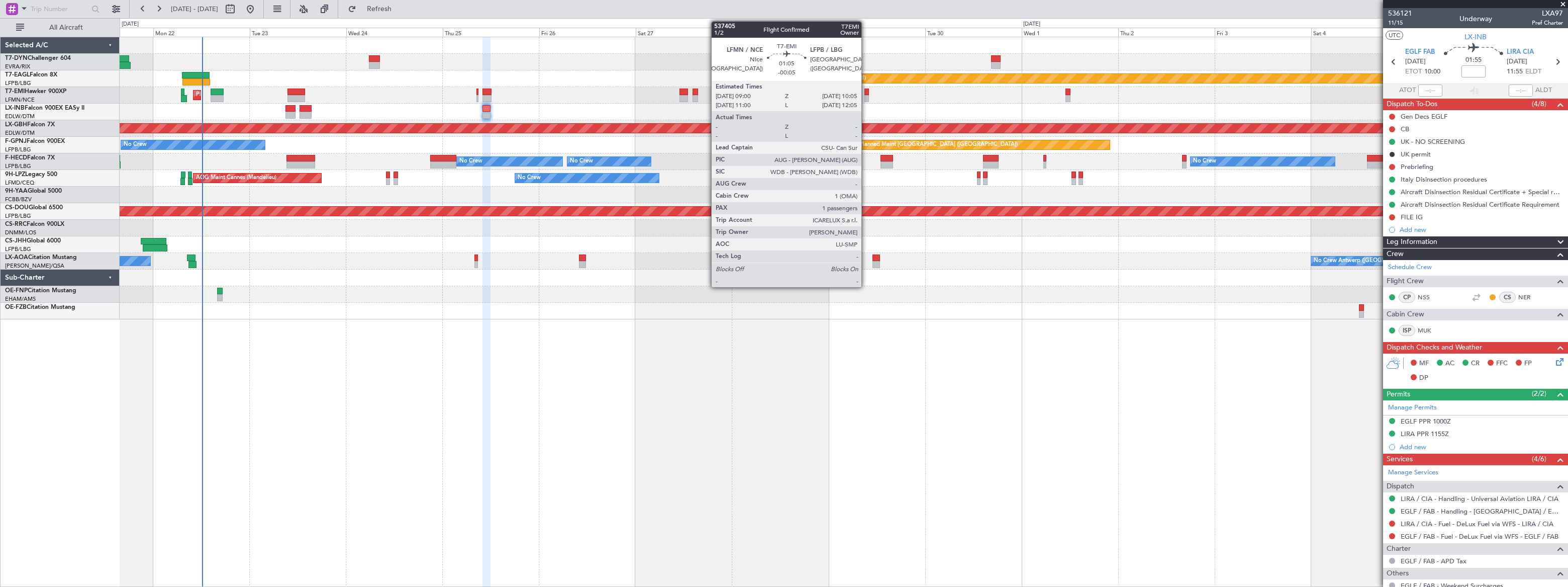
click at [865, 95] on div at bounding box center [866, 98] width 5 height 7
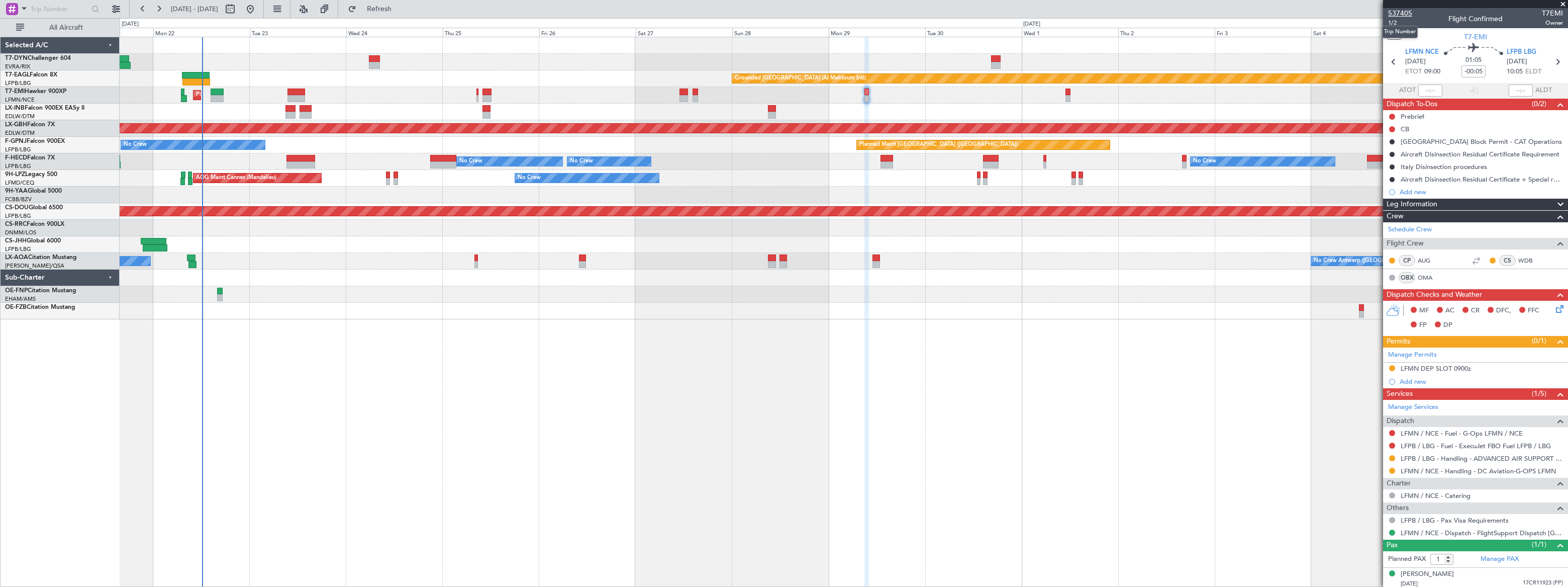
click at [1396, 11] on span "537405" at bounding box center [1400, 13] width 24 height 11
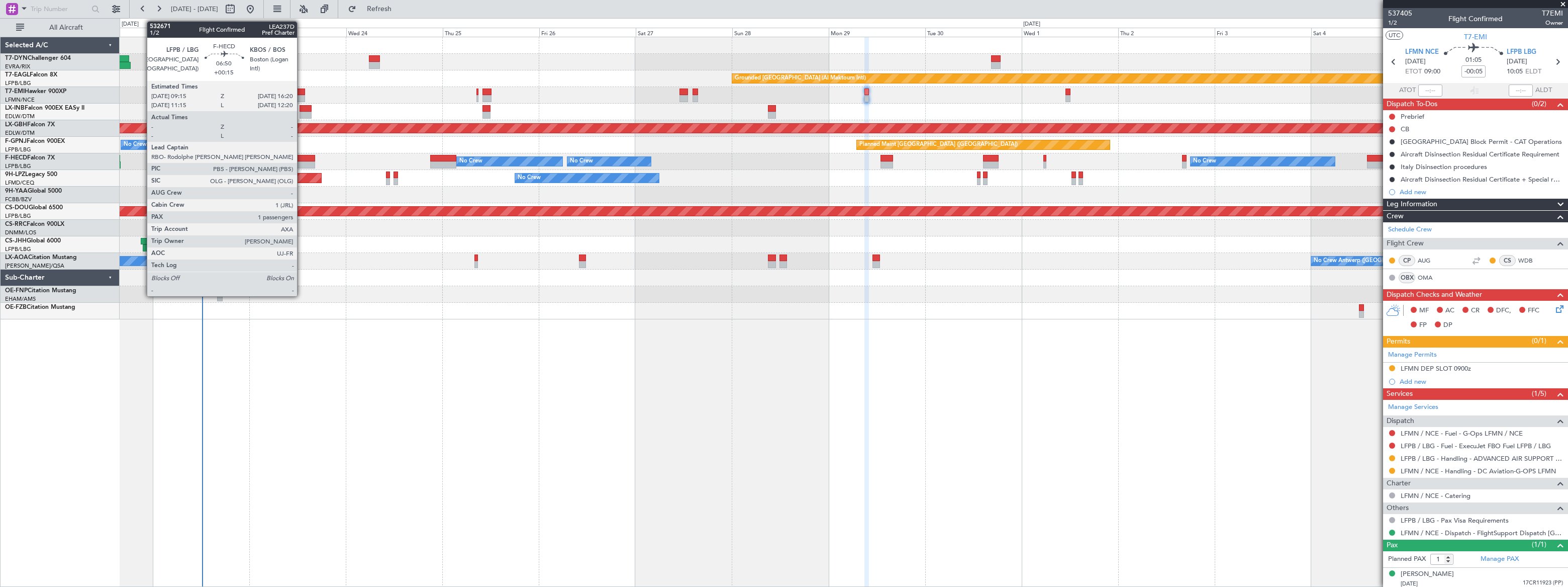
click at [301, 159] on div at bounding box center [301, 158] width 29 height 7
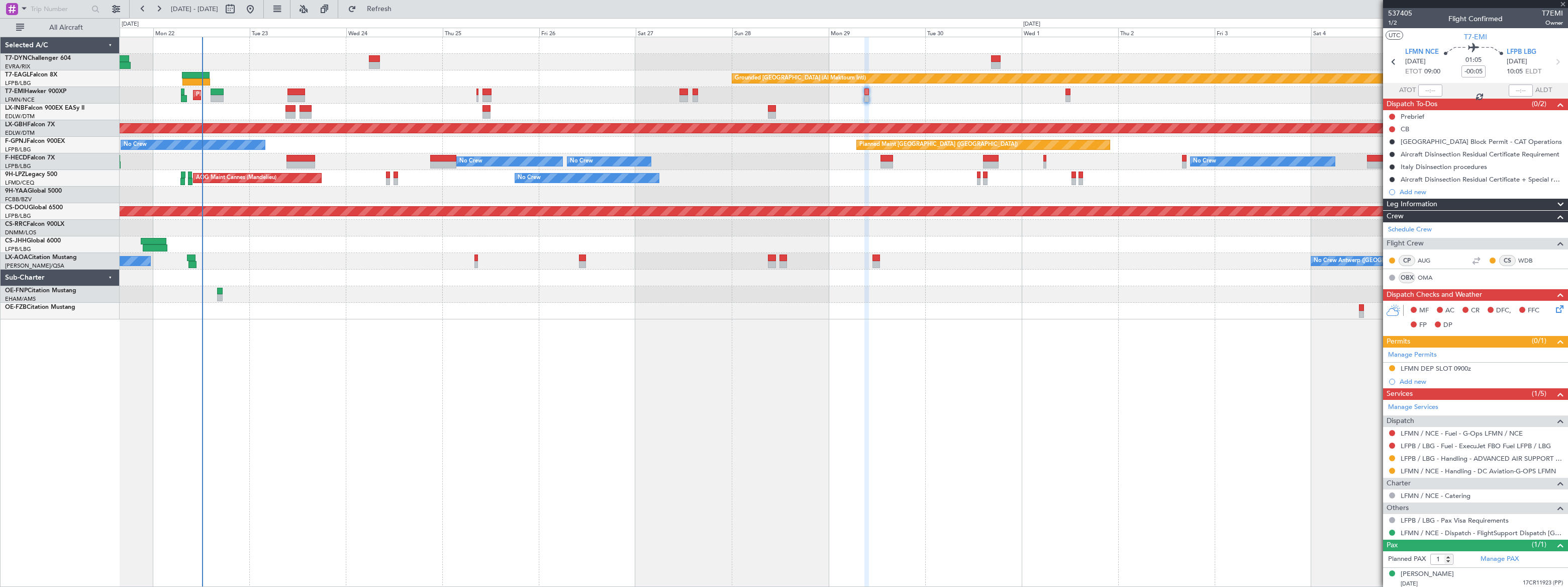
type input "+00:15"
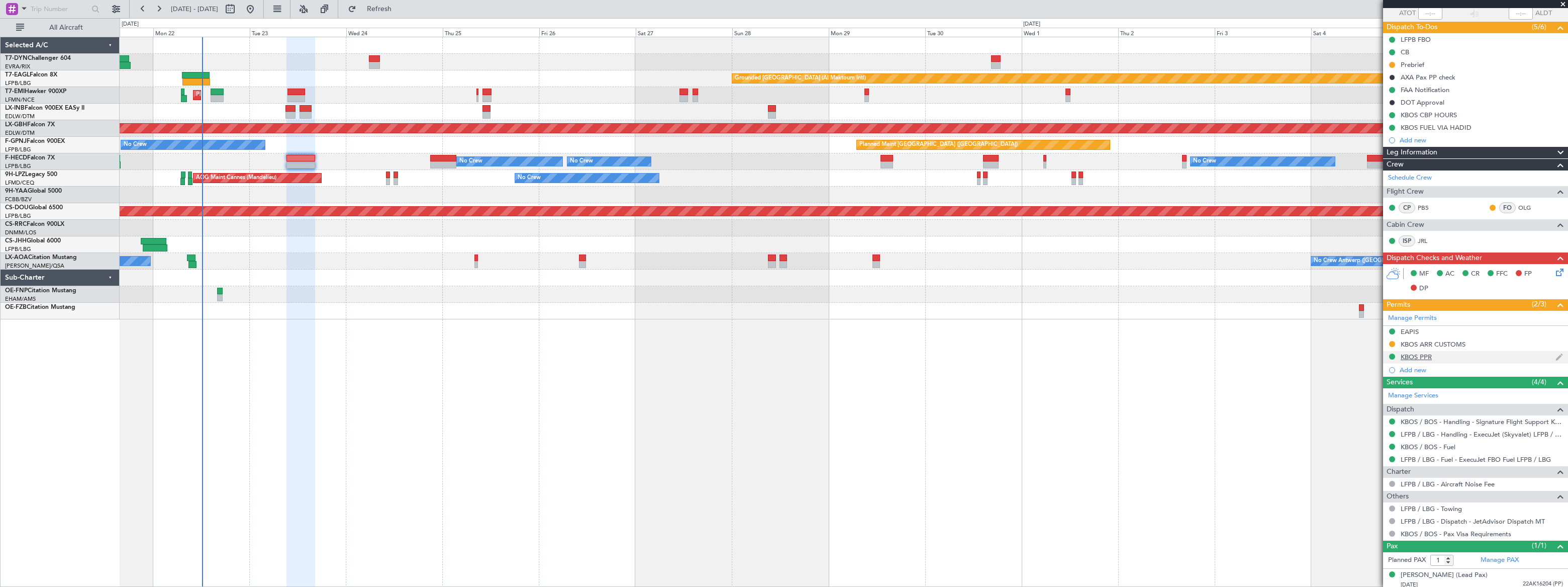
scroll to position [80, 0]
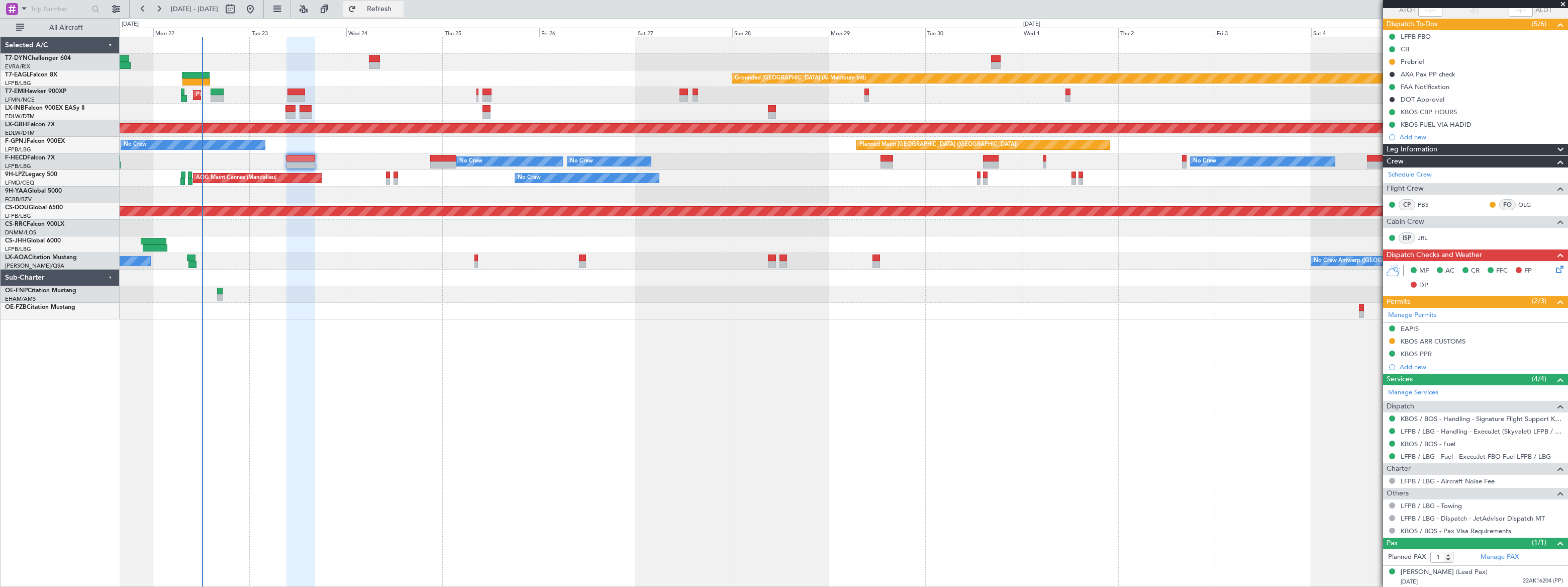
click at [401, 8] on span "Refresh" at bounding box center [379, 9] width 42 height 7
click at [401, 9] on span "Refreshing..." at bounding box center [379, 9] width 42 height 7
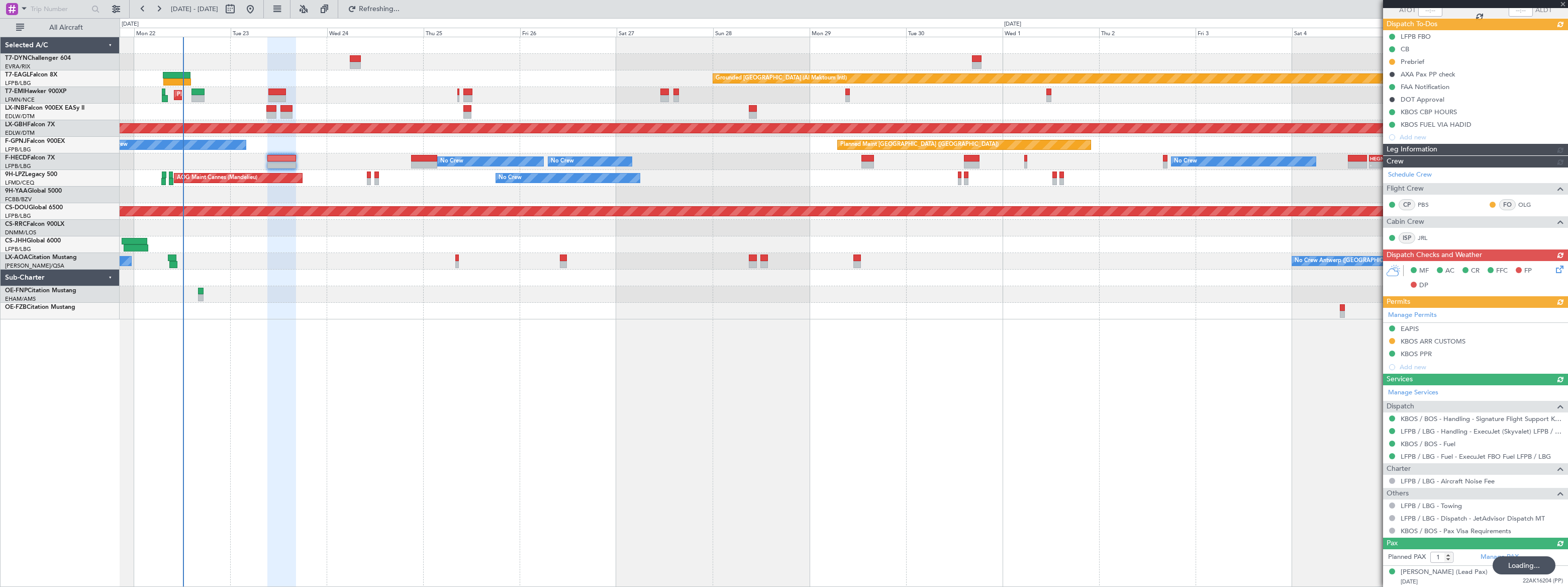
click at [380, 258] on div "No Crew Antwerp ([GEOGRAPHIC_DATA]) No [GEOGRAPHIC_DATA] ([GEOGRAPHIC_DATA]) [G…" at bounding box center [843, 261] width 1448 height 16
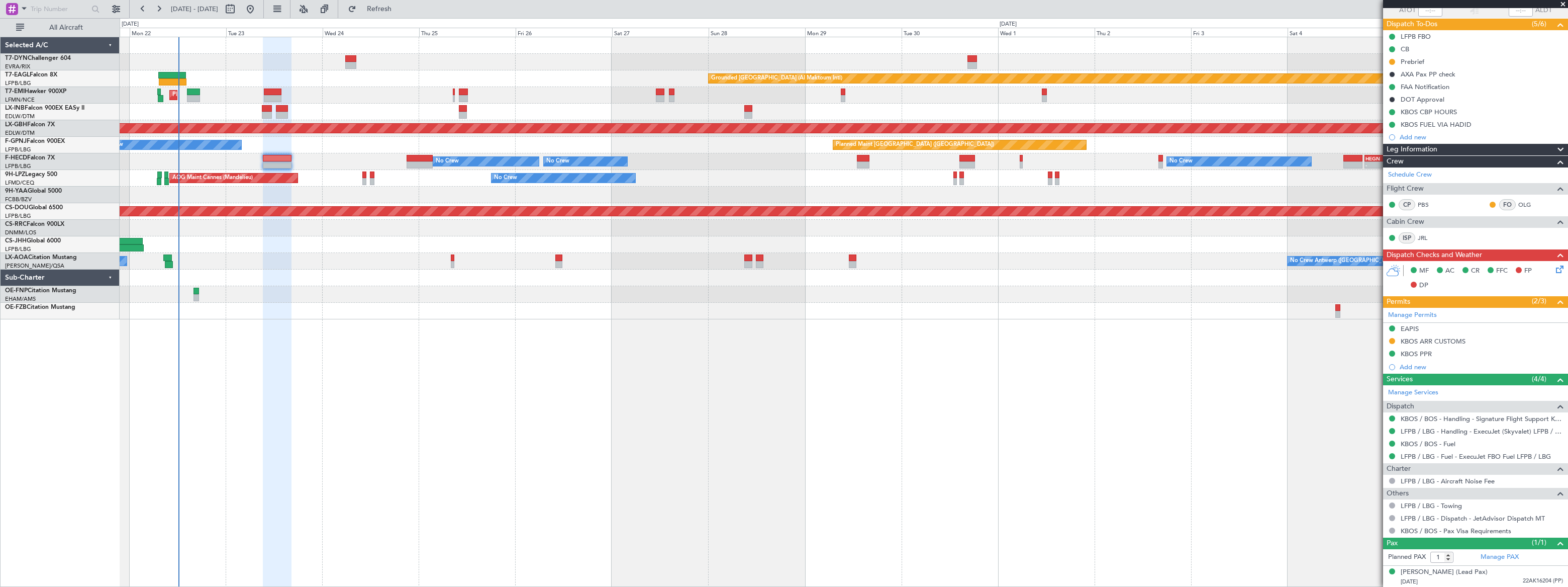
scroll to position [0, 0]
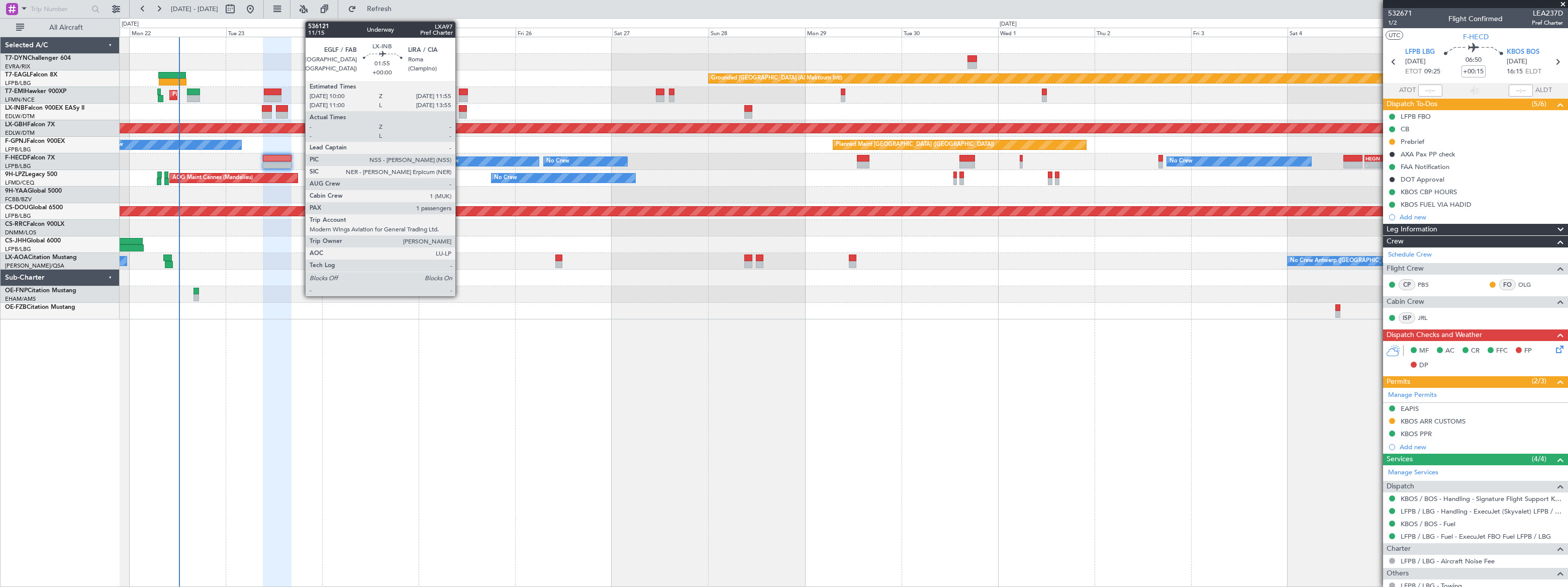
click at [460, 115] on div at bounding box center [463, 115] width 8 height 7
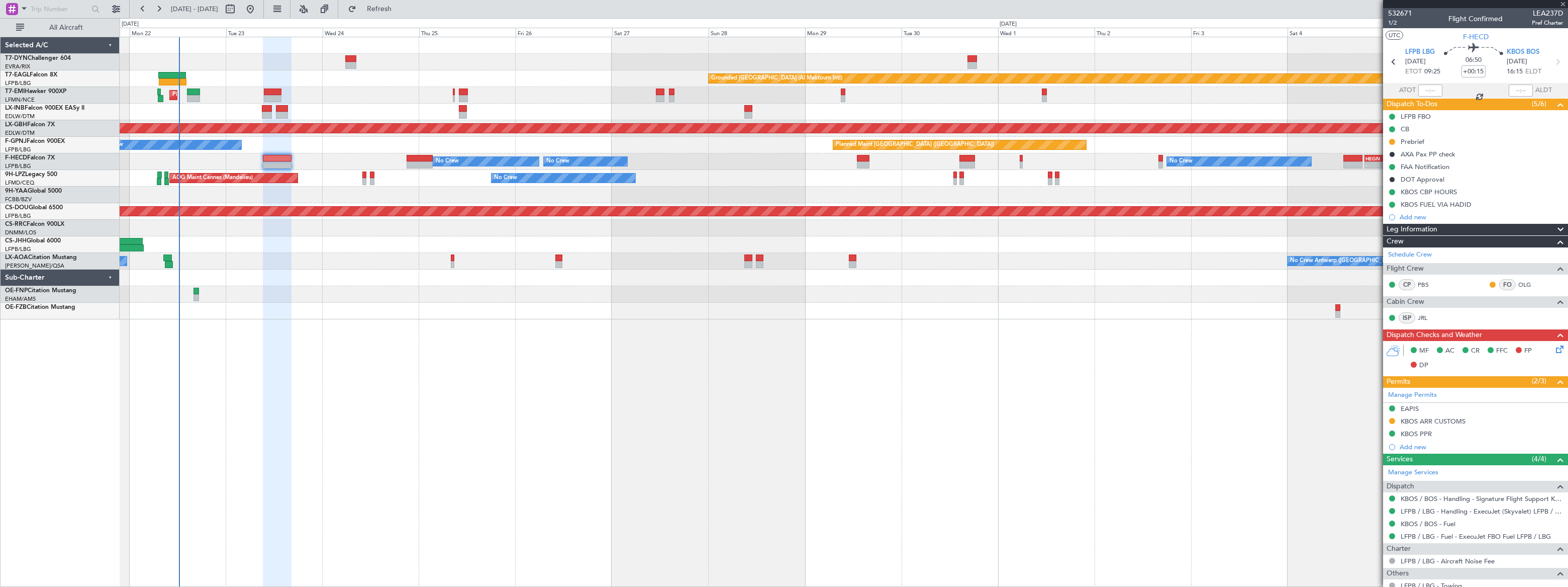
click at [460, 112] on div at bounding box center [463, 115] width 8 height 7
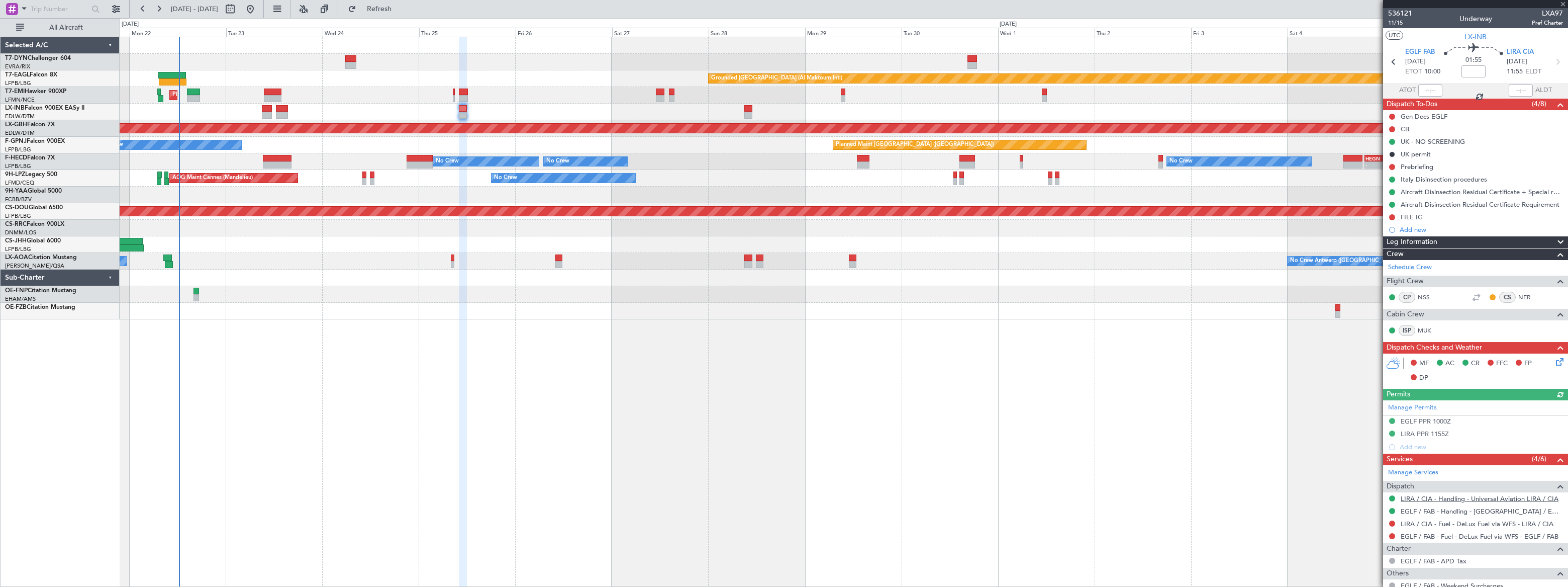
scroll to position [130, 0]
